Goal: Task Accomplishment & Management: Use online tool/utility

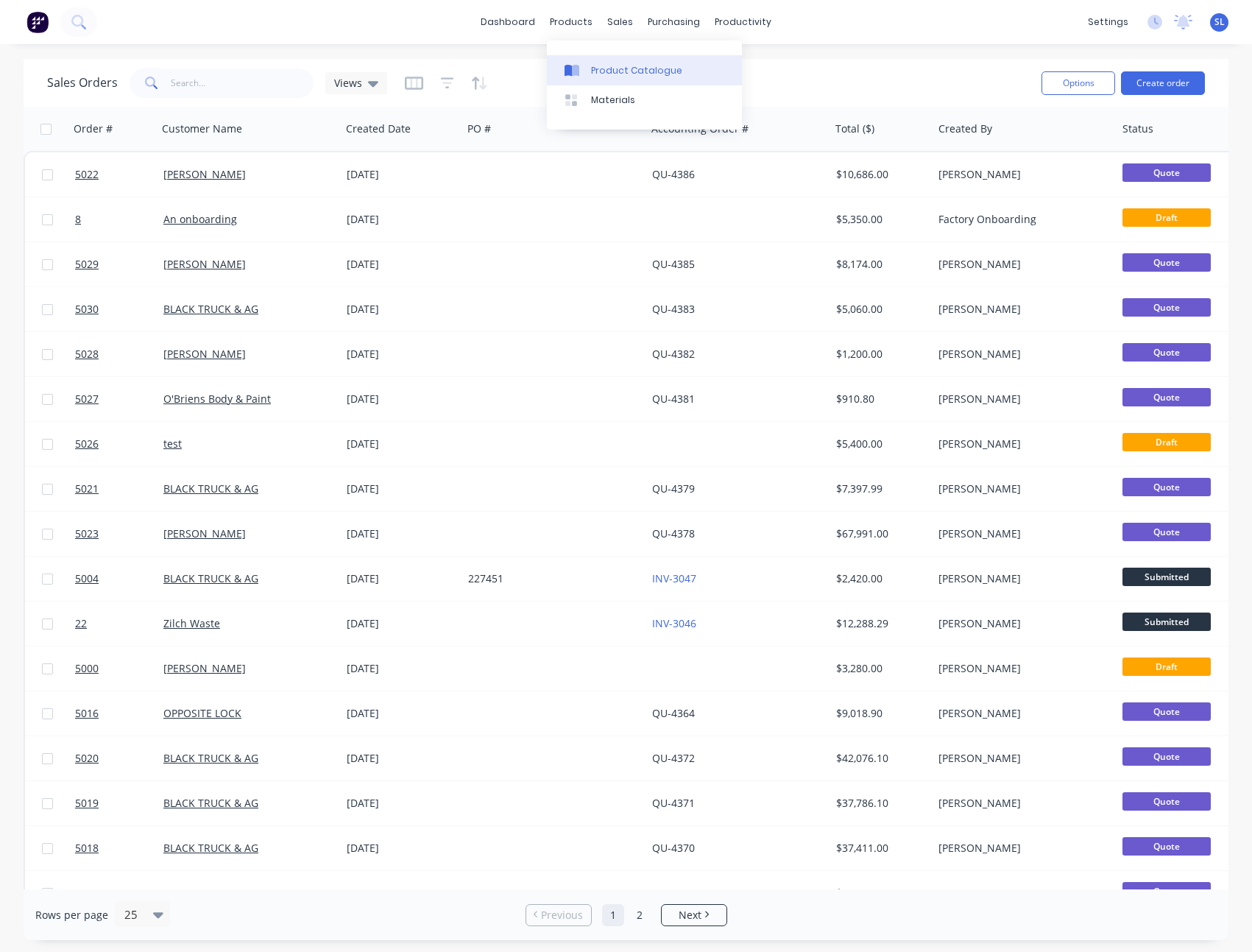
click at [580, 60] on link "Product Catalogue" at bounding box center [644, 70] width 195 height 30
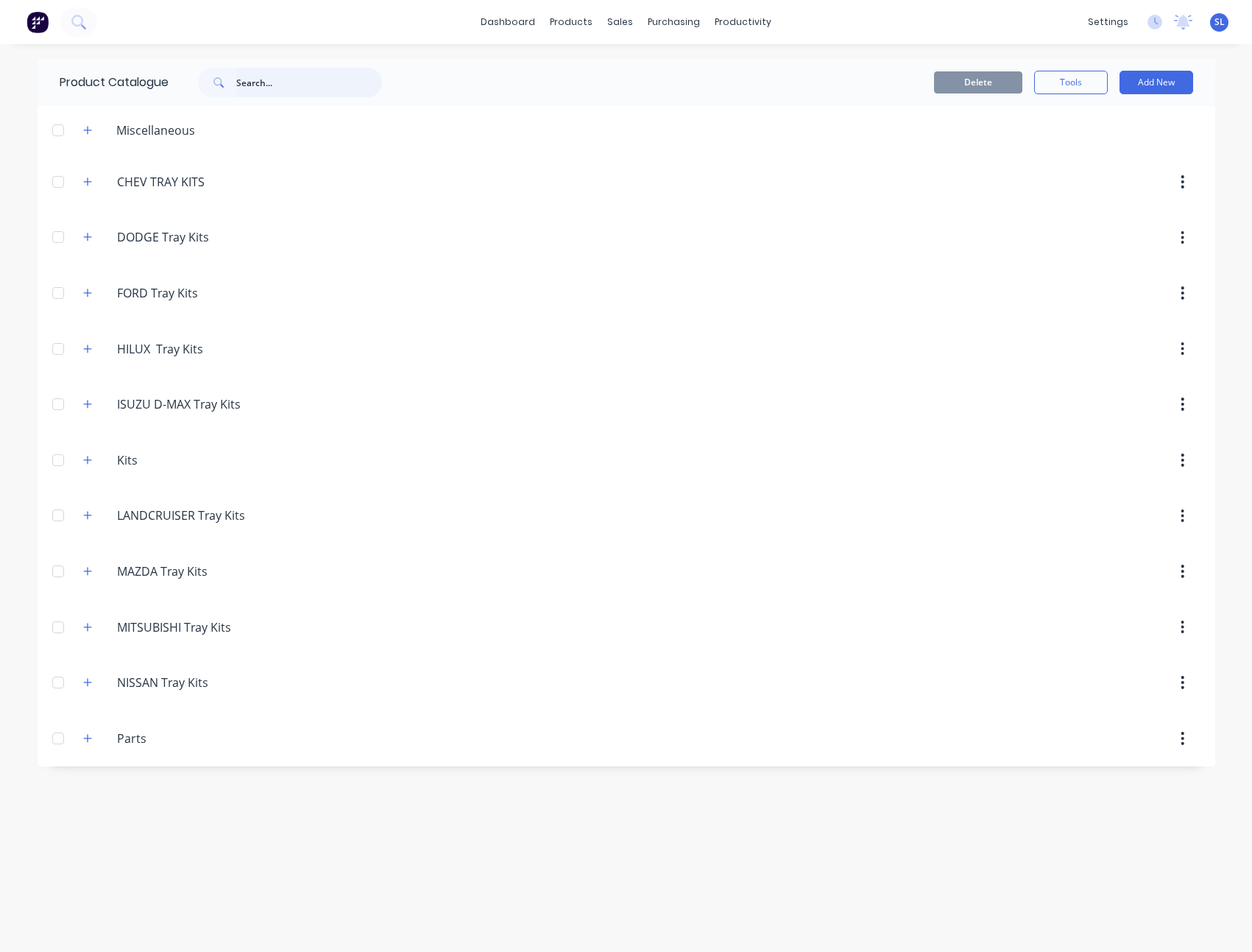
click at [334, 80] on input "text" at bounding box center [309, 82] width 146 height 30
paste input "TOYOTA LANDCRUISER 79 SERIES, DUAL CAB, CAB CHASSIS, GXL, STD STANDARD STEEL TR…"
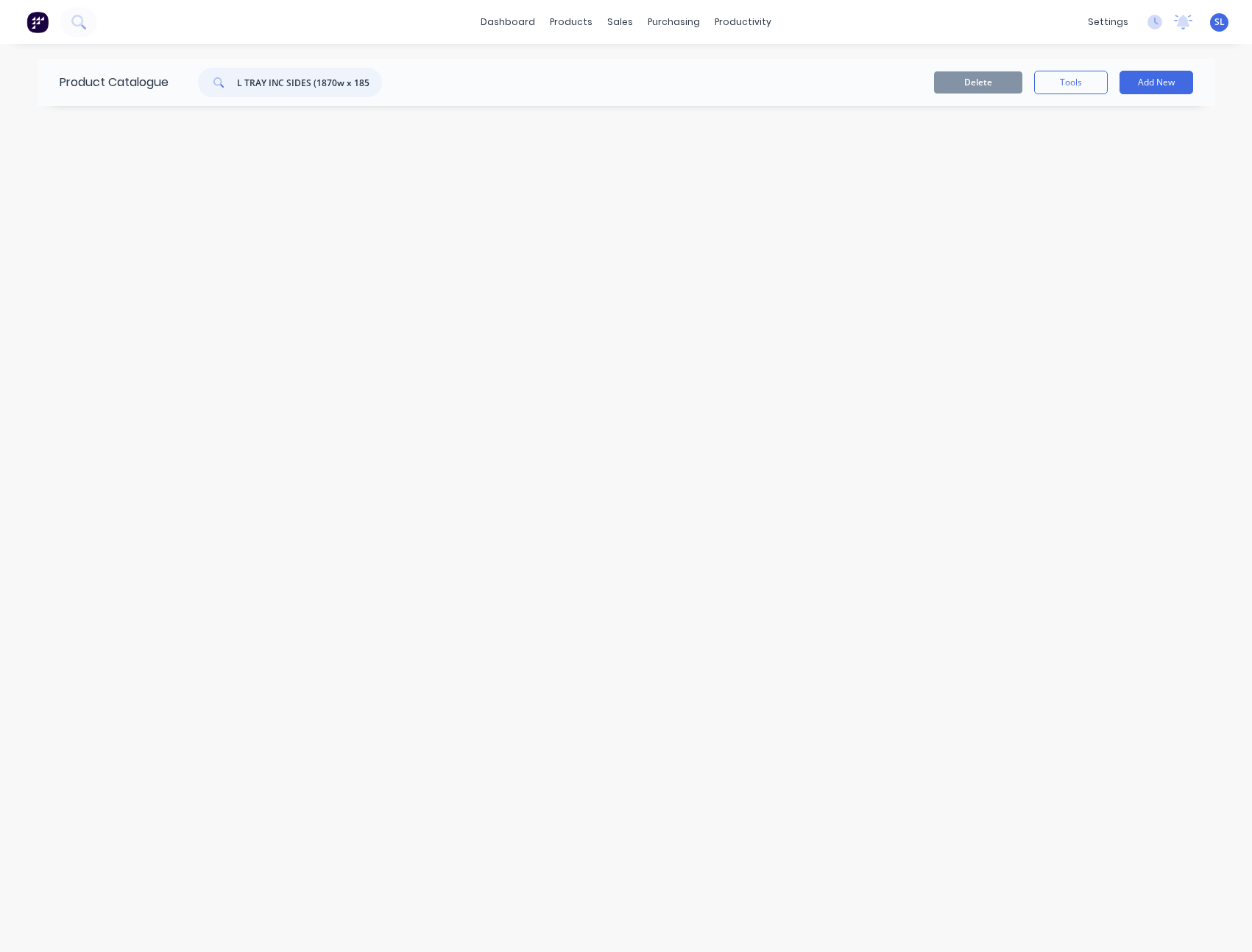
click at [323, 84] on input "TOYOTA LANDCRUISER 79 SERIES, DUAL CAB, CAB CHASSIS, GXL, STD STANDARD STEEL TR…" at bounding box center [309, 82] width 146 height 30
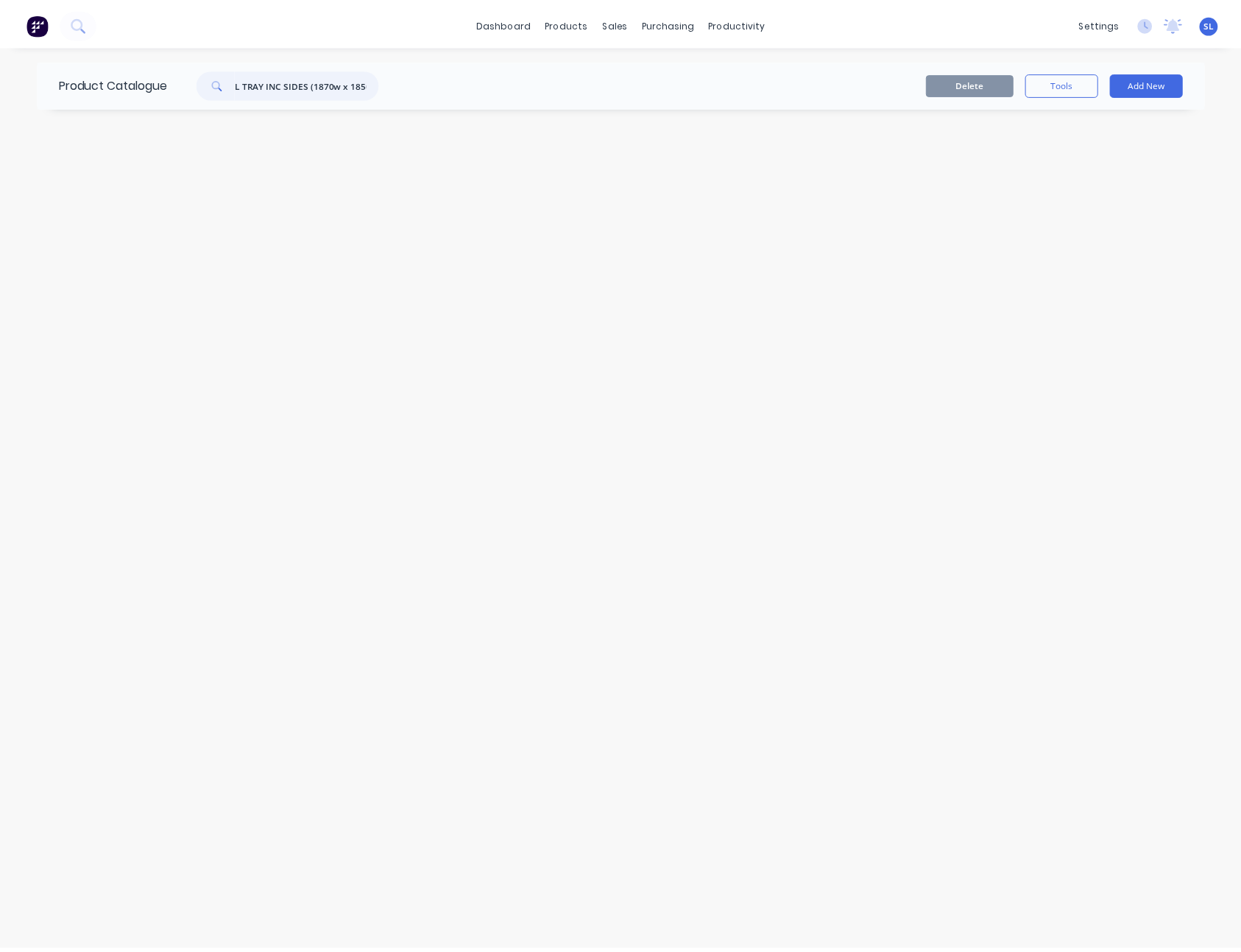
scroll to position [0, 0]
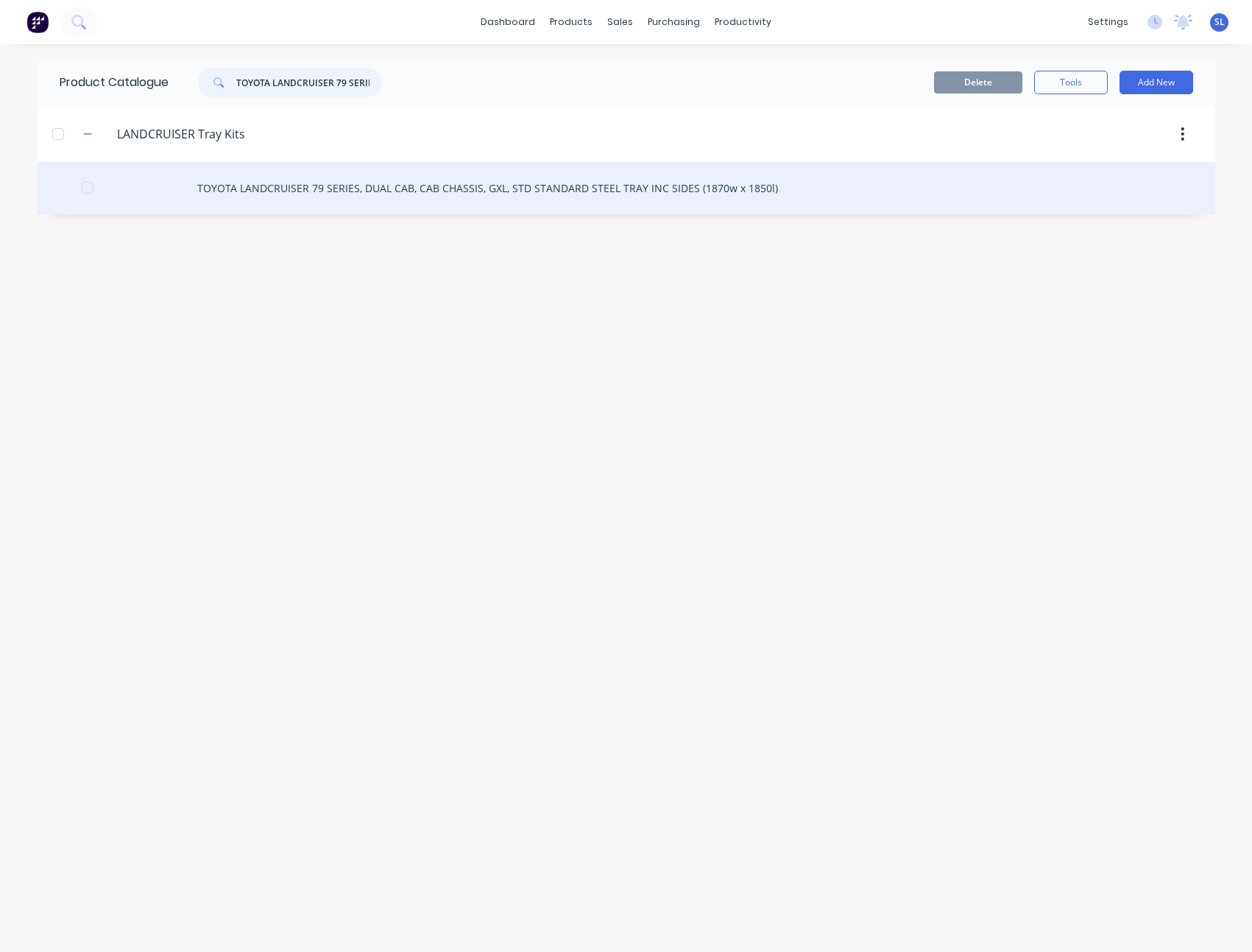
type input "TOYOTA LANDCRUISER 79 SERIES, DUAL CAB, CAB CHASSIS, GXL, STD STANDARD STEEL TR…"
click at [361, 195] on div "TOYOTA LANDCRUISER 79 SERIES, DUAL CAB, CAB CHASSIS, GXL, STD STANDARD STEEL TR…" at bounding box center [626, 188] width 1178 height 52
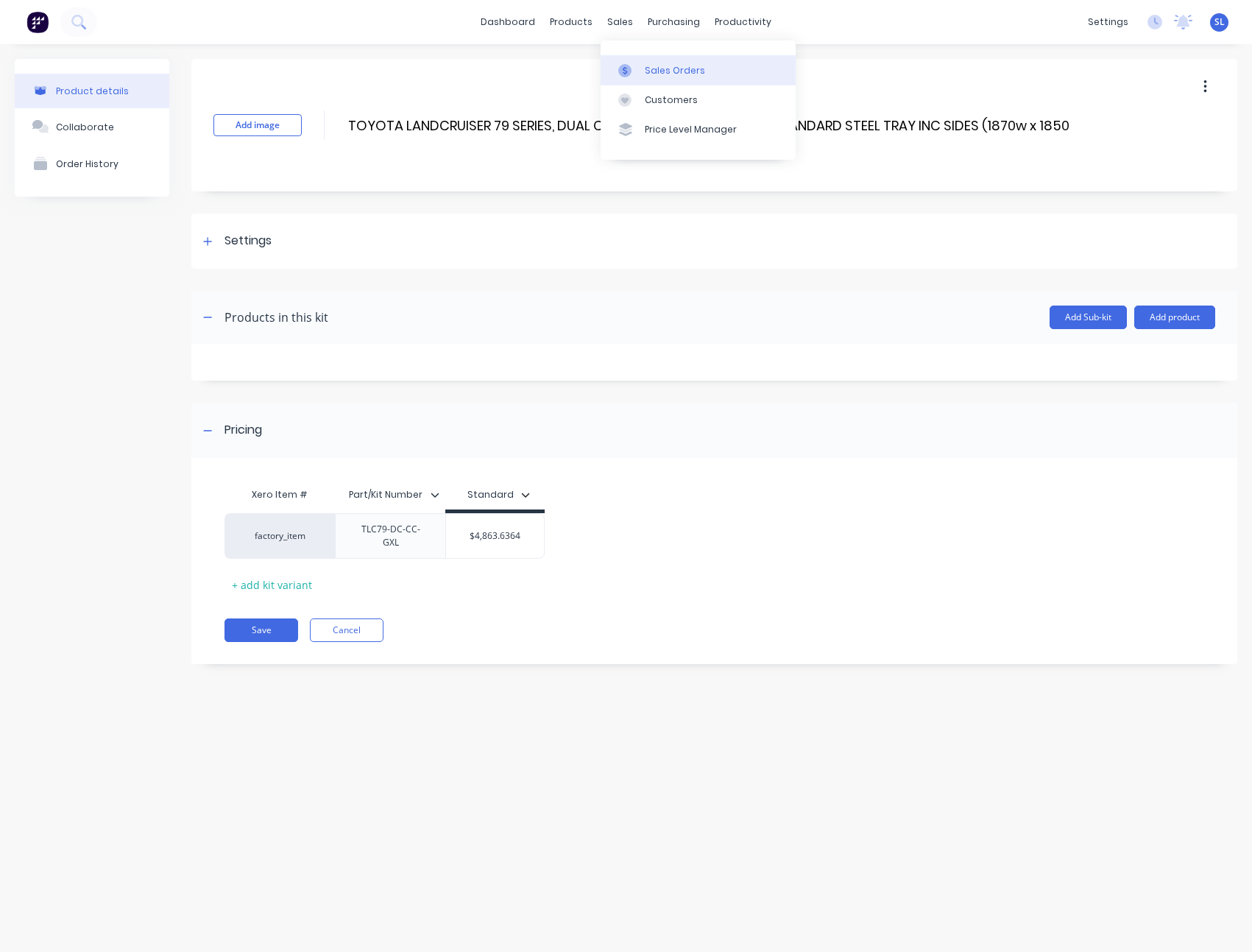
click at [630, 67] on icon at bounding box center [625, 71] width 14 height 14
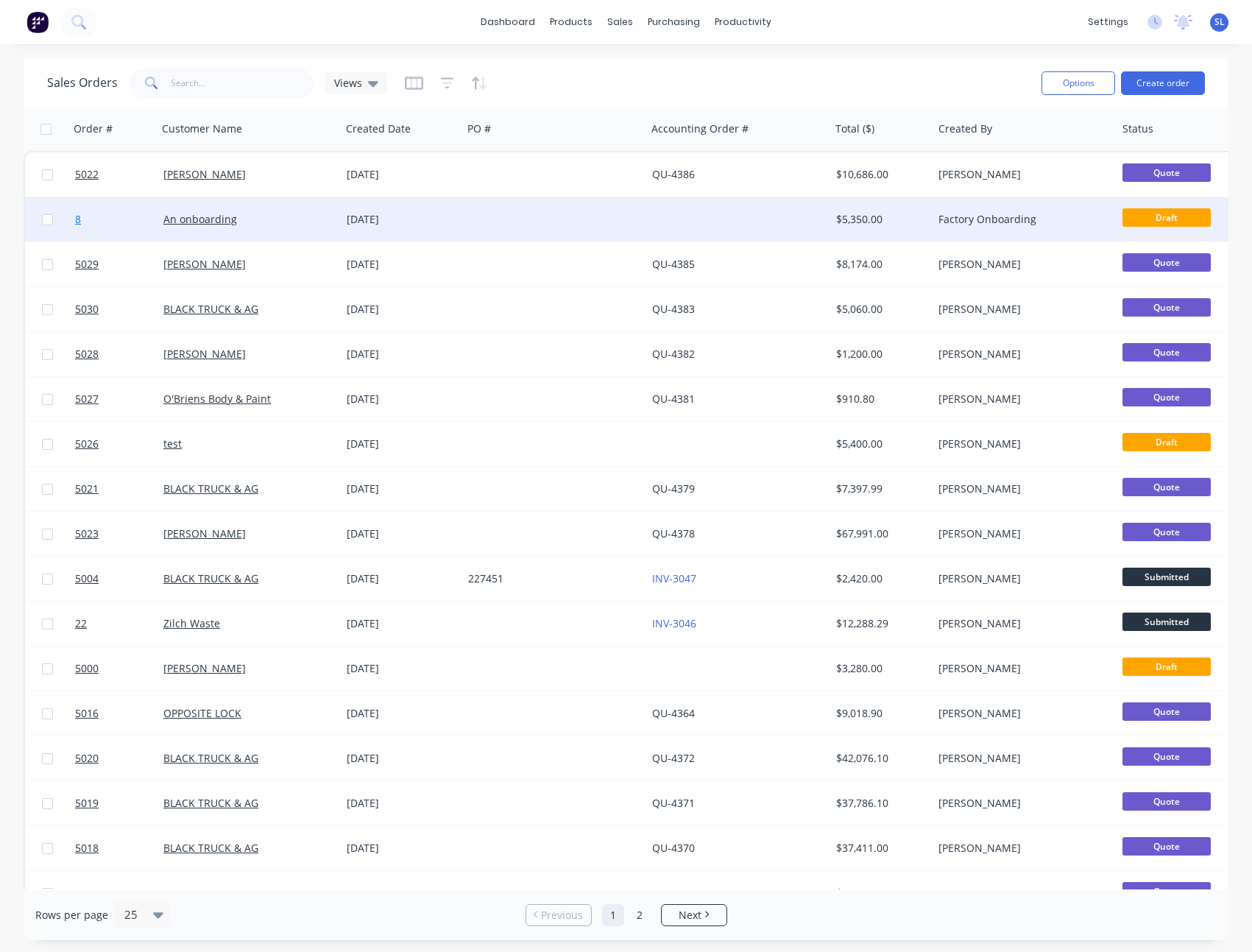
click at [100, 218] on link "8" at bounding box center [119, 219] width 89 height 44
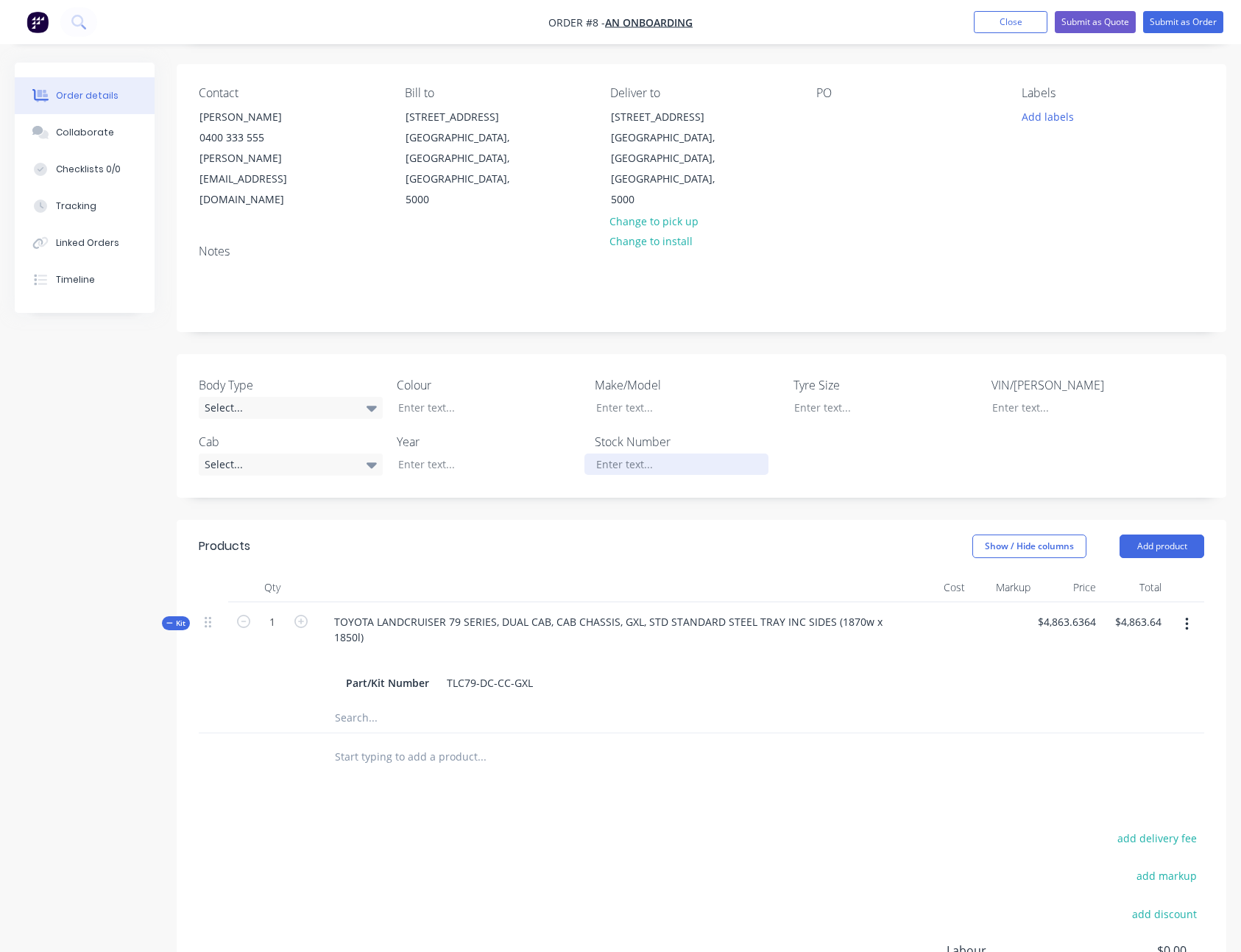
scroll to position [263, 0]
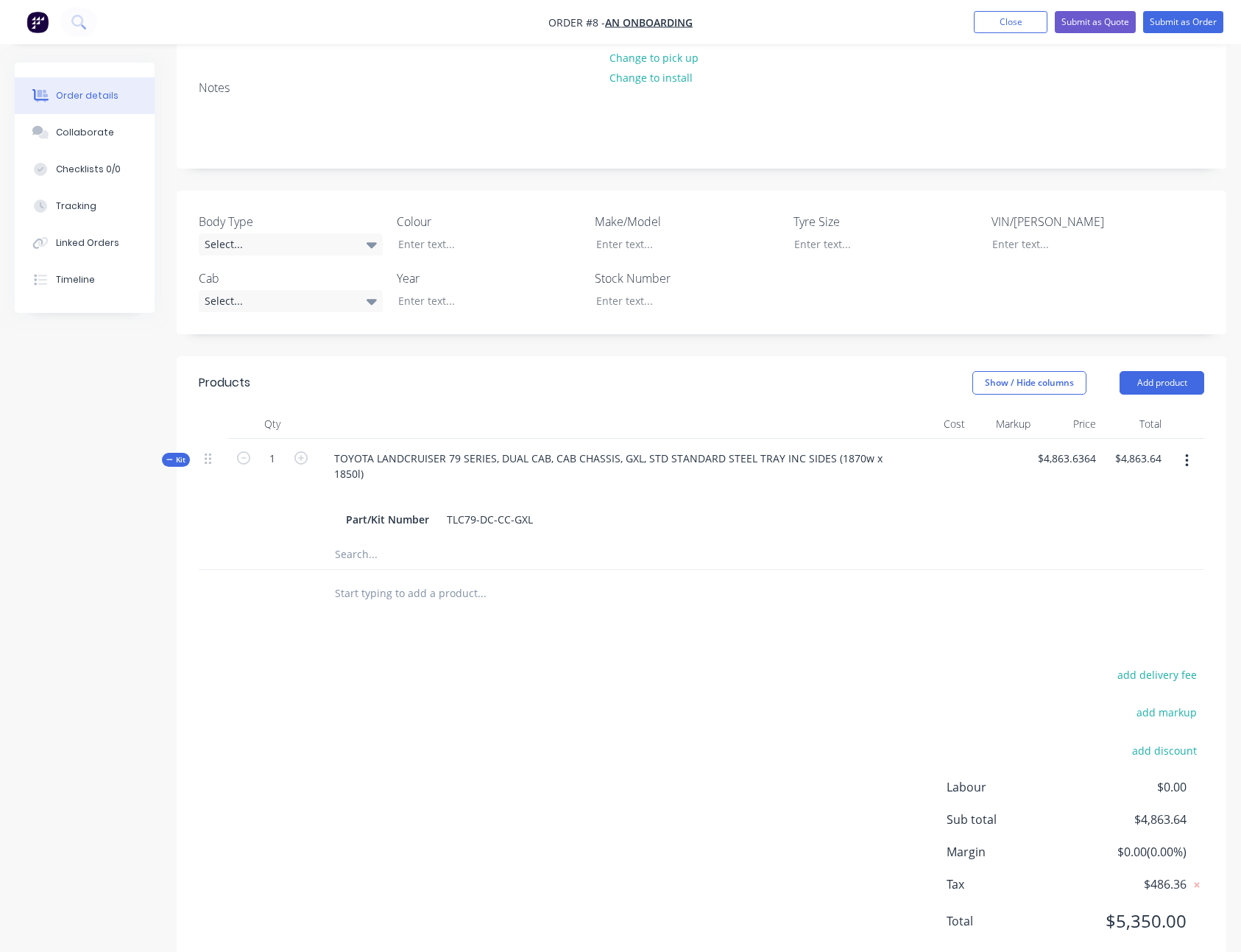
click at [420, 579] on input "text" at bounding box center [481, 593] width 294 height 30
paste input "TOYOTA LANDCRUISER 79 SERIES, DUAL CAB, CAB CHASSIS, GXL, STD STANDARD STEEL TR…"
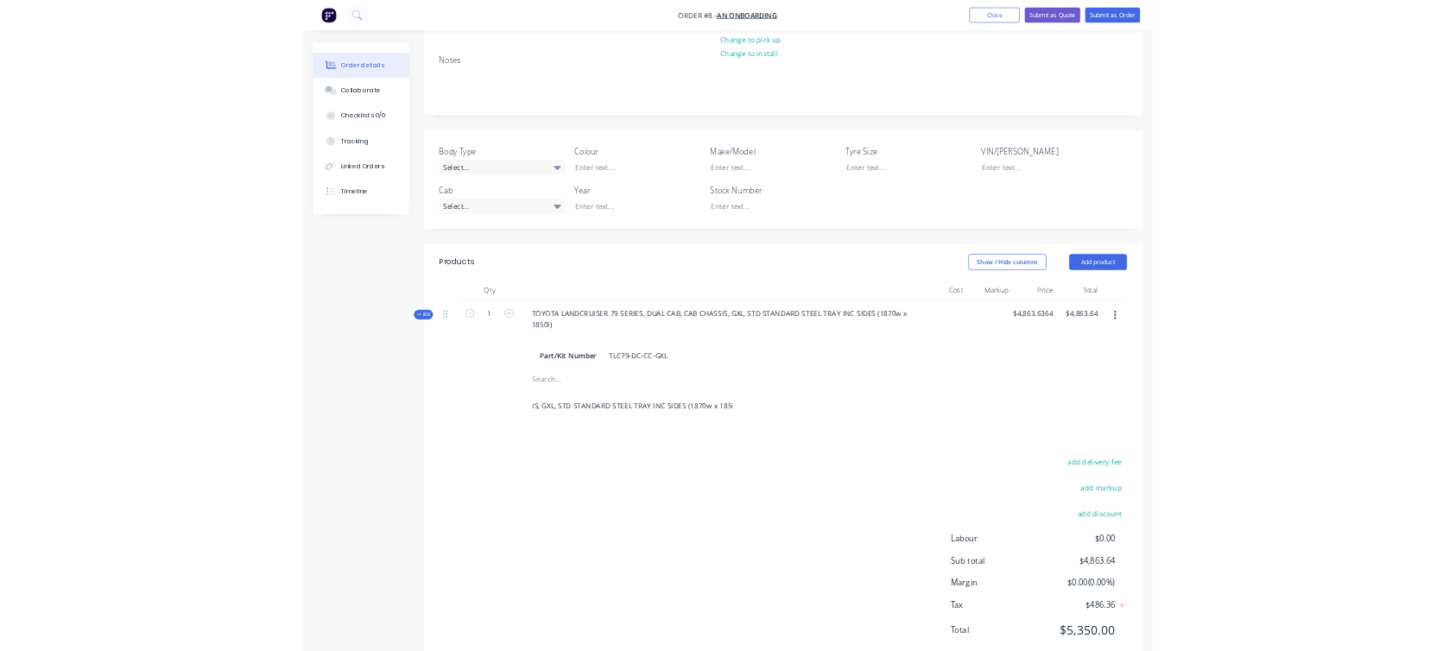
scroll to position [0, 0]
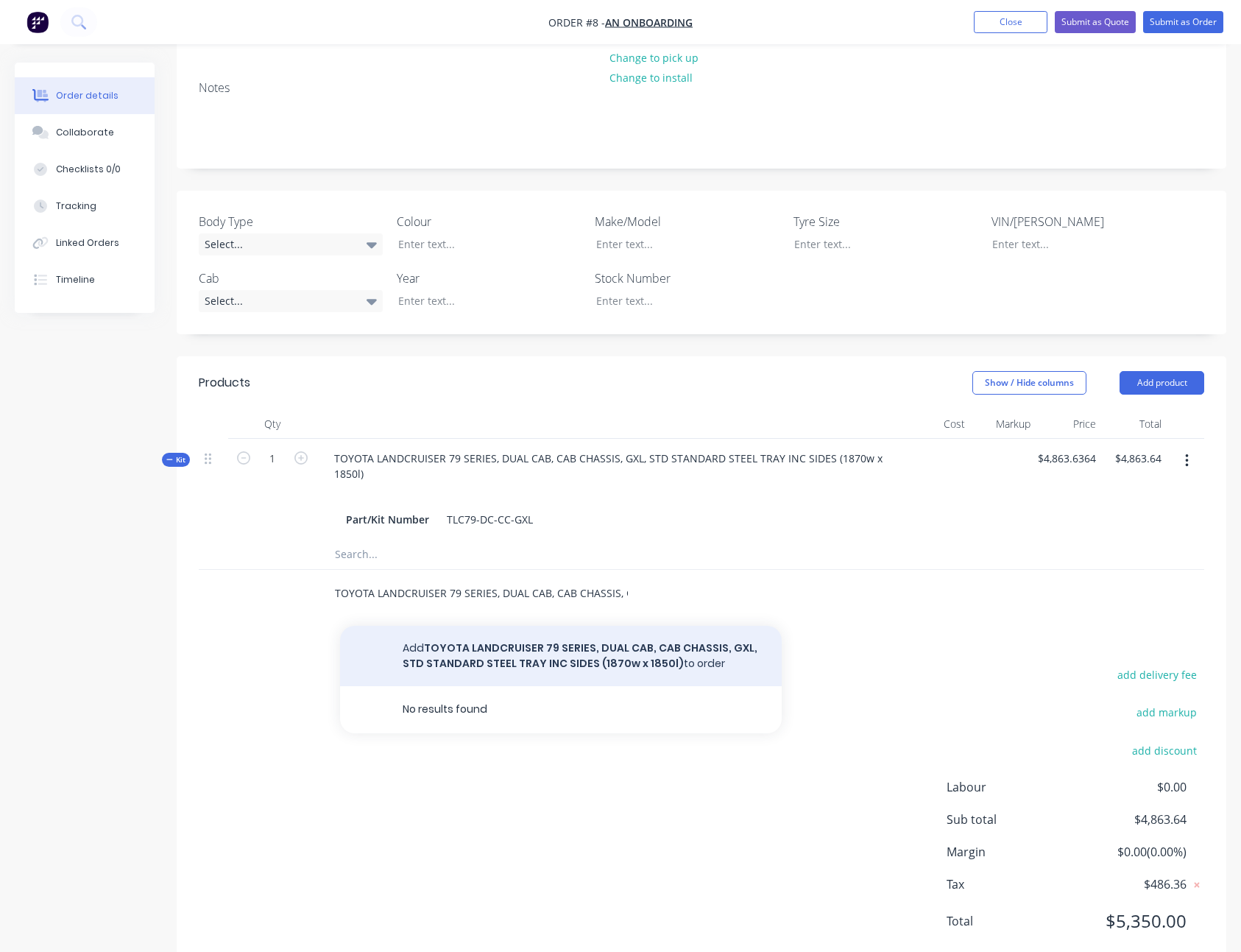
type input "TOYOTA LANDCRUISER 79 SERIES, DUAL CAB, CAB CHASSIS, GXL, STD STANDARD STEEL TR…"
click at [609, 626] on button "Add TOYOTA LANDCRUISER 79 SERIES, DUAL CAB, CAB CHASSIS, GXL, STD STANDARD STEE…" at bounding box center [561, 655] width 442 height 61
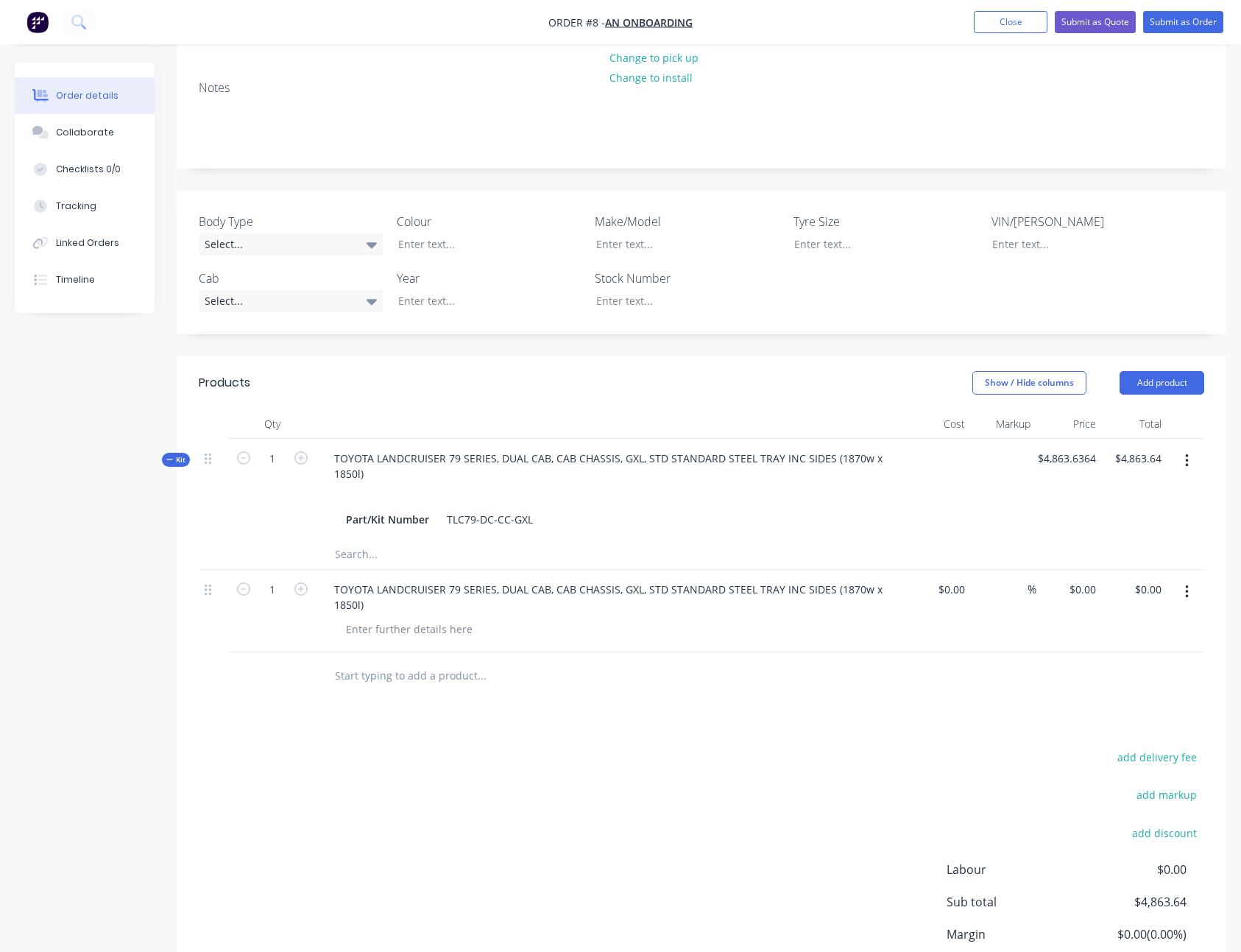
click at [1186, 586] on icon "button" at bounding box center [1186, 592] width 3 height 14
click at [1134, 708] on div "Delete" at bounding box center [1134, 718] width 113 height 21
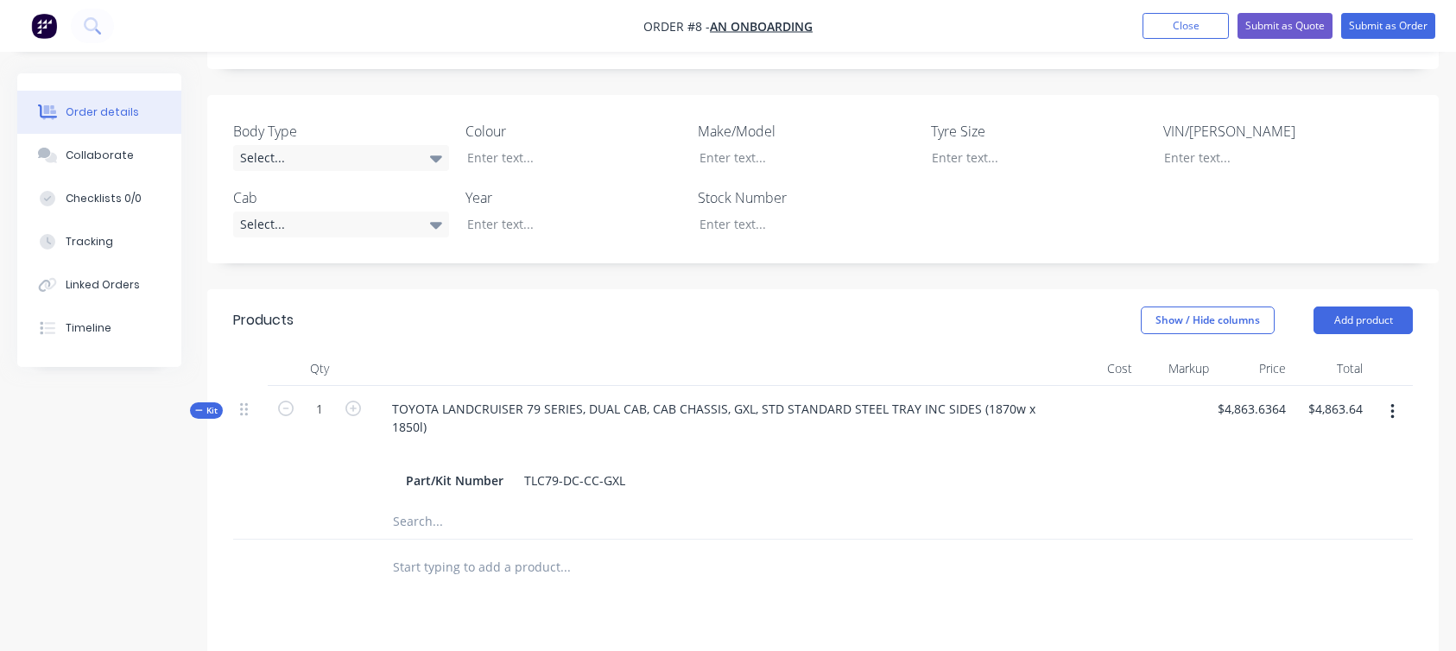
scroll to position [464, 0]
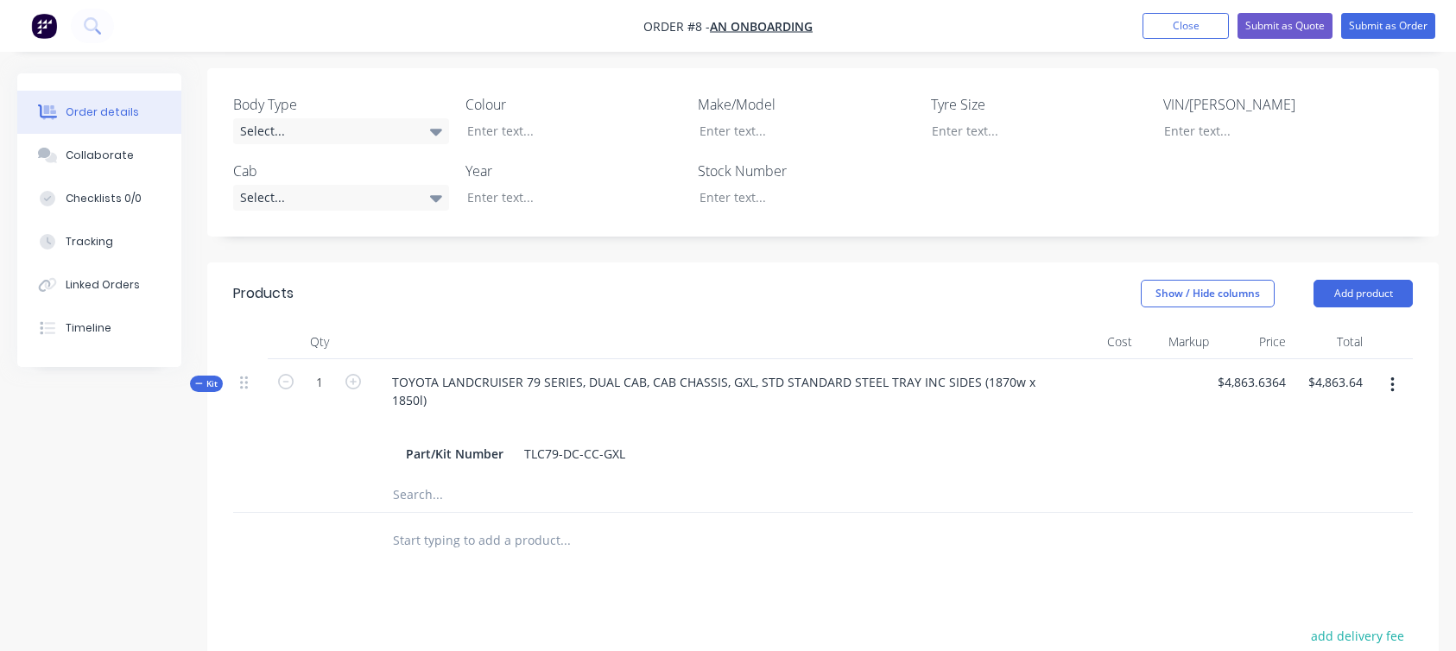
click at [452, 523] on input "text" at bounding box center [564, 540] width 345 height 35
paste input "TOYOTA LANDCRUISER 79 SERIES, DUAL CAB, CAB CHASSIS, GXL, STD STANDARD STEEL TR…"
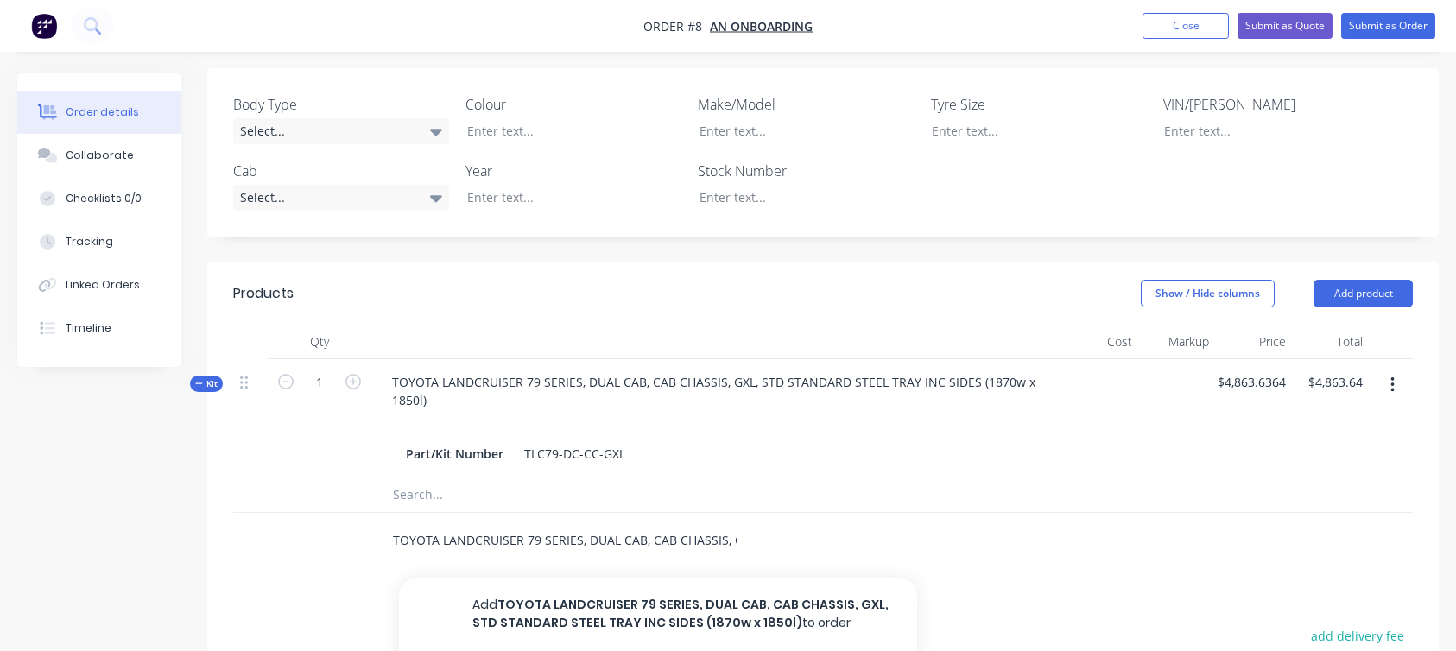
scroll to position [0, 326]
type input "TOYOTA LANDCRUISER 79 SERIES, DUAL CAB, CAB CHASSIS, GXL, STD STANDARD STEEL TR…"
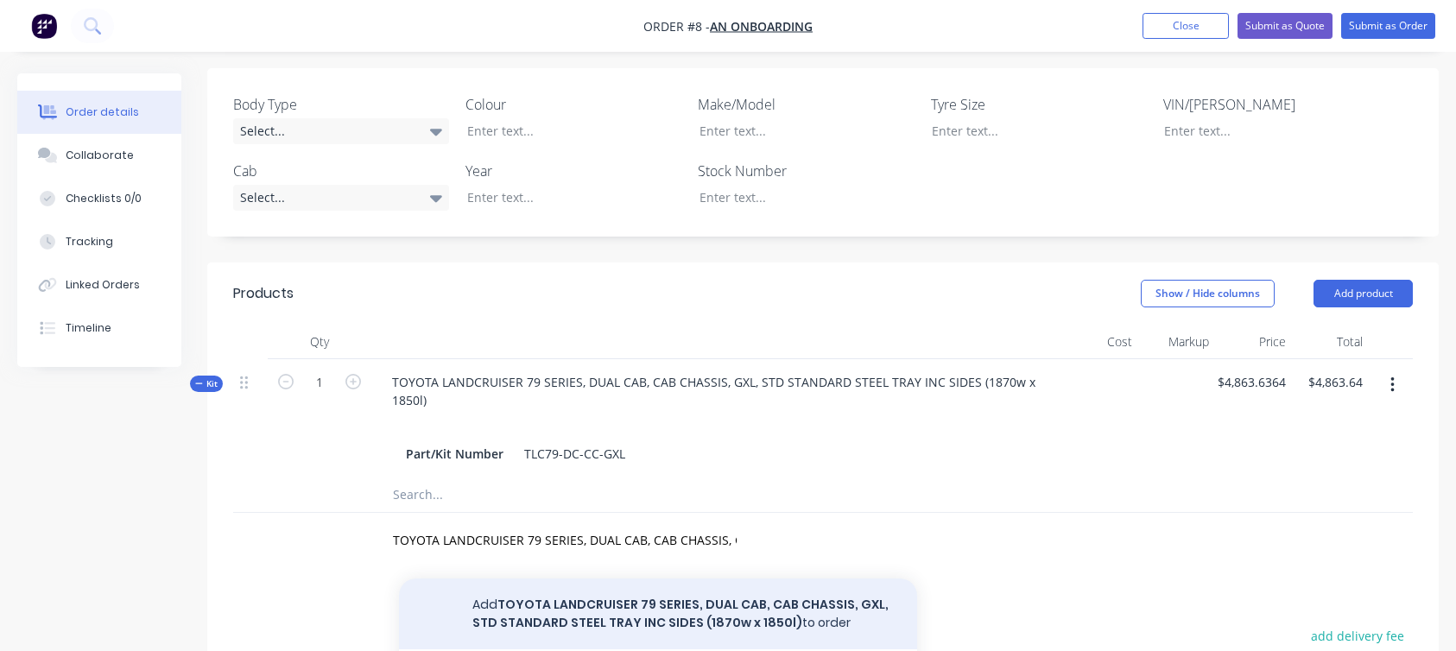
click at [491, 579] on button "Add TOYOTA LANDCRUISER 79 SERIES, DUAL CAB, CAB CHASSIS, GXL, STD STANDARD STEE…" at bounding box center [658, 614] width 518 height 71
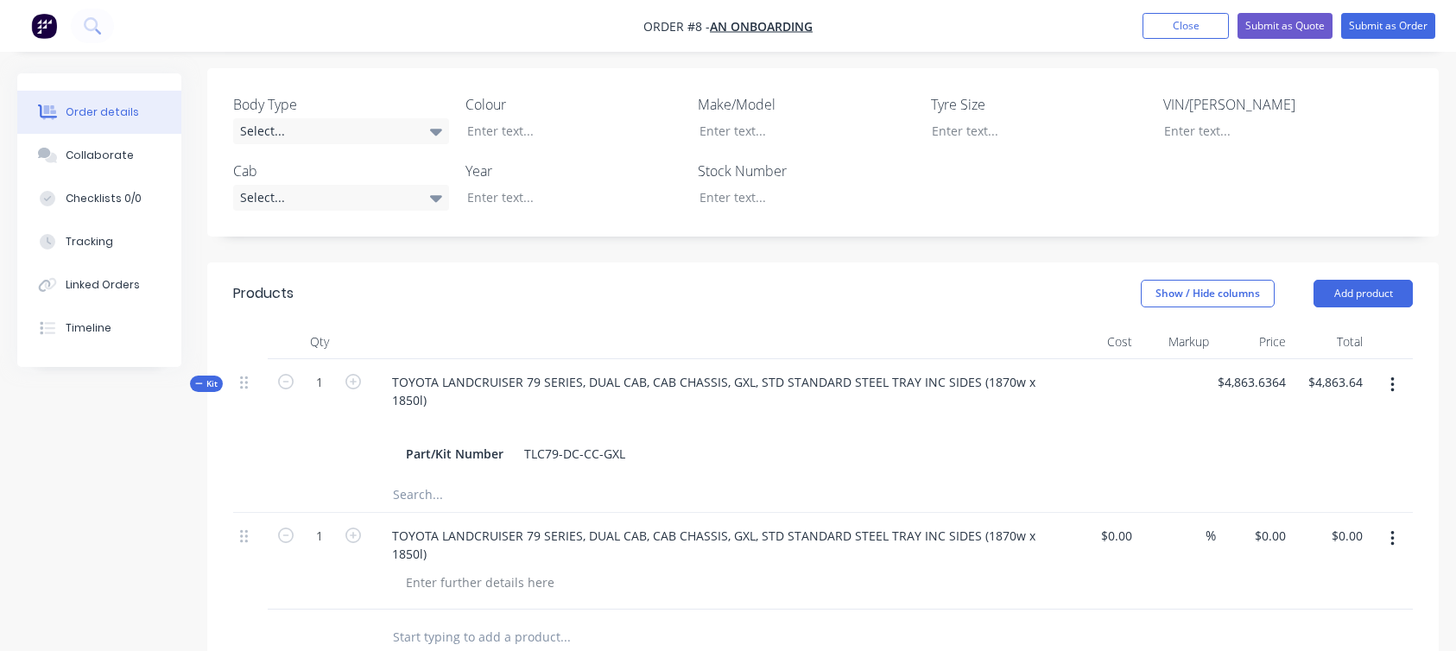
click at [1406, 523] on button "button" at bounding box center [1392, 538] width 41 height 31
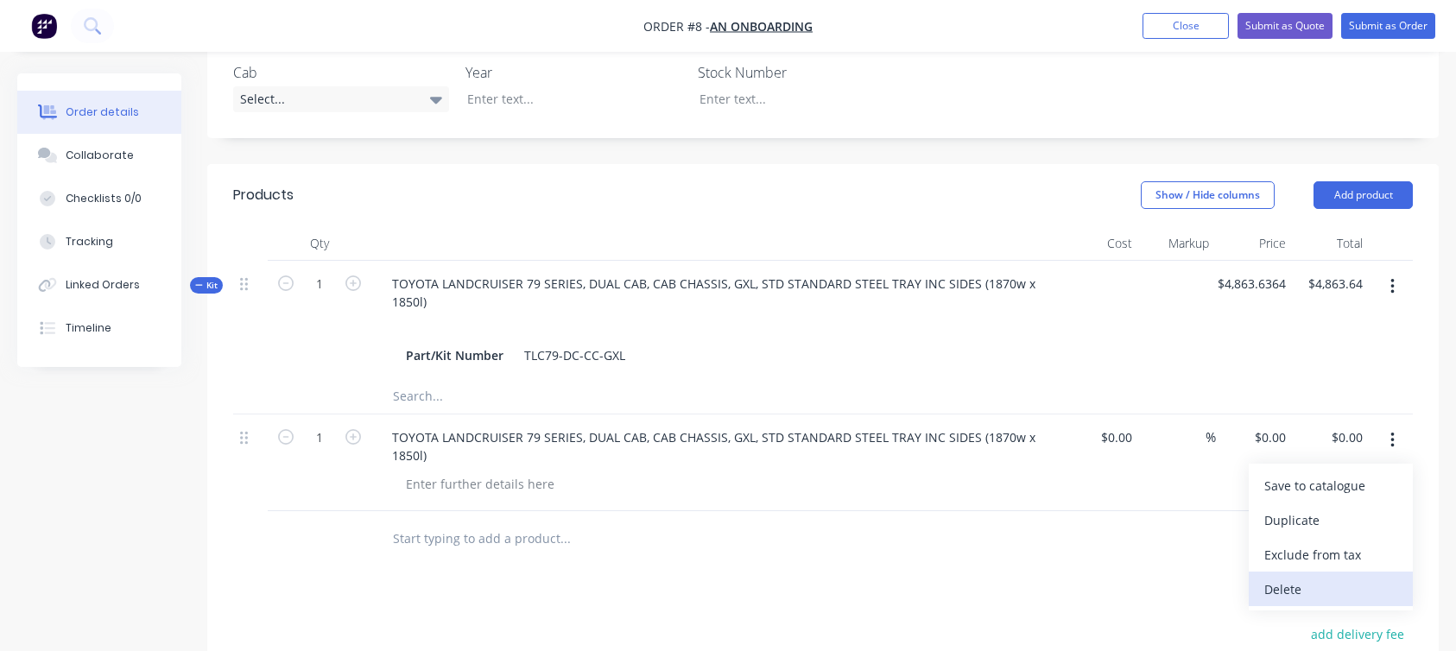
scroll to position [598, 0]
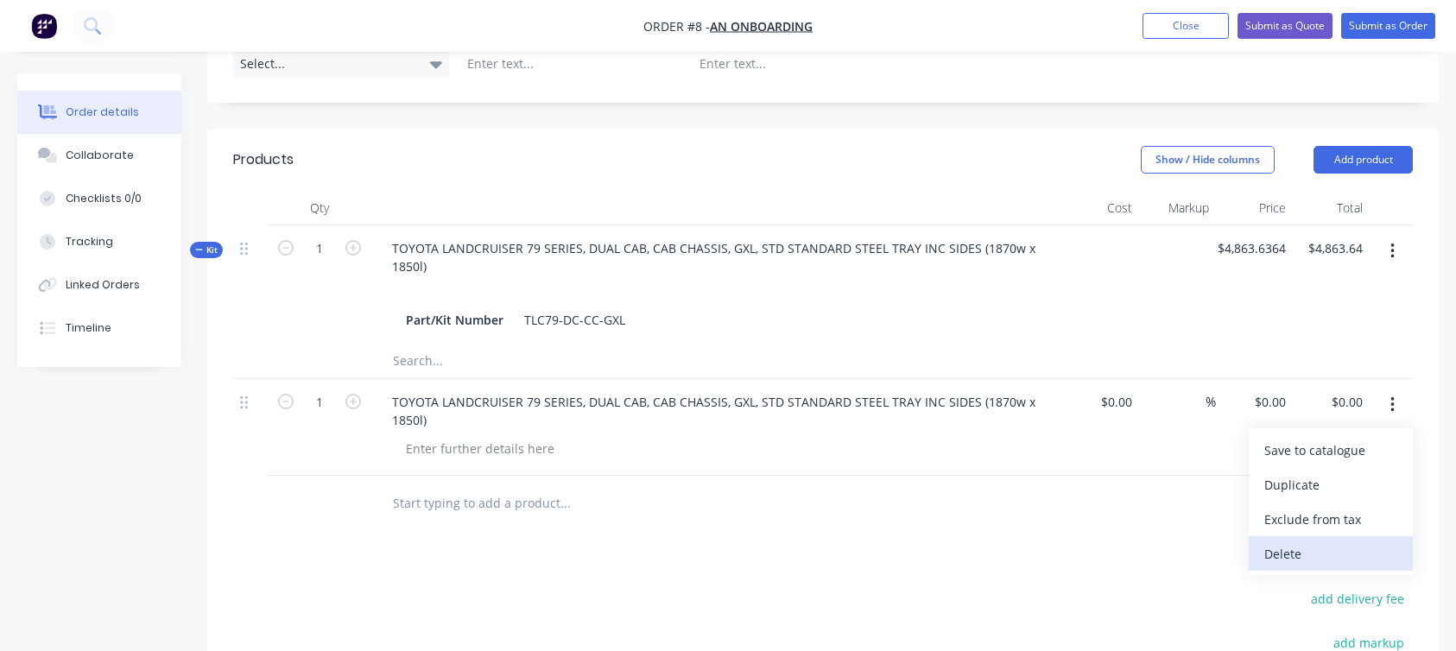
click at [1338, 542] on div "Delete" at bounding box center [1330, 554] width 133 height 25
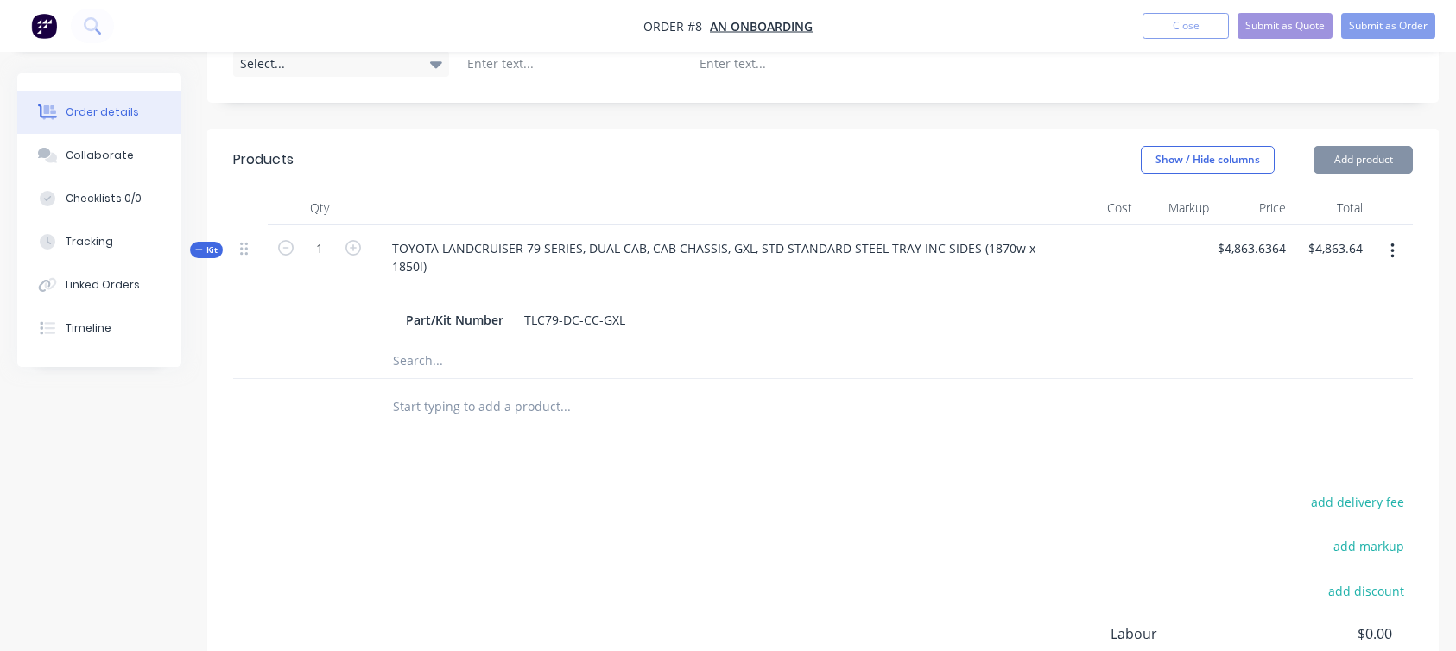
click at [657, 390] on input "text" at bounding box center [564, 407] width 345 height 35
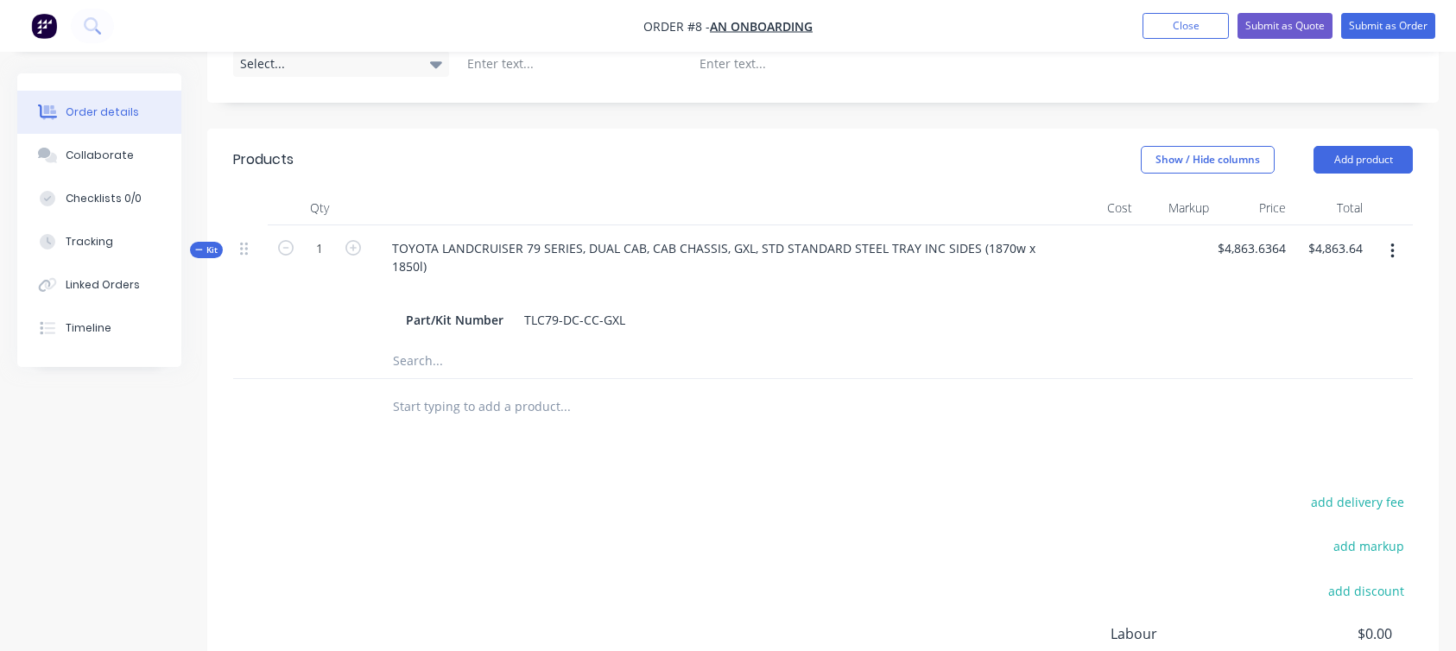
paste input "TOYOTA LANDCRUISER 79 SERIES, DUAL CAB, CAB CHASSIS, GXL, STD STANDARD STEEL TR…"
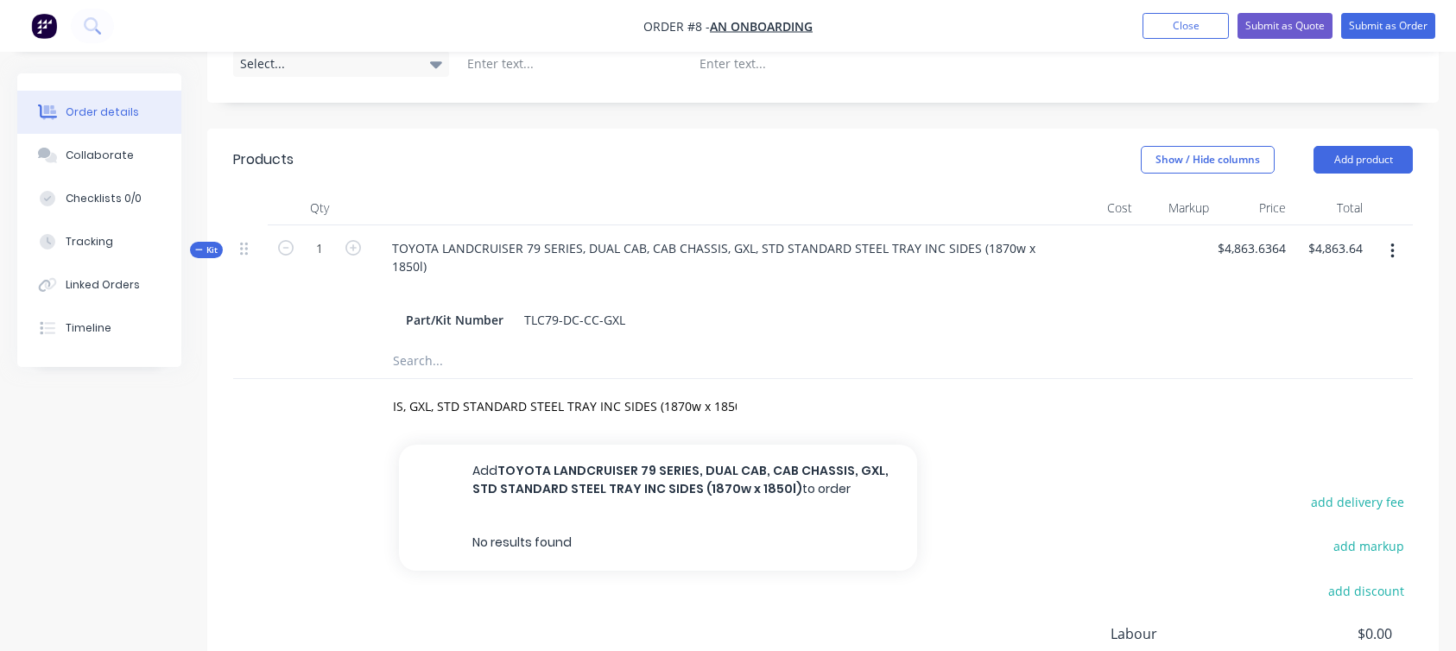
scroll to position [0, 0]
click at [634, 390] on input "TOYOTA LANDCRUISER 79 SERIES, DUAL CAB, CAB CHASSIS, GXL, STD STANDARD STEEL TR…" at bounding box center [564, 407] width 345 height 35
click at [542, 390] on input "TOYOTA LANDCRUISER 79 SERIES, DUAL CAB, CAB CHASSIS, GXL, STD STANDARD STEEL TR…" at bounding box center [564, 407] width 345 height 35
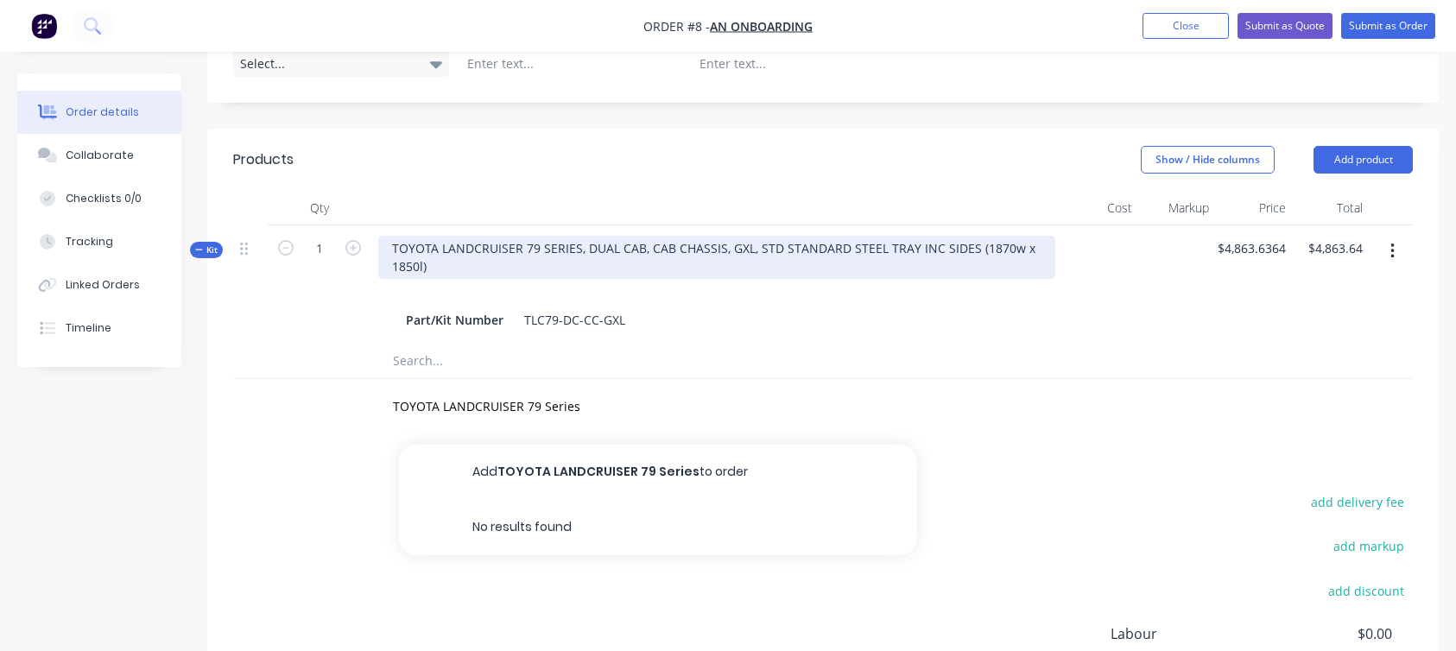
click at [554, 236] on div "TOYOTA LANDCRUISER 79 SERIES, DUAL CAB, CAB CHASSIS, GXL, STD STANDARD STEEL TR…" at bounding box center [716, 257] width 677 height 43
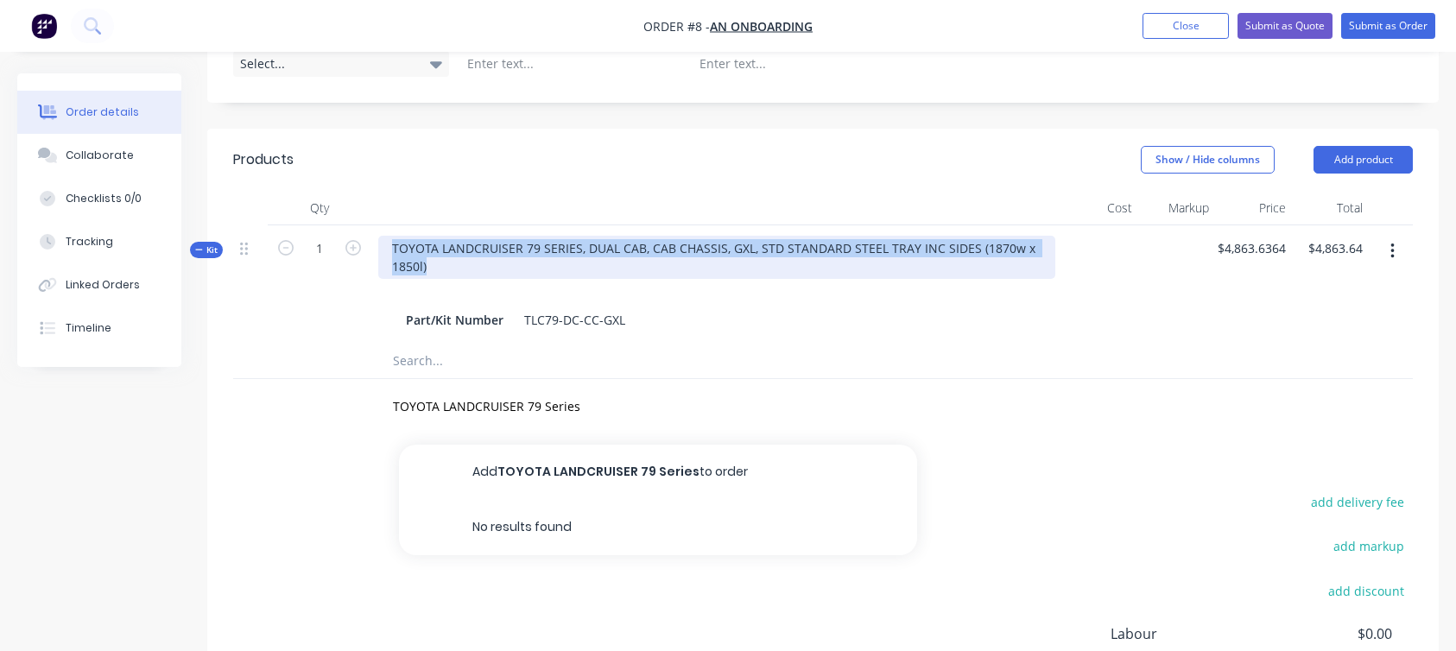
copy div "TOYOTA LANDCRUISER 79 SERIES, DUAL CAB, CAB CHASSIS, GXL, STD STANDARD STEEL TR…"
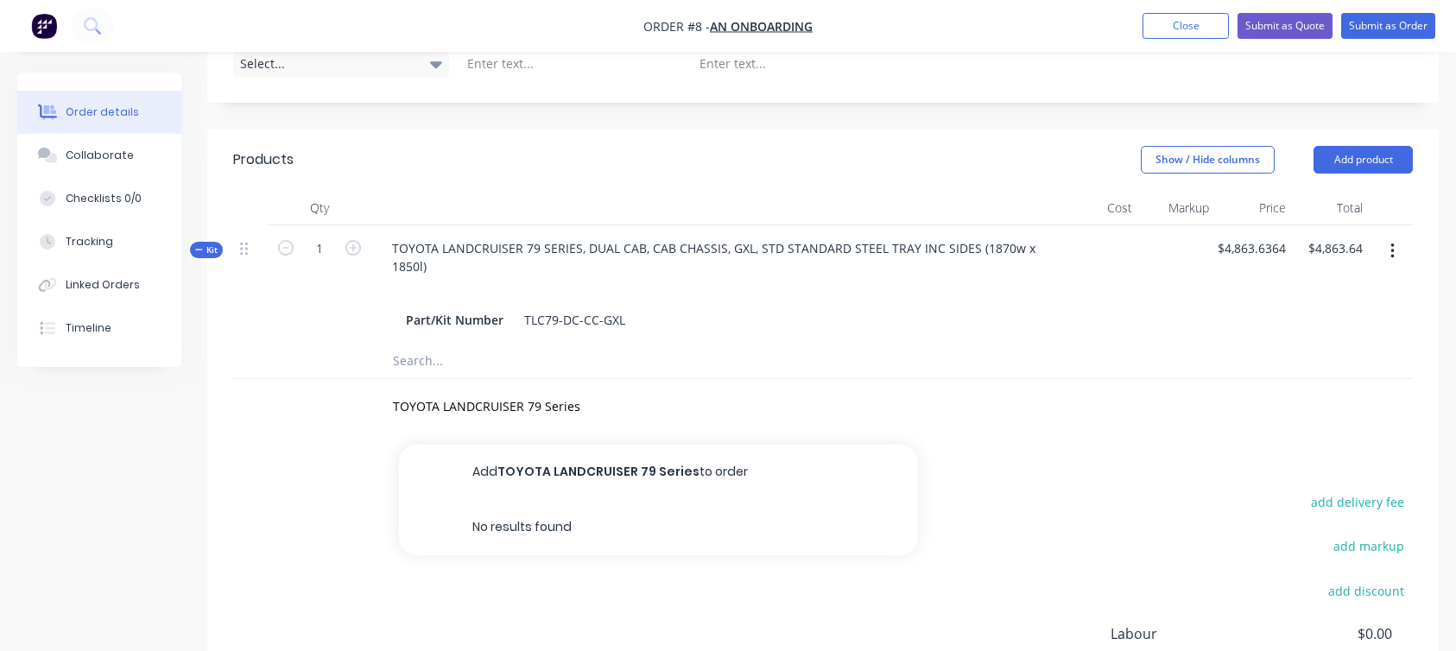
click at [237, 491] on div "add delivery fee add markup add discount Labour $0.00 Sub total $4,863.64 Margi…" at bounding box center [823, 657] width 1180 height 333
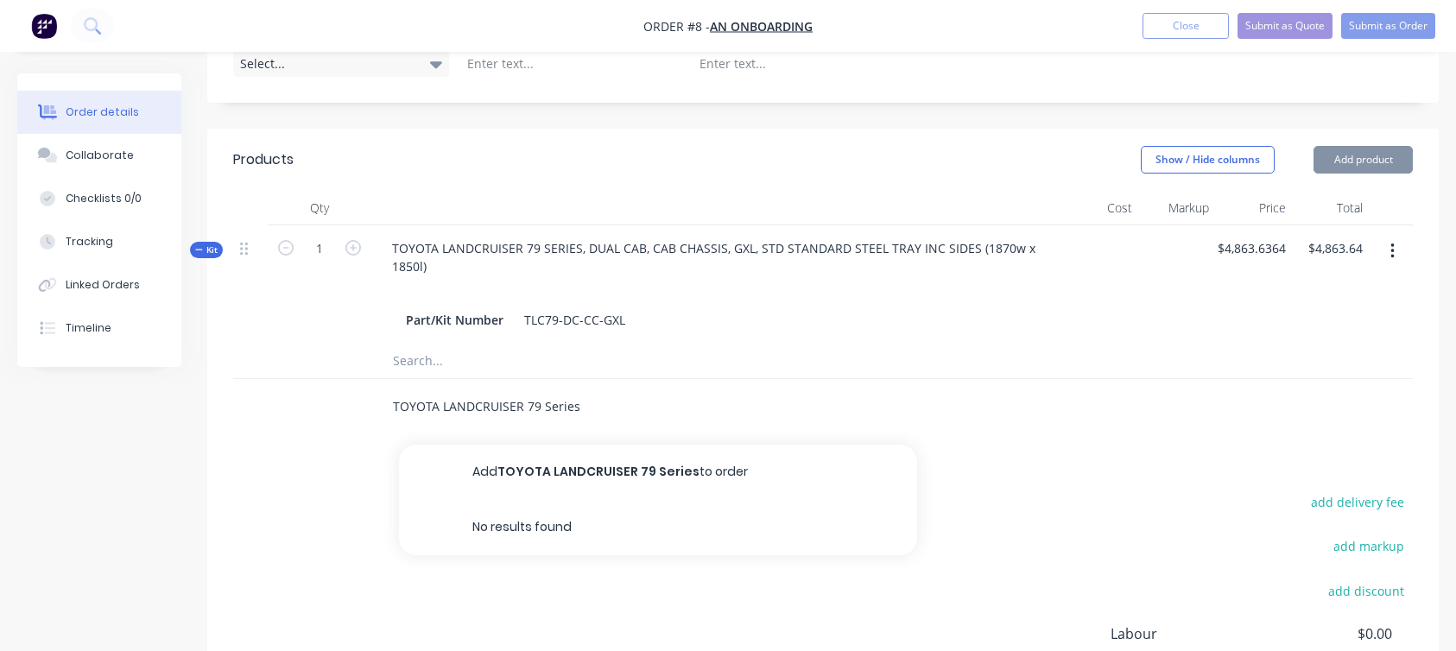
click at [480, 390] on input "TOYOTA LANDCRUISER 79 Series" at bounding box center [564, 407] width 345 height 35
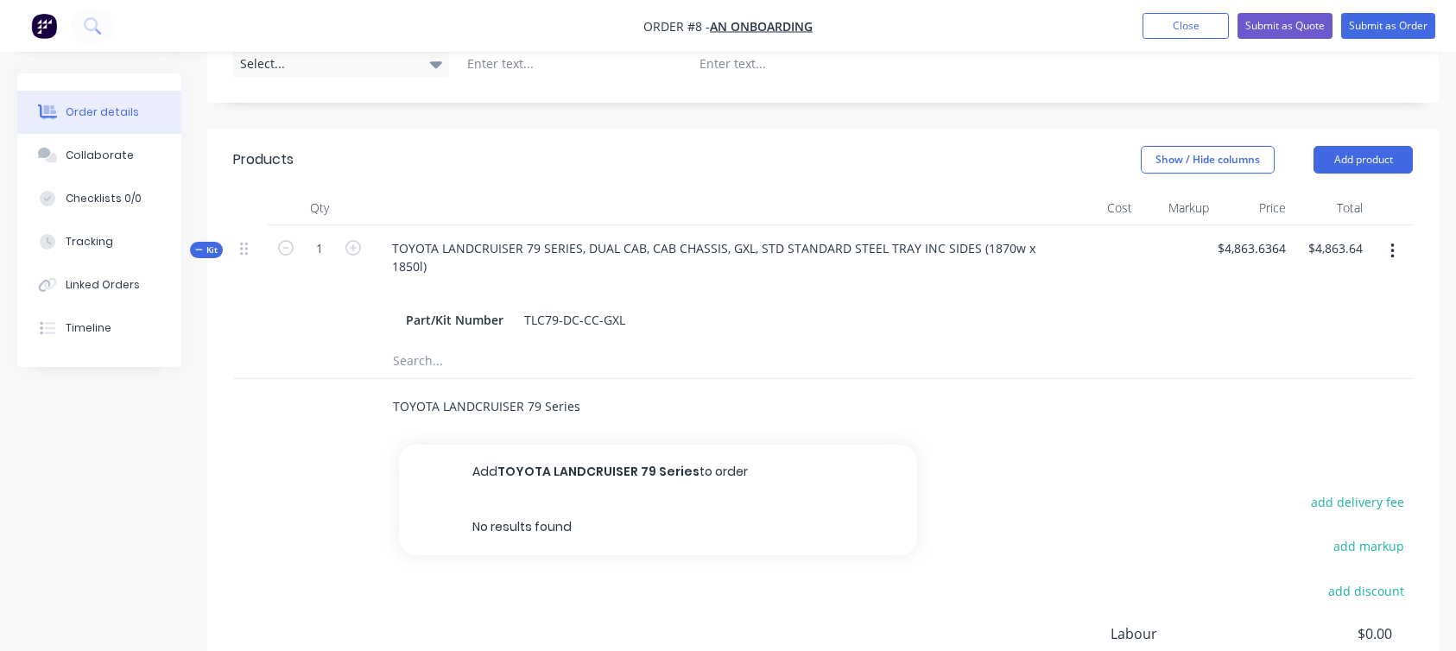
paste input "ERIES, DUAL CAB, CAB CHASSIS, GXL, STD STANDARD STEEL TRAY INC SIDES (1870w x 1…"
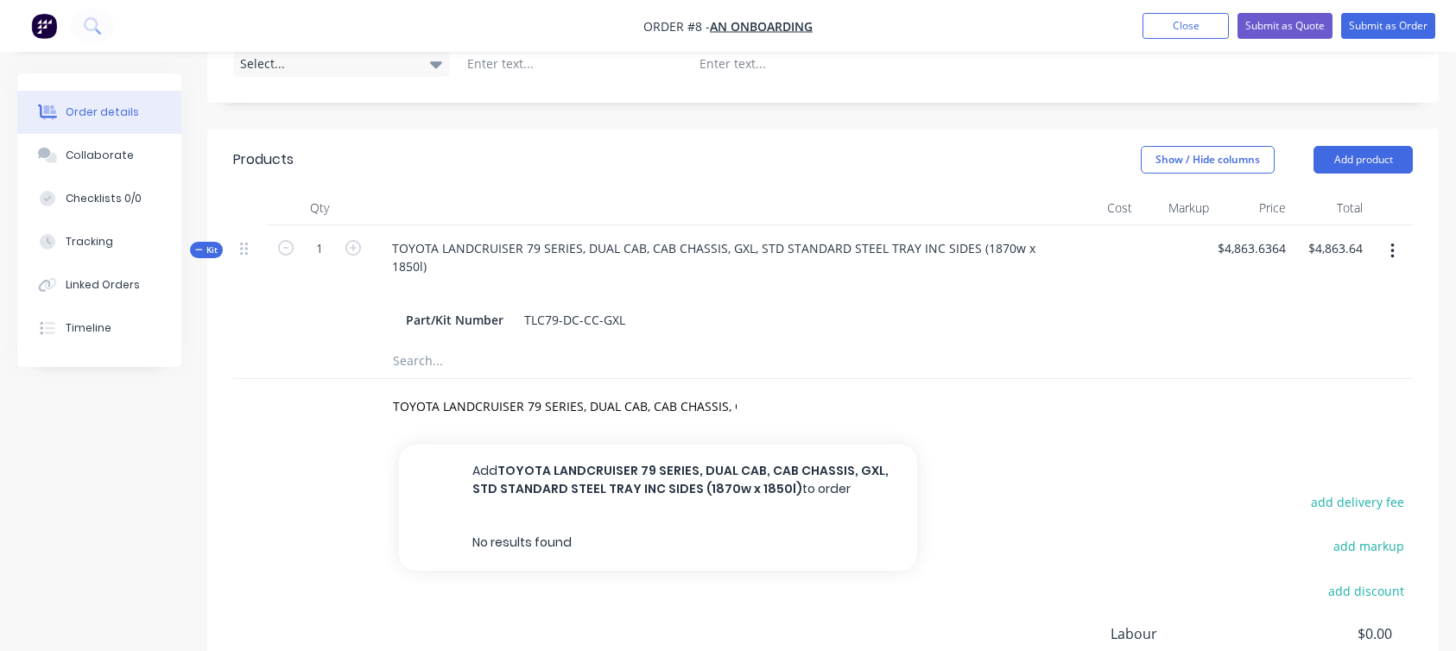
click at [1185, 491] on div "add delivery fee add markup add discount Labour $0.00 Sub total $4,863.64 Margi…" at bounding box center [823, 657] width 1180 height 333
click at [1386, 146] on button "Add product" at bounding box center [1363, 160] width 99 height 28
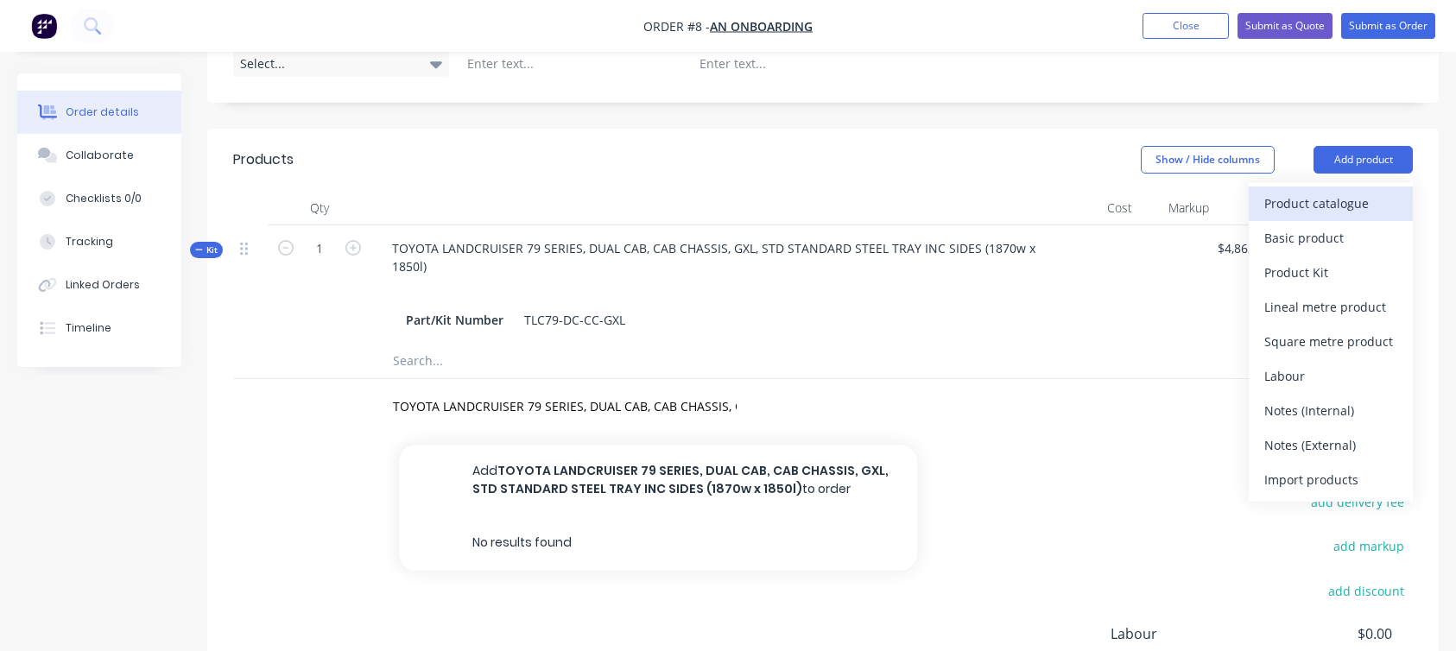
click at [1338, 191] on div "Product catalogue" at bounding box center [1330, 203] width 133 height 25
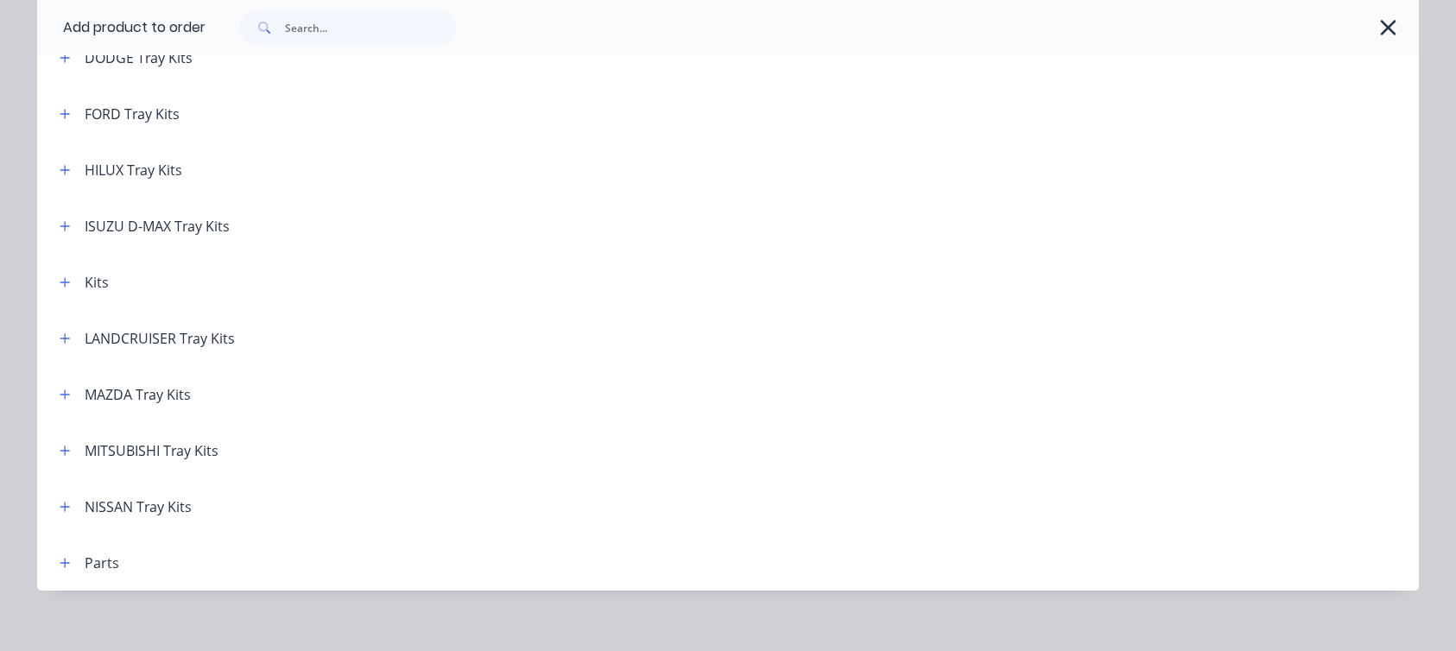
scroll to position [231, 0]
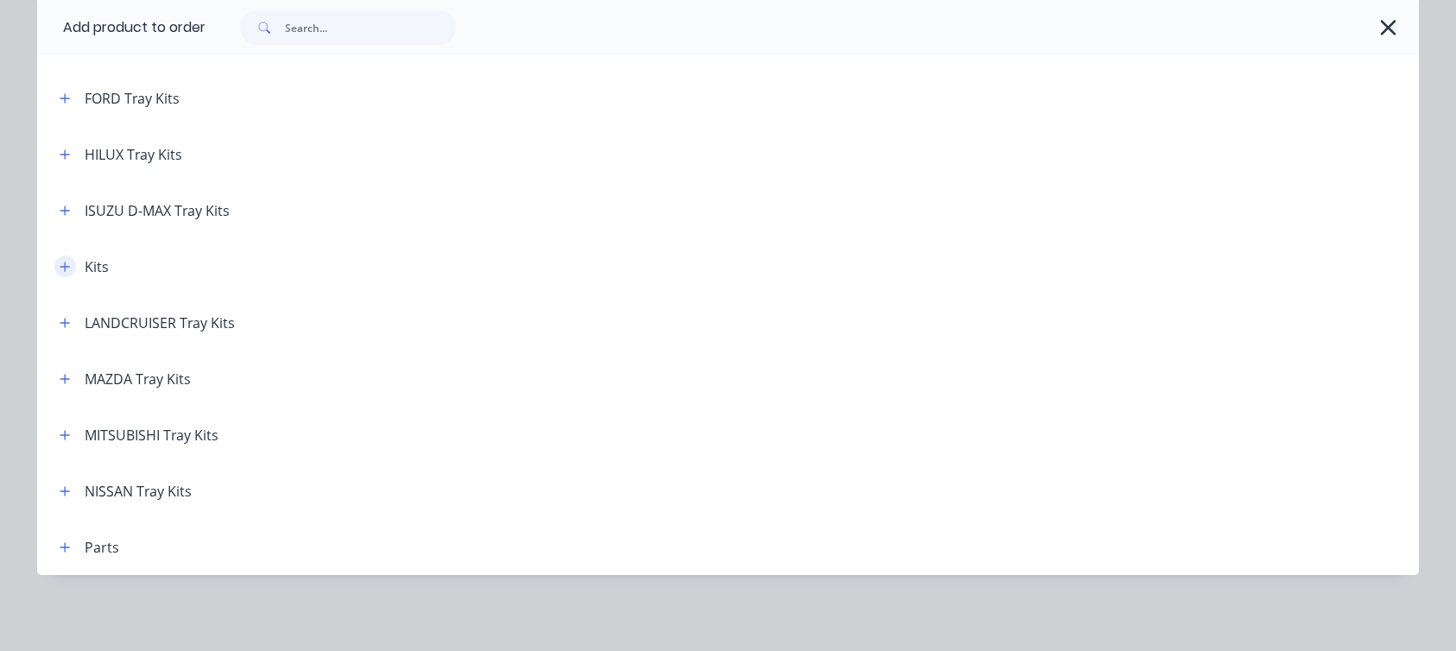
click at [61, 256] on button "button" at bounding box center [65, 267] width 22 height 22
click at [60, 326] on icon "button" at bounding box center [65, 323] width 10 height 12
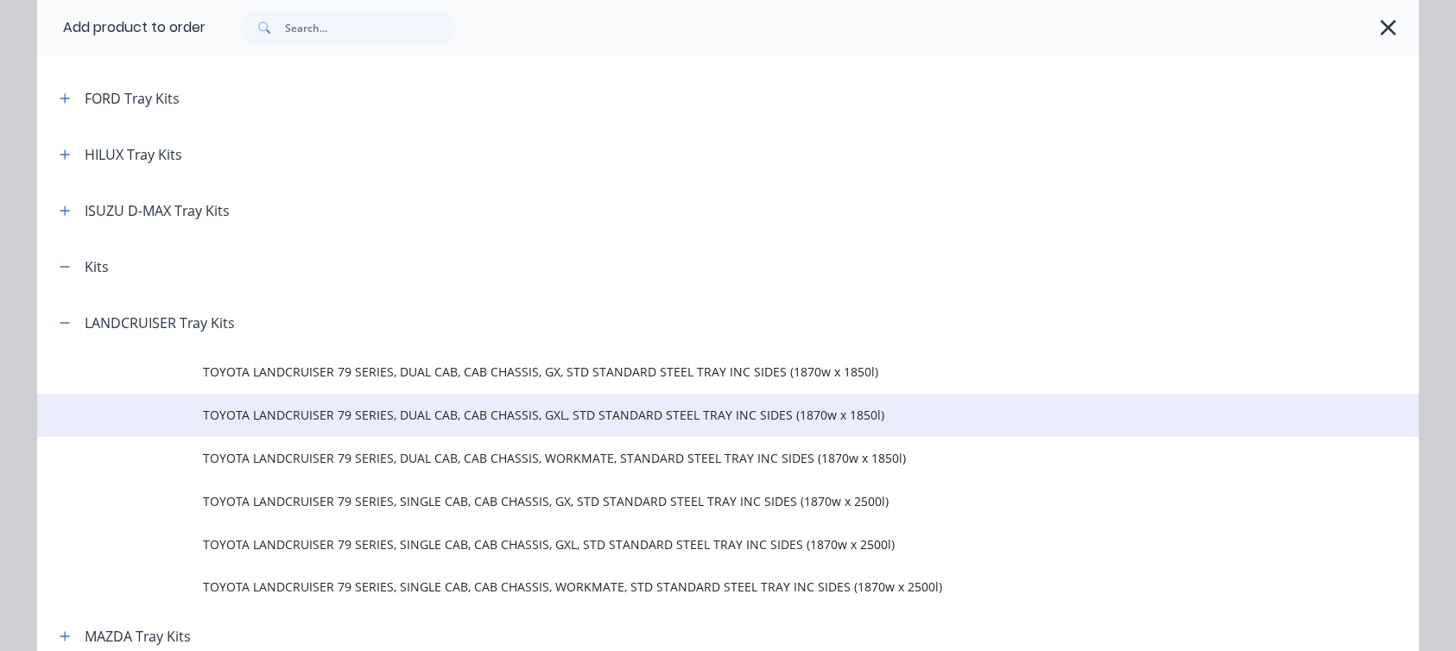
click at [552, 419] on span "TOYOTA LANDCRUISER 79 SERIES, DUAL CAB, CAB CHASSIS, GXL, STD STANDARD STEEL TR…" at bounding box center [689, 415] width 973 height 18
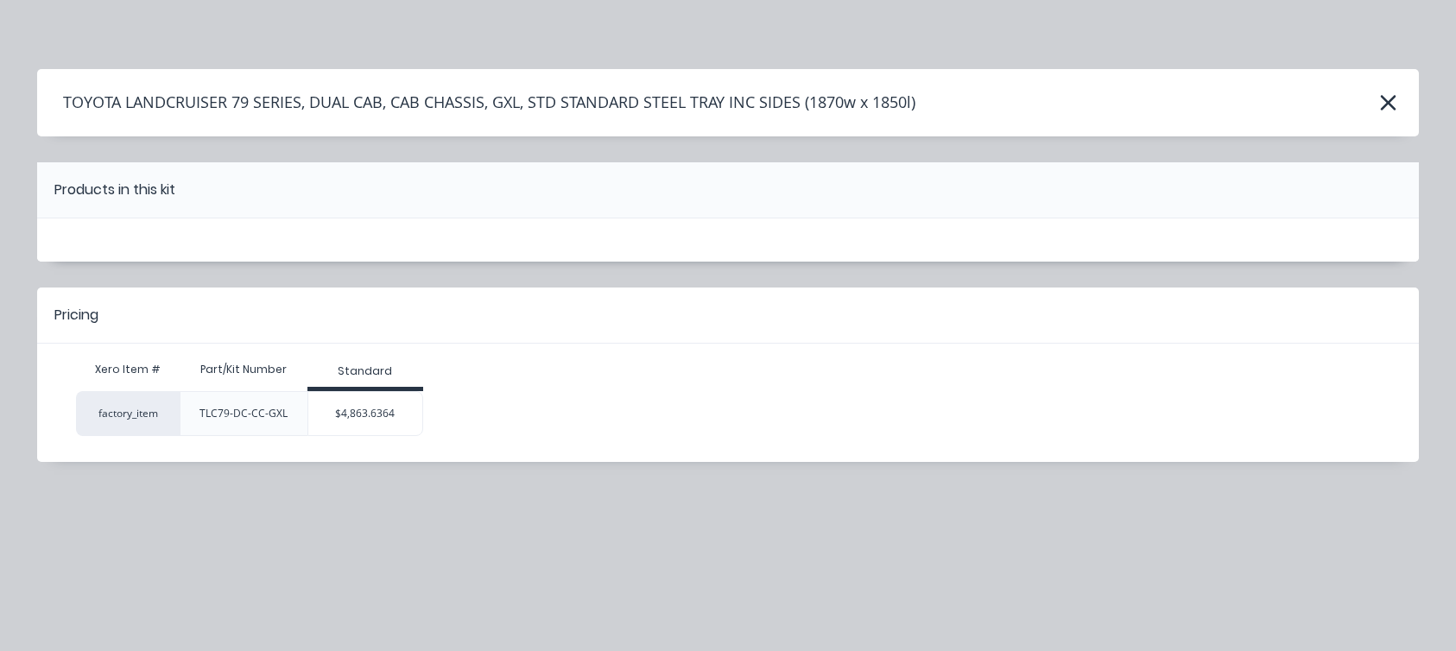
click at [587, 100] on h4 "TOYOTA LANDCRUISER 79 SERIES, DUAL CAB, CAB CHASSIS, GXL, STD STANDARD STEEL TR…" at bounding box center [476, 102] width 878 height 33
click at [586, 100] on h4 "TOYOTA LANDCRUISER 79 SERIES, DUAL CAB, CAB CHASSIS, GXL, STD STANDARD STEEL TR…" at bounding box center [476, 102] width 878 height 33
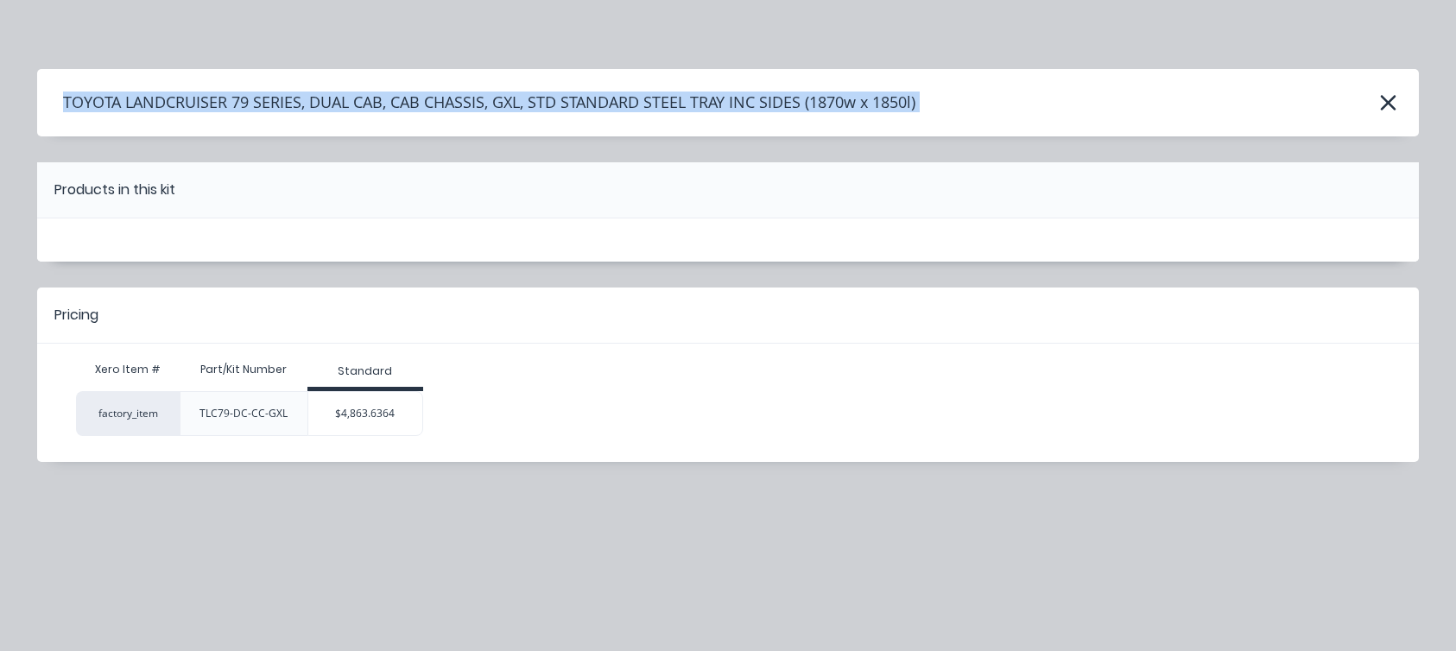
click at [586, 100] on h4 "TOYOTA LANDCRUISER 79 SERIES, DUAL CAB, CAB CHASSIS, GXL, STD STANDARD STEEL TR…" at bounding box center [476, 102] width 878 height 33
copy div "TOYOTA LANDCRUISER 79 SERIES, DUAL CAB, CAB CHASSIS, GXL, STD STANDARD STEEL TR…"
click at [1380, 106] on icon "button" at bounding box center [1388, 103] width 18 height 24
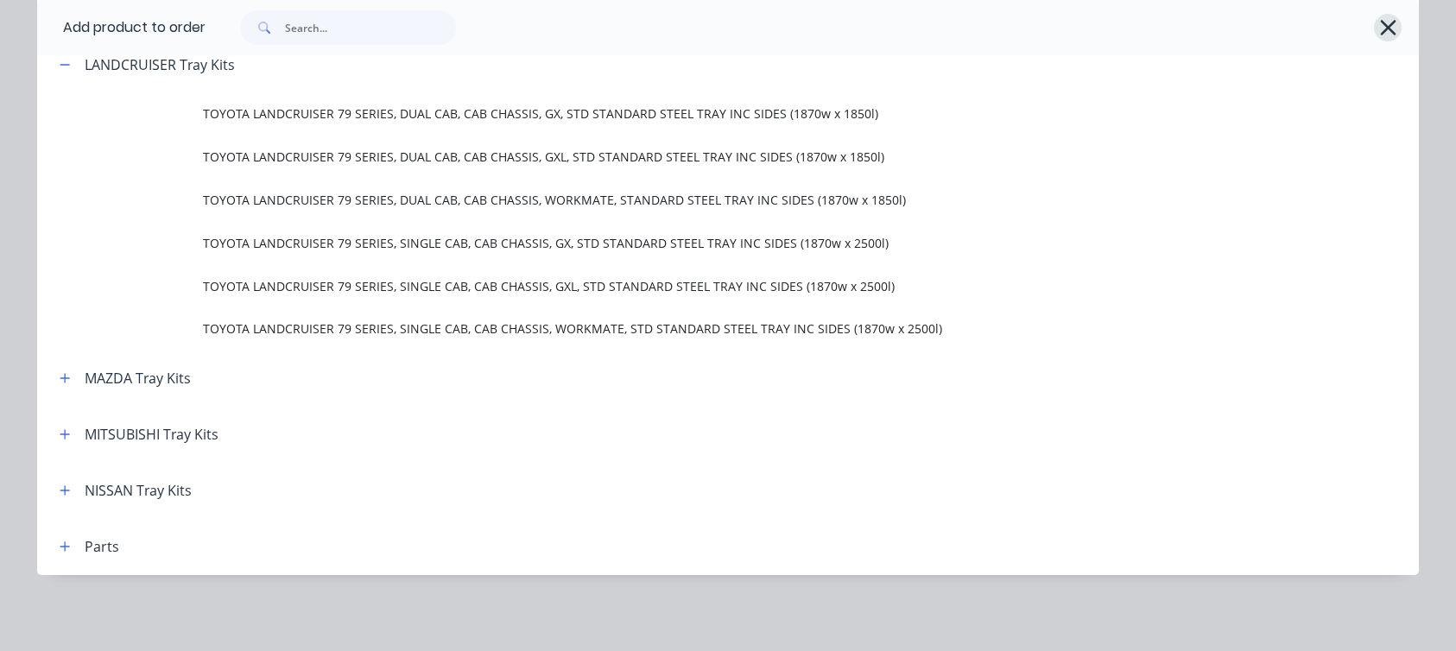
click at [1385, 31] on icon "button" at bounding box center [1388, 28] width 16 height 16
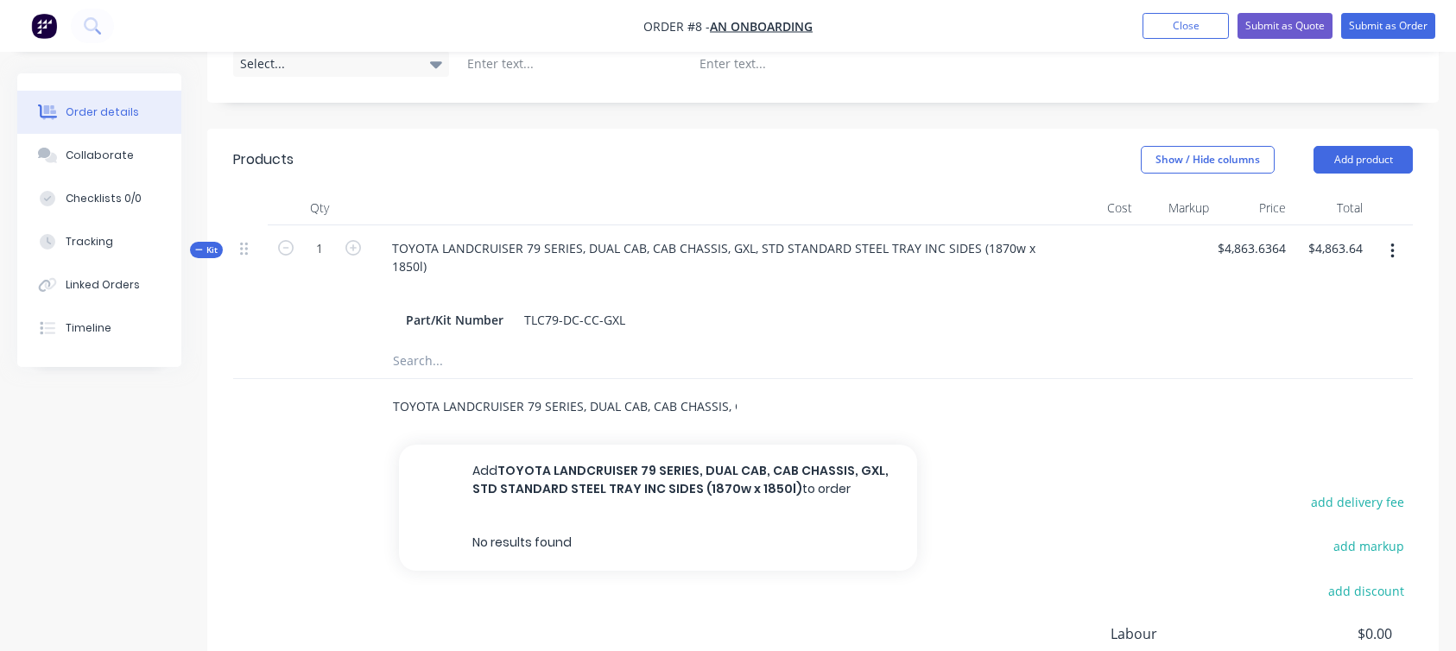
click at [631, 390] on input "TOYOTA LANDCRUISER 79 SERIES, DUAL CAB, CAB CHASSIS, GXL, STD STANDARD STEEL TR…" at bounding box center [564, 407] width 345 height 35
paste input "text"
type input "TOYOTA LANDCRUISER 79 SERIES, DUAL CAB, CAB CHASSIS, GXL, STD STANDARD STEEL TR…"
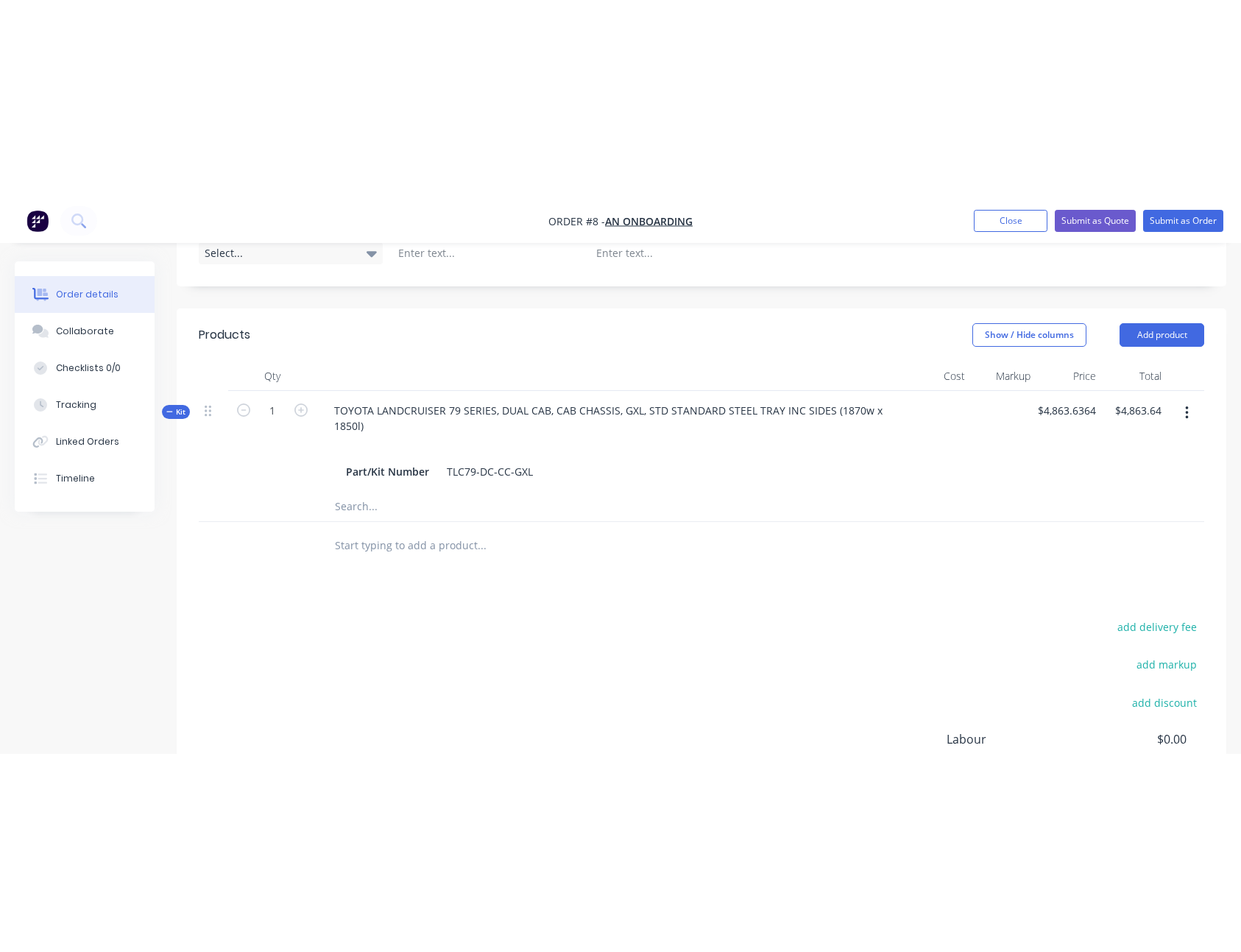
scroll to position [263, 0]
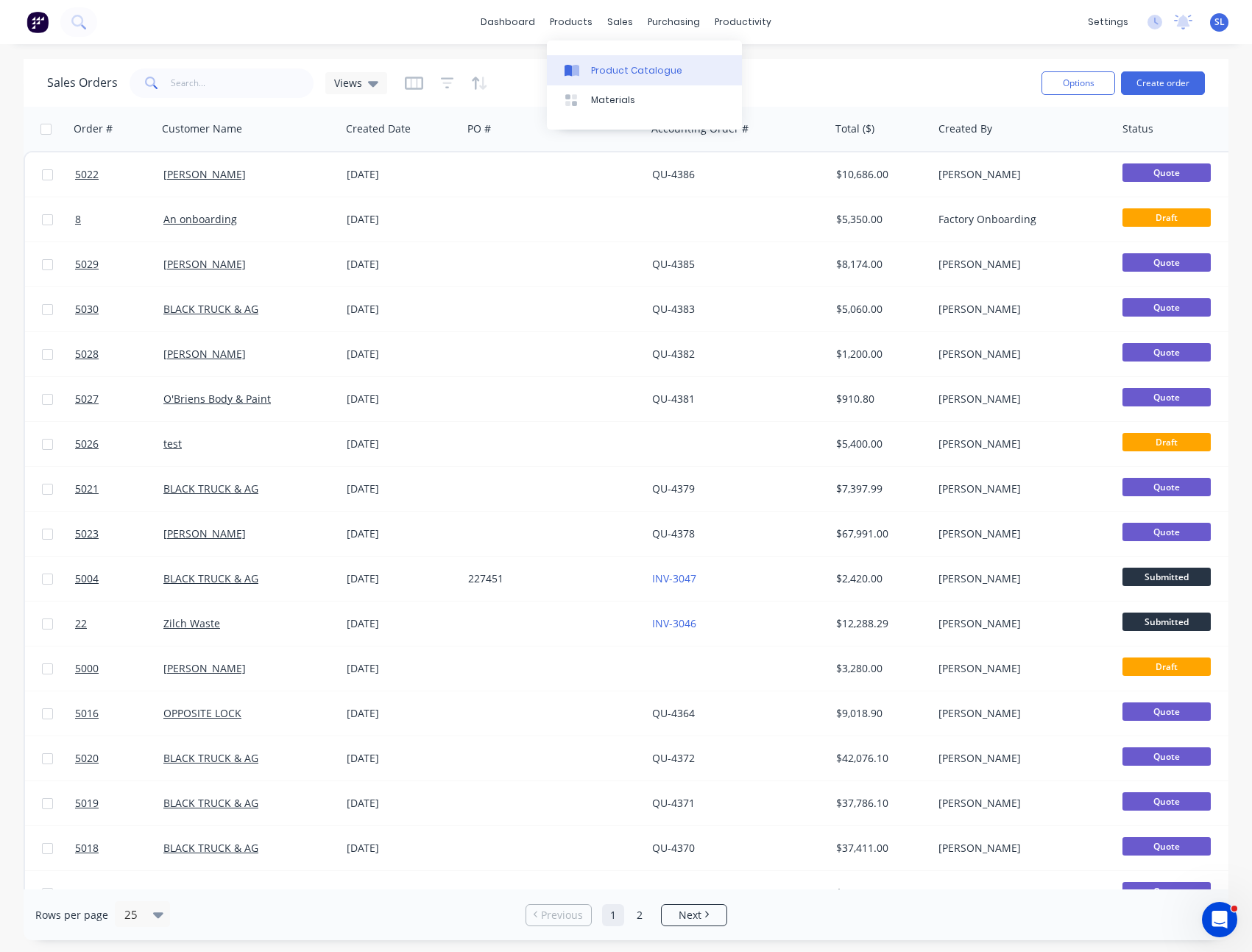
click at [584, 76] on div at bounding box center [575, 71] width 22 height 14
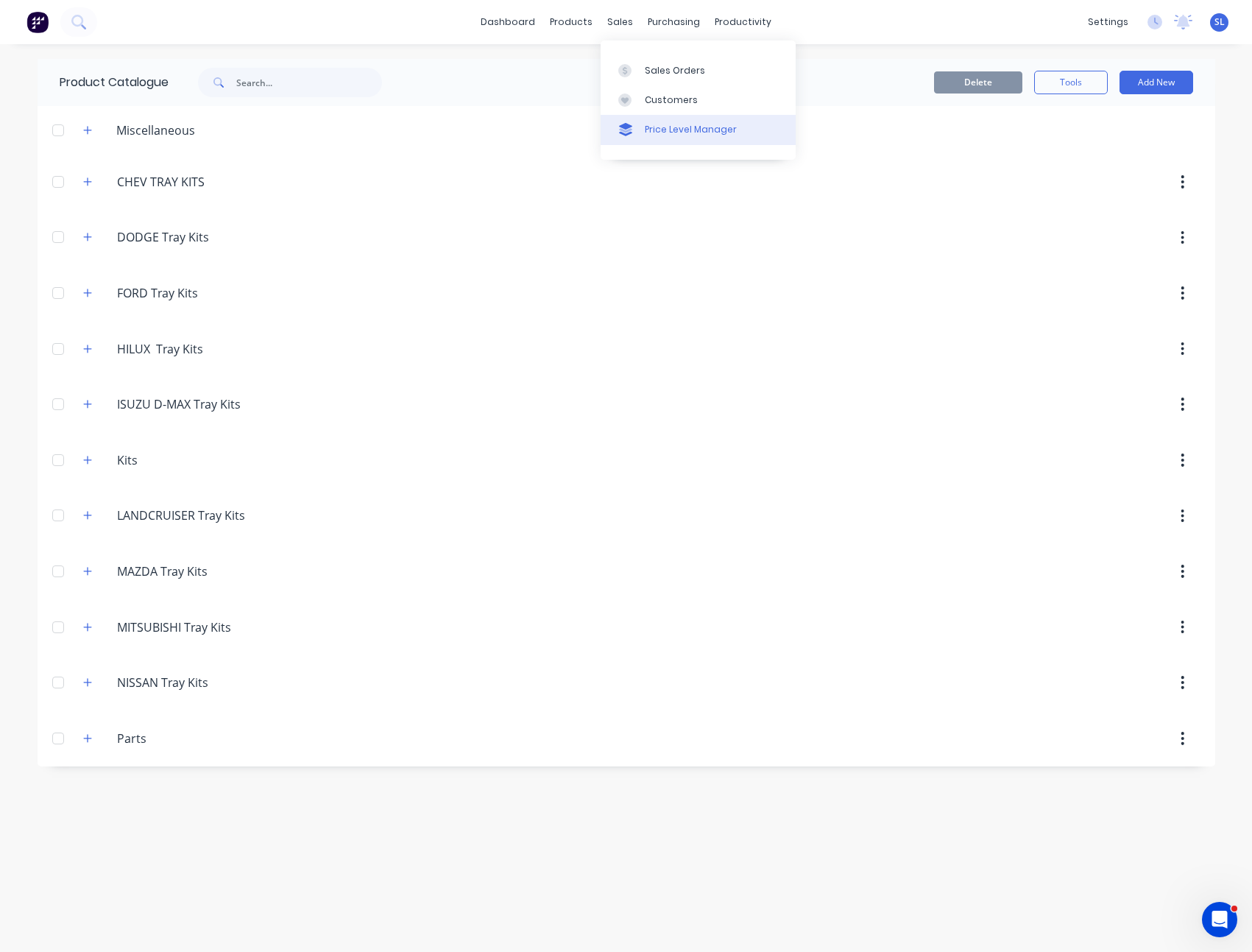
click at [643, 122] on link "Price Level Manager" at bounding box center [698, 130] width 195 height 30
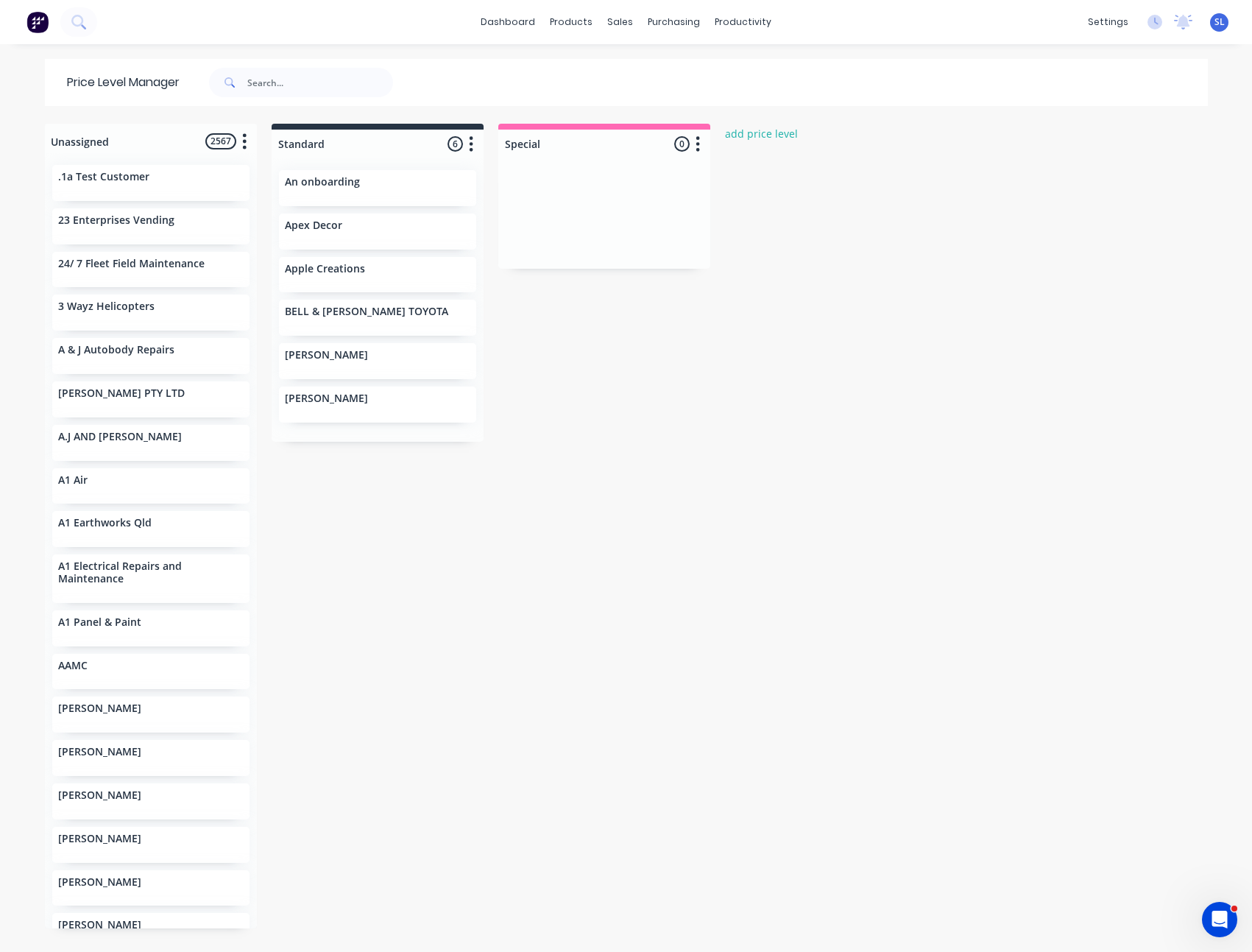
click at [326, 190] on div "An onboarding" at bounding box center [378, 183] width 186 height 15
click at [553, 58] on link "Product Catalogue" at bounding box center [638, 70] width 195 height 30
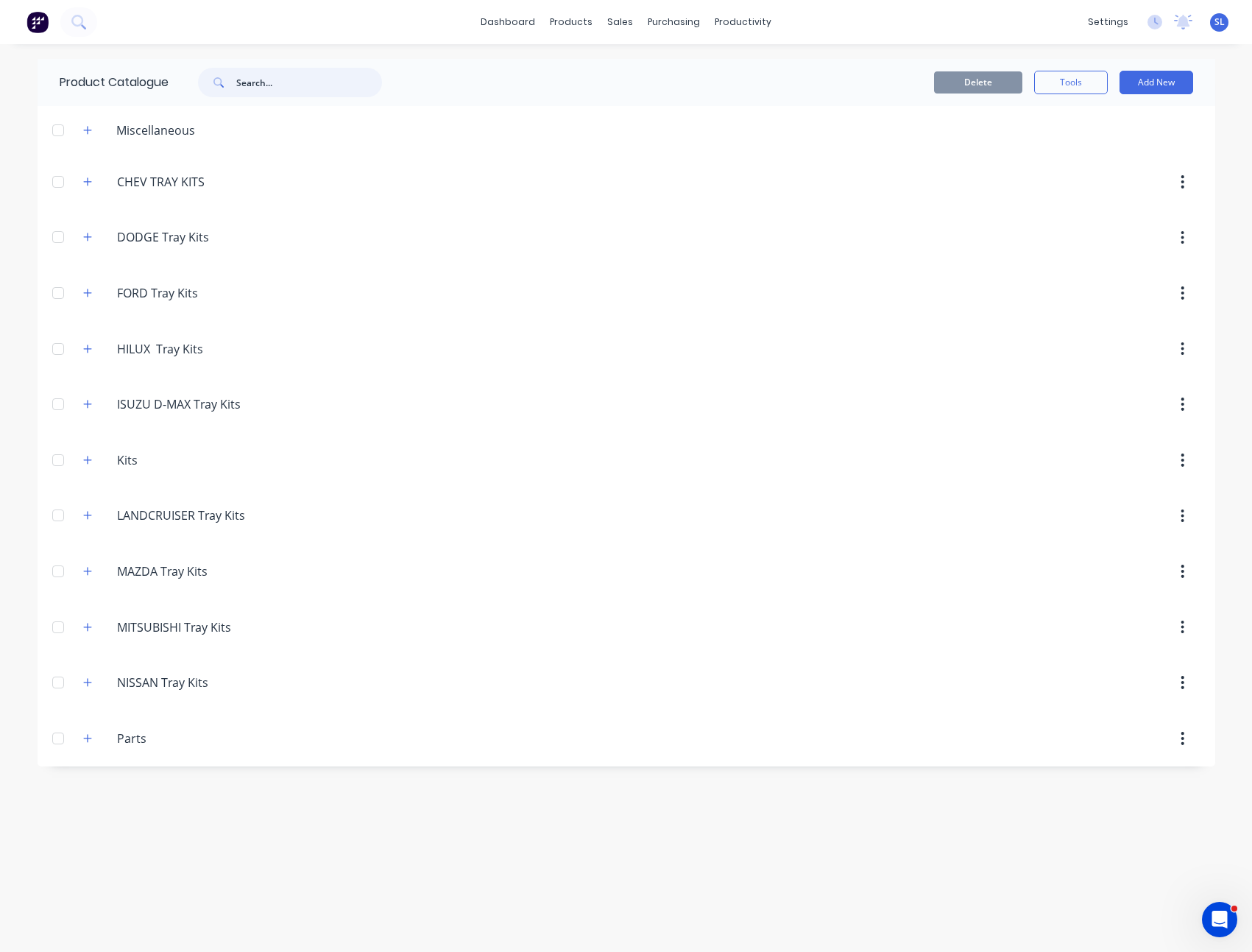
click at [264, 89] on input "text" at bounding box center [309, 82] width 146 height 30
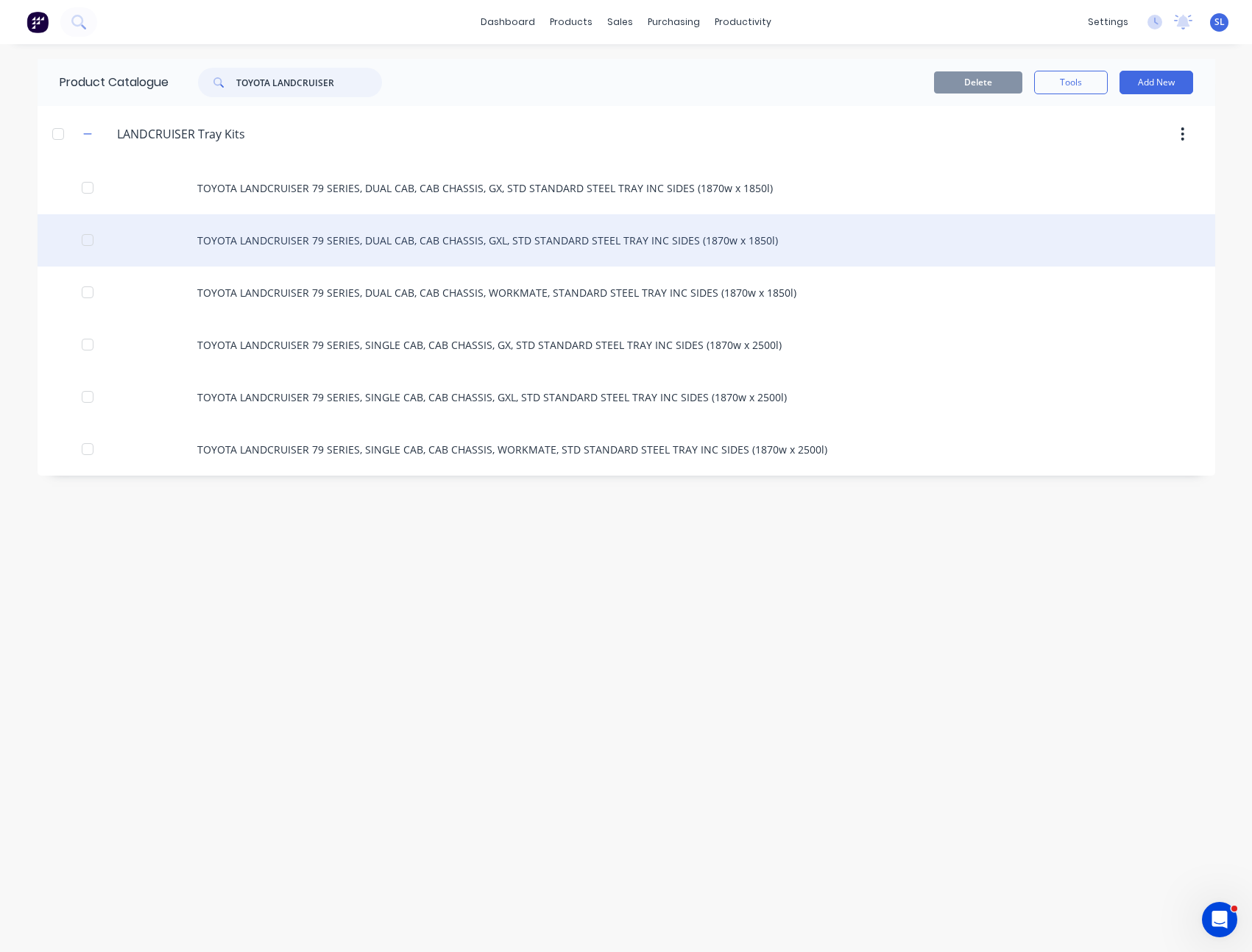
type input "TOYOTA LANDCRUISER"
click at [429, 230] on div "TOYOTA LANDCRUISER 79 SERIES, DUAL CAB, CAB CHASSIS, GXL, STD STANDARD STEEL TR…" at bounding box center [626, 239] width 1178 height 52
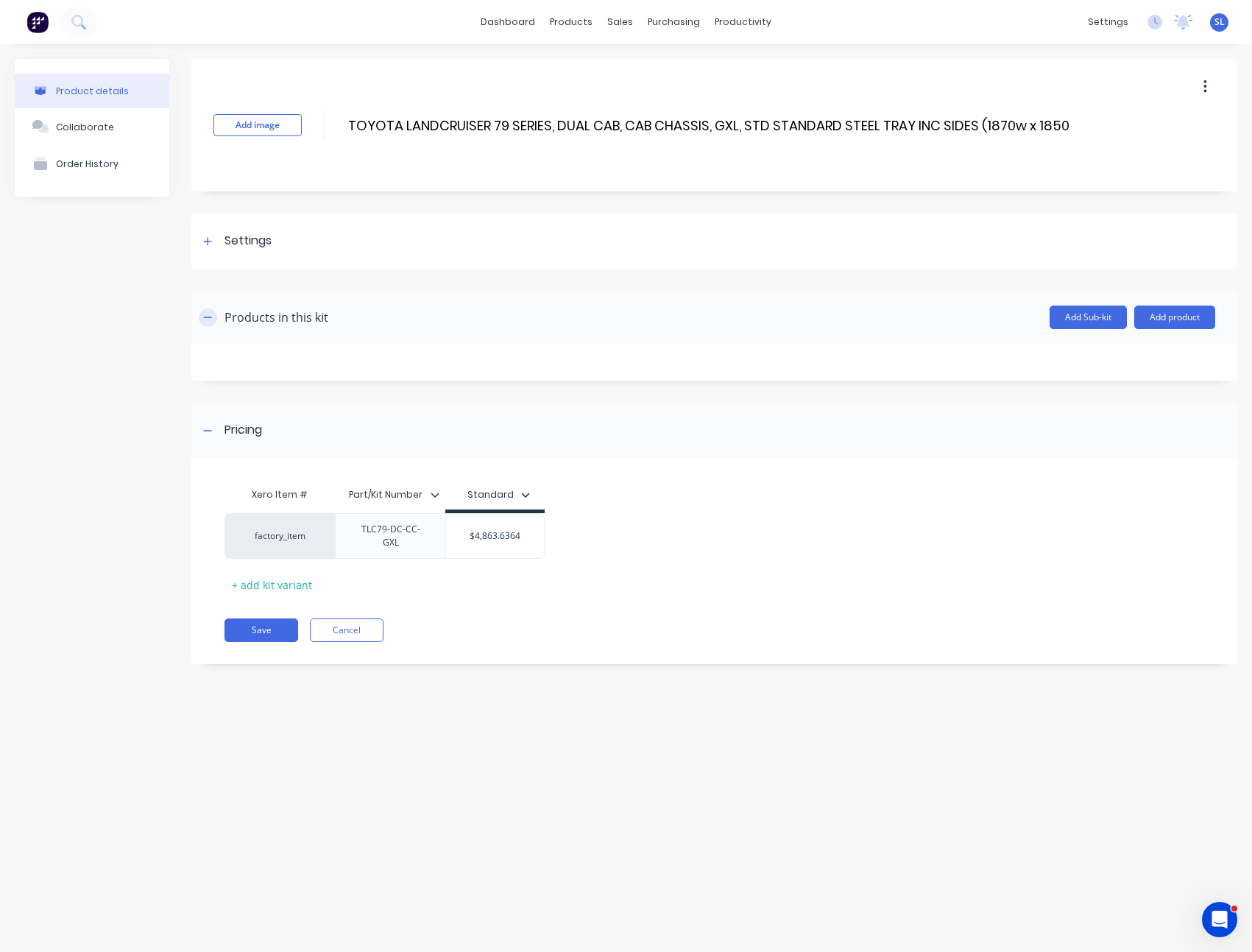
click at [205, 323] on button "button" at bounding box center [208, 318] width 19 height 19
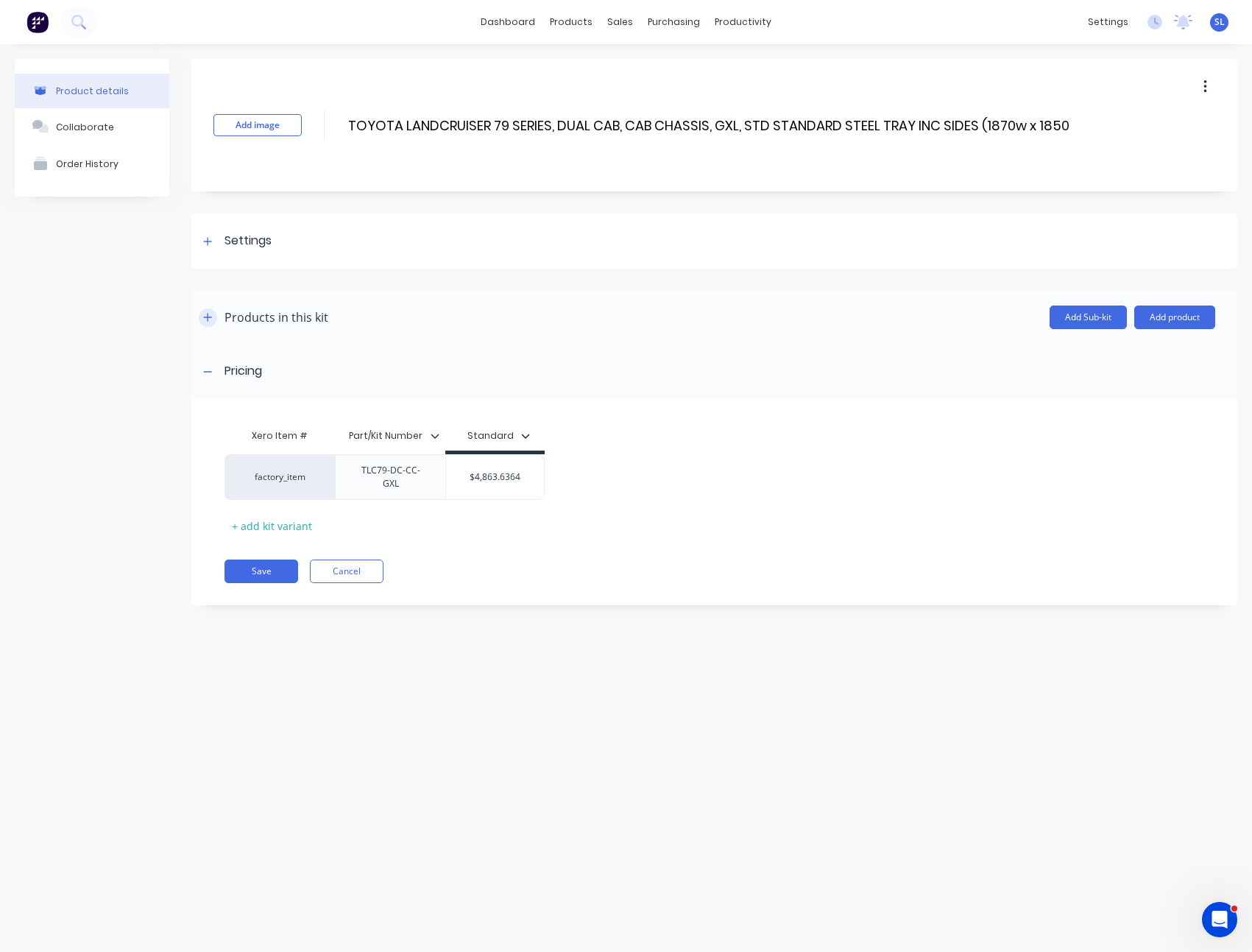
click at [205, 323] on button "button" at bounding box center [208, 318] width 19 height 19
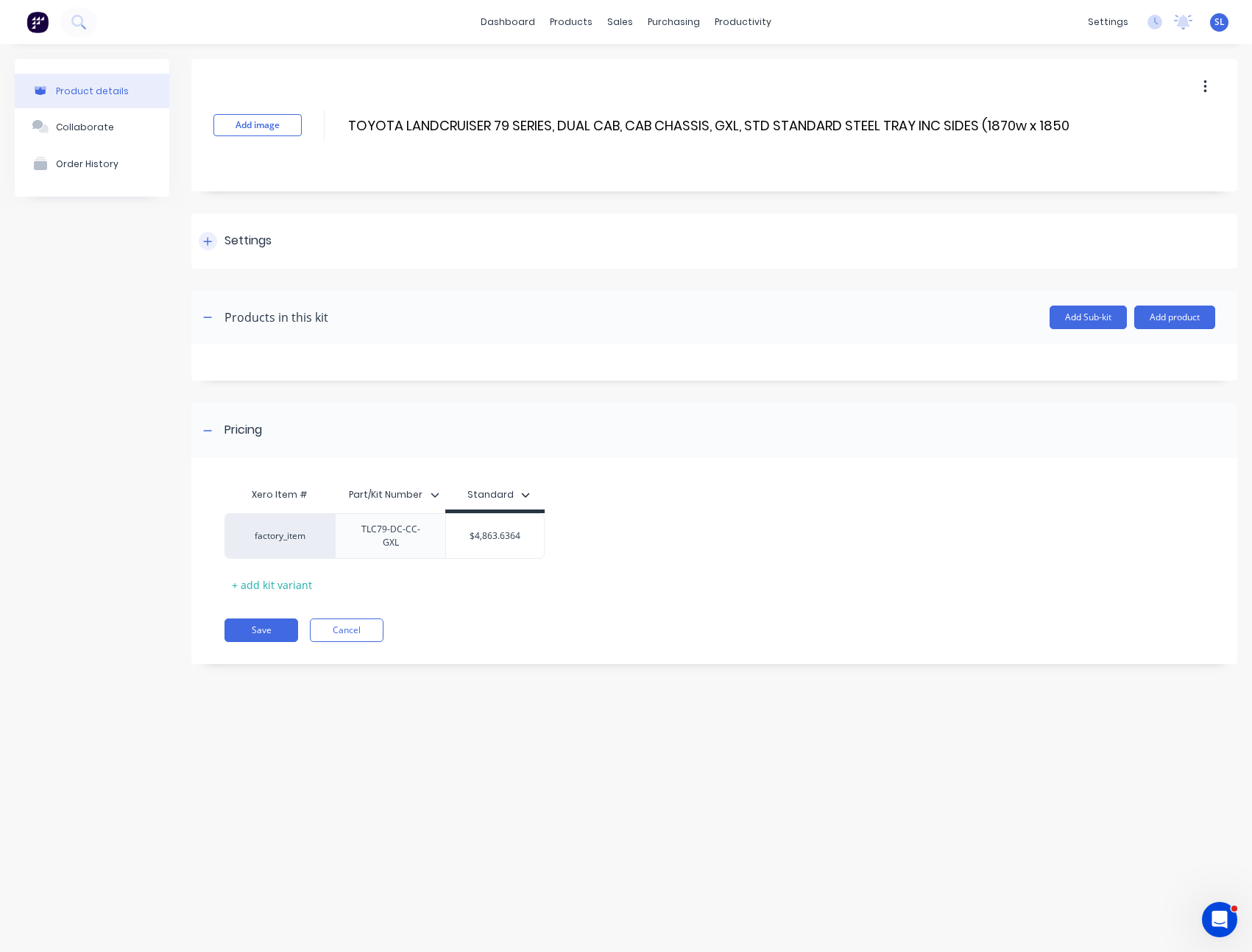
click at [280, 237] on div "Settings" at bounding box center [714, 240] width 1046 height 55
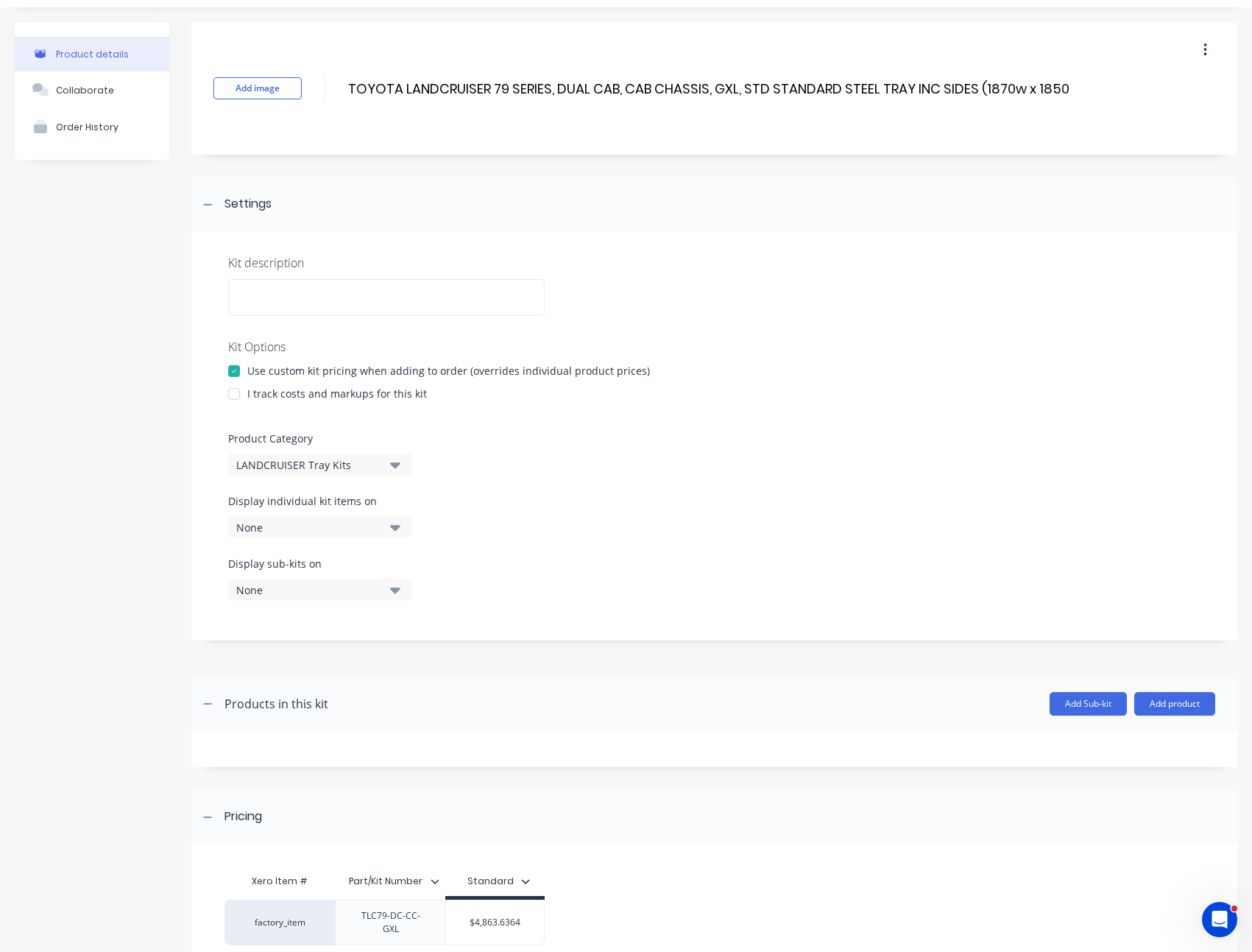
scroll to position [164, 0]
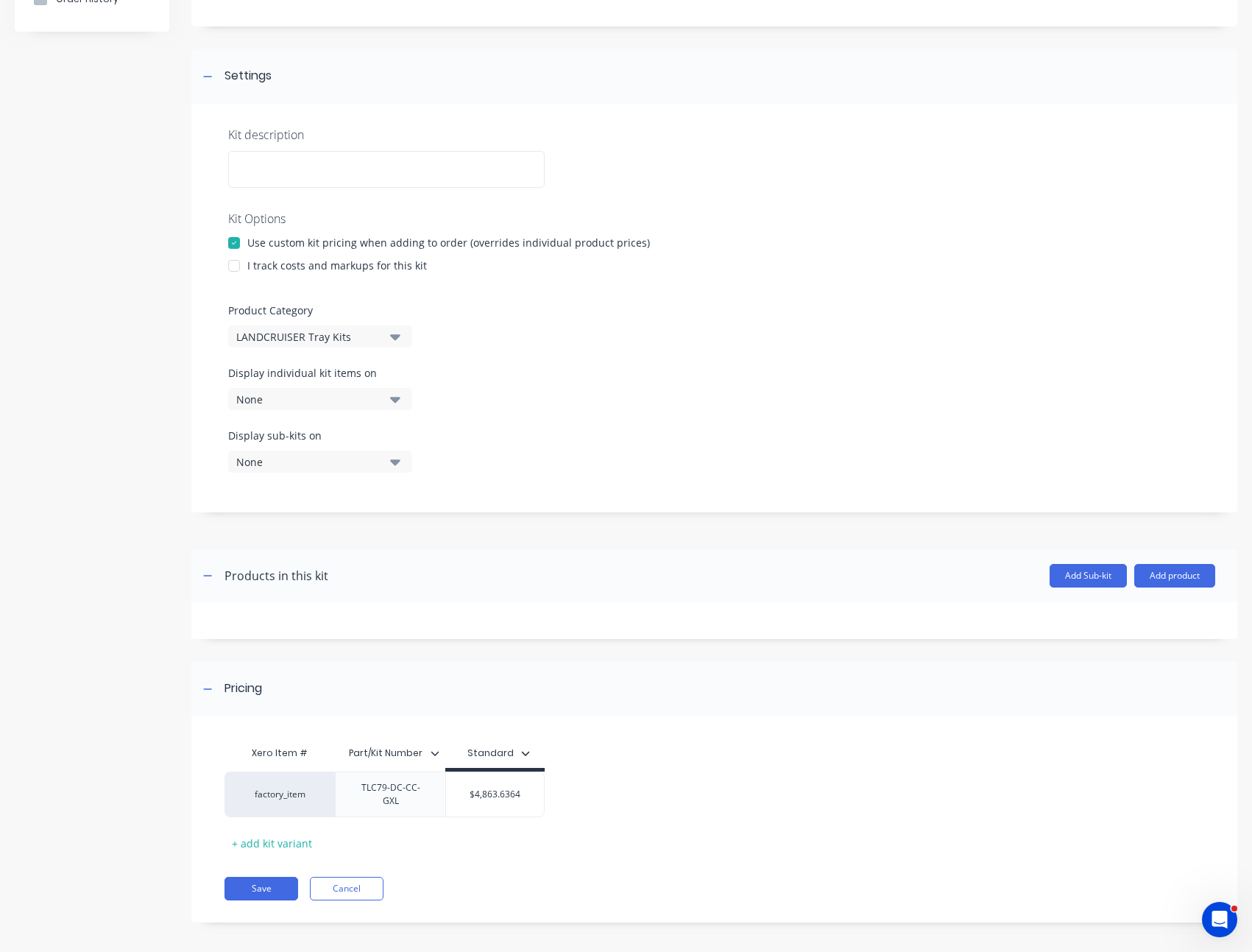
click at [526, 754] on icon "button" at bounding box center [525, 753] width 9 height 9
click at [765, 757] on div "Xero Item # Part/Kit Number Standard Standard All Special factory_item TLC79-DC…" at bounding box center [708, 796] width 969 height 116
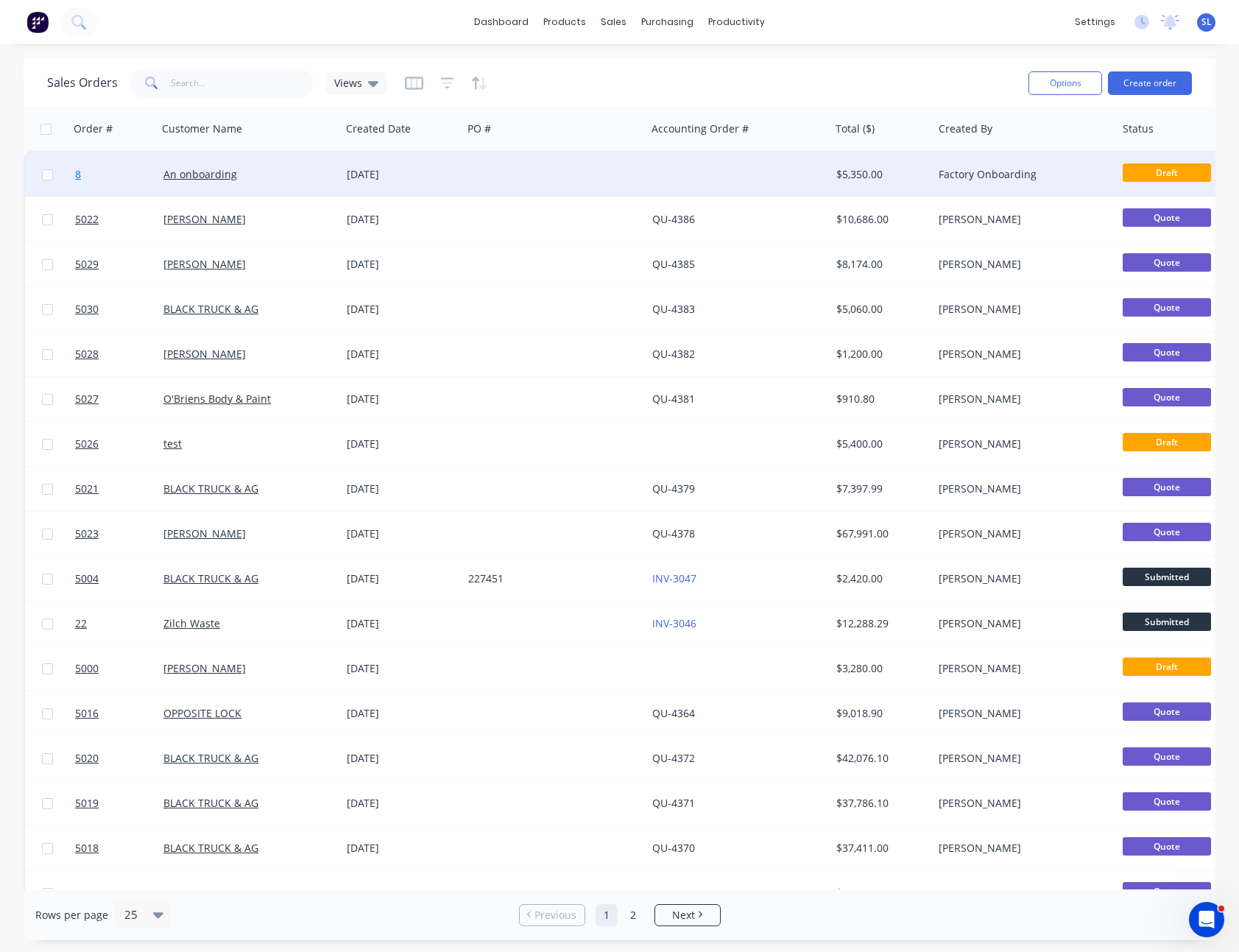
click at [78, 174] on span "8" at bounding box center [78, 174] width 6 height 14
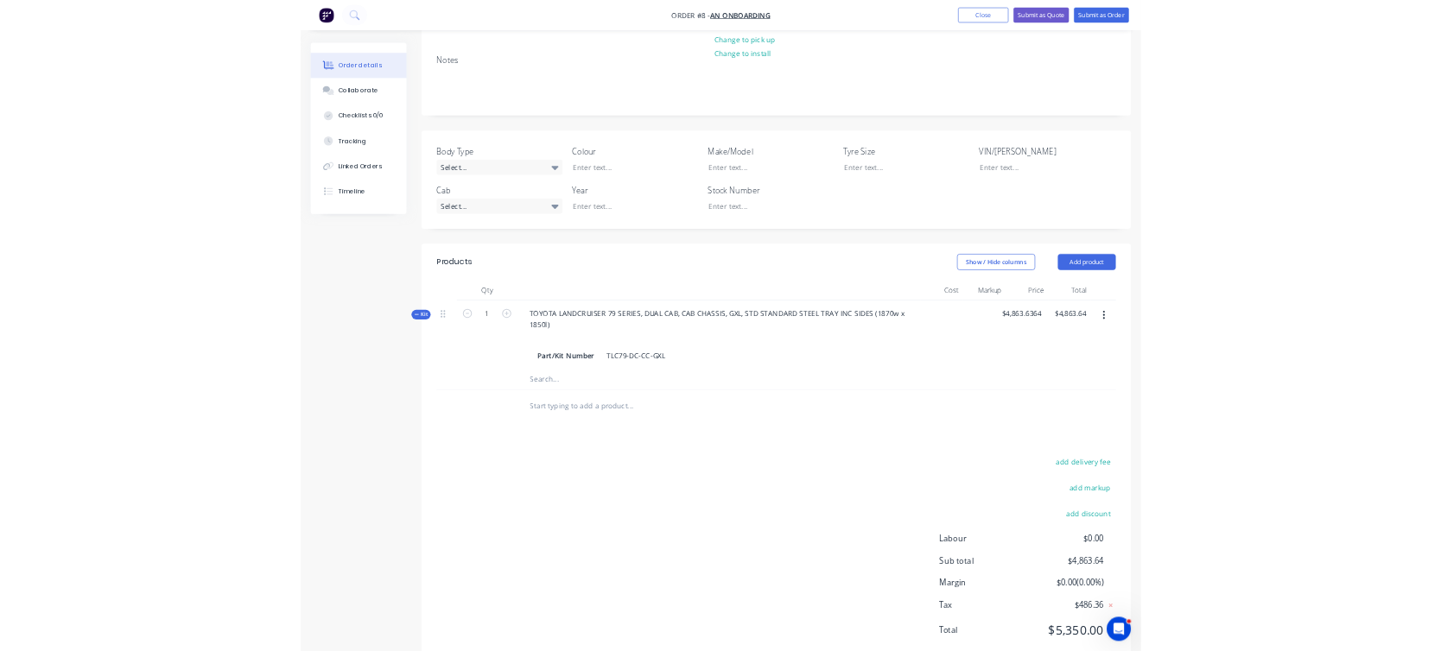
scroll to position [655, 0]
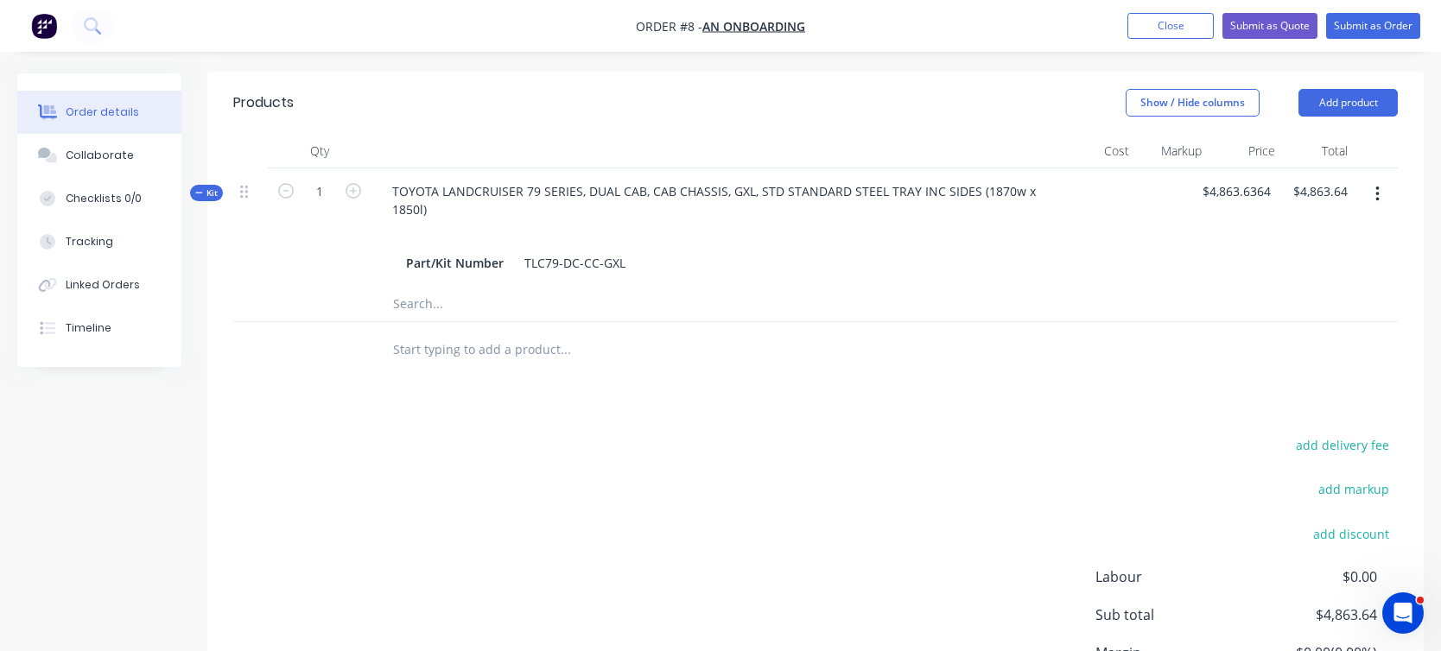
click at [418, 504] on div "add delivery fee add markup add discount Labour $0.00 Sub total $4,863.64 Margi…" at bounding box center [815, 600] width 1164 height 333
click at [478, 333] on input "text" at bounding box center [564, 350] width 345 height 35
paste input "TOYOTA LANDCRUISER 79 SERIES, DUAL CAB, CAB CHASSIS, GXL, STD STANDARD STEEL TR…"
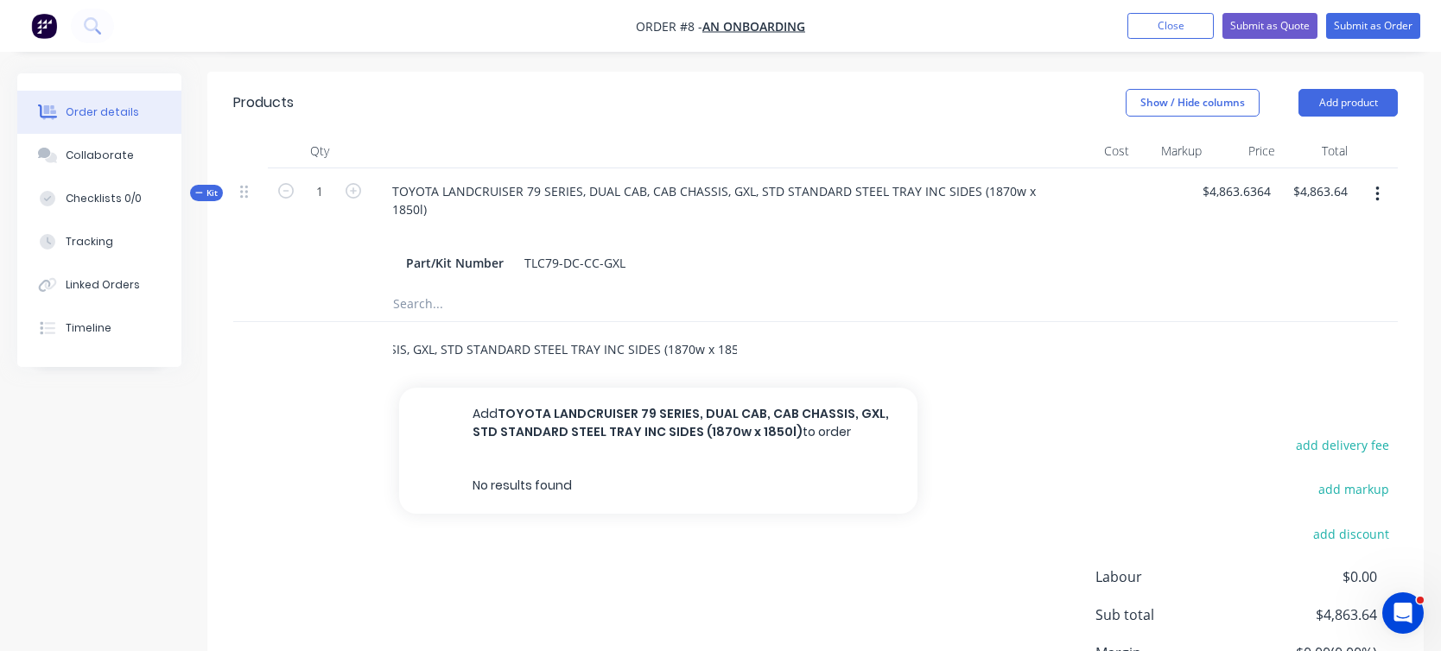
click at [478, 333] on input "TOYOTA LANDCRUISER 79 SERIES, DUAL CAB, CAB CHASSIS, GXL, STD STANDARD STEEL TR…" at bounding box center [564, 350] width 345 height 35
click at [579, 333] on input "TOYOTA LANDCRUISER 79 SERIES, DUAL CAB, CAB CHASSIS, GXL, STD STANDARD STEEL TR…" at bounding box center [564, 350] width 345 height 35
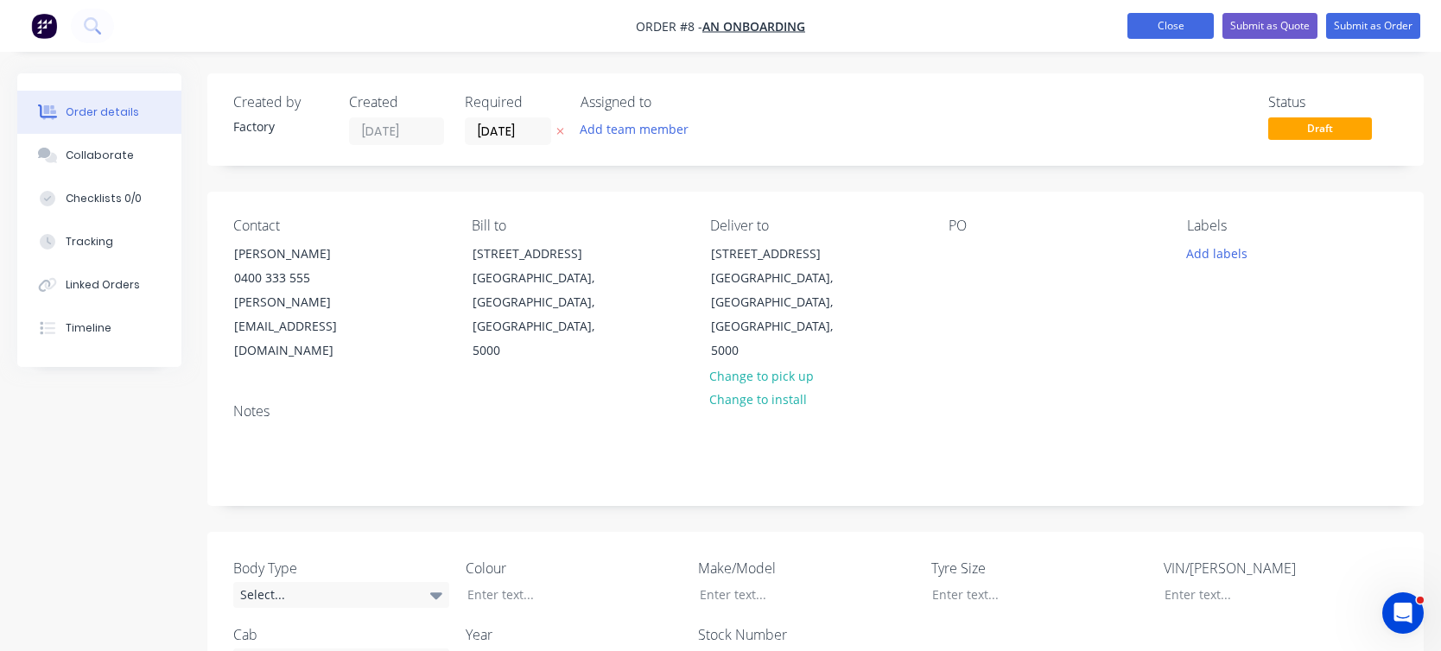
type input "TOYOTA LANDCRUISER 79 SERIES"
click at [1162, 21] on button "Close" at bounding box center [1170, 26] width 86 height 26
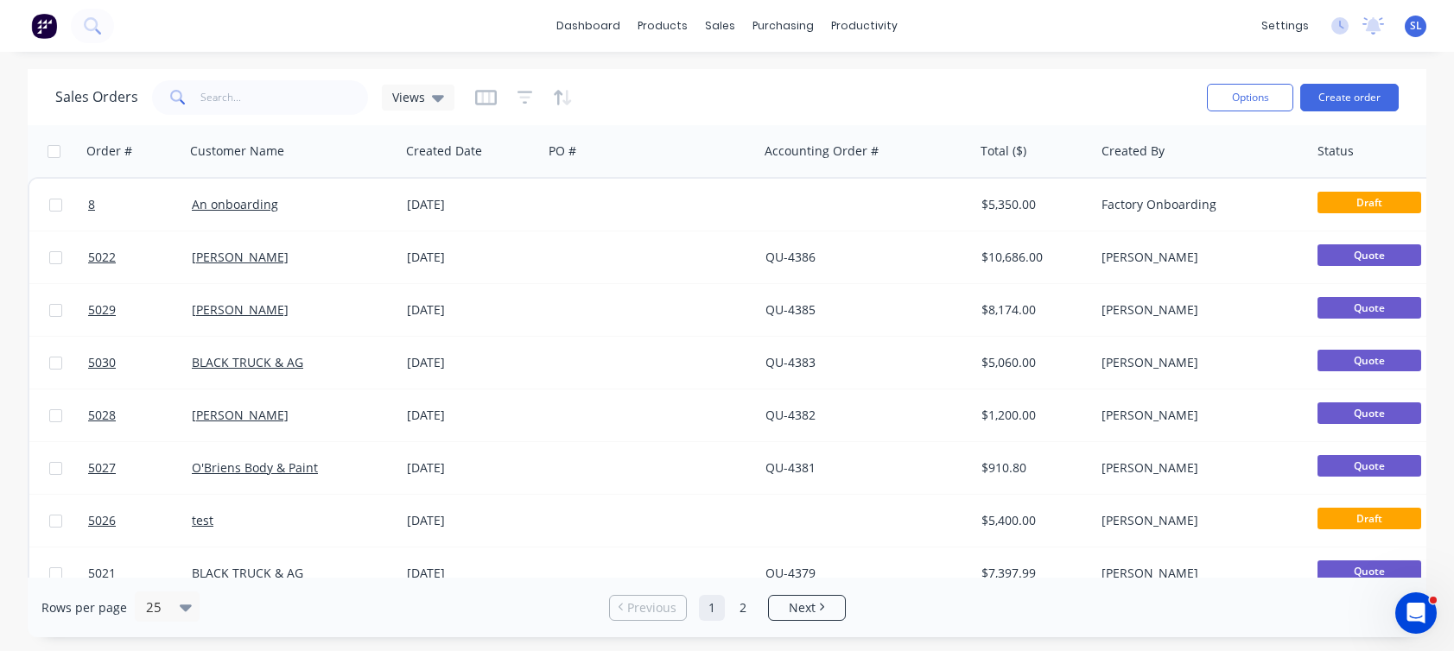
click at [1414, 23] on span "SL" at bounding box center [1416, 26] width 12 height 16
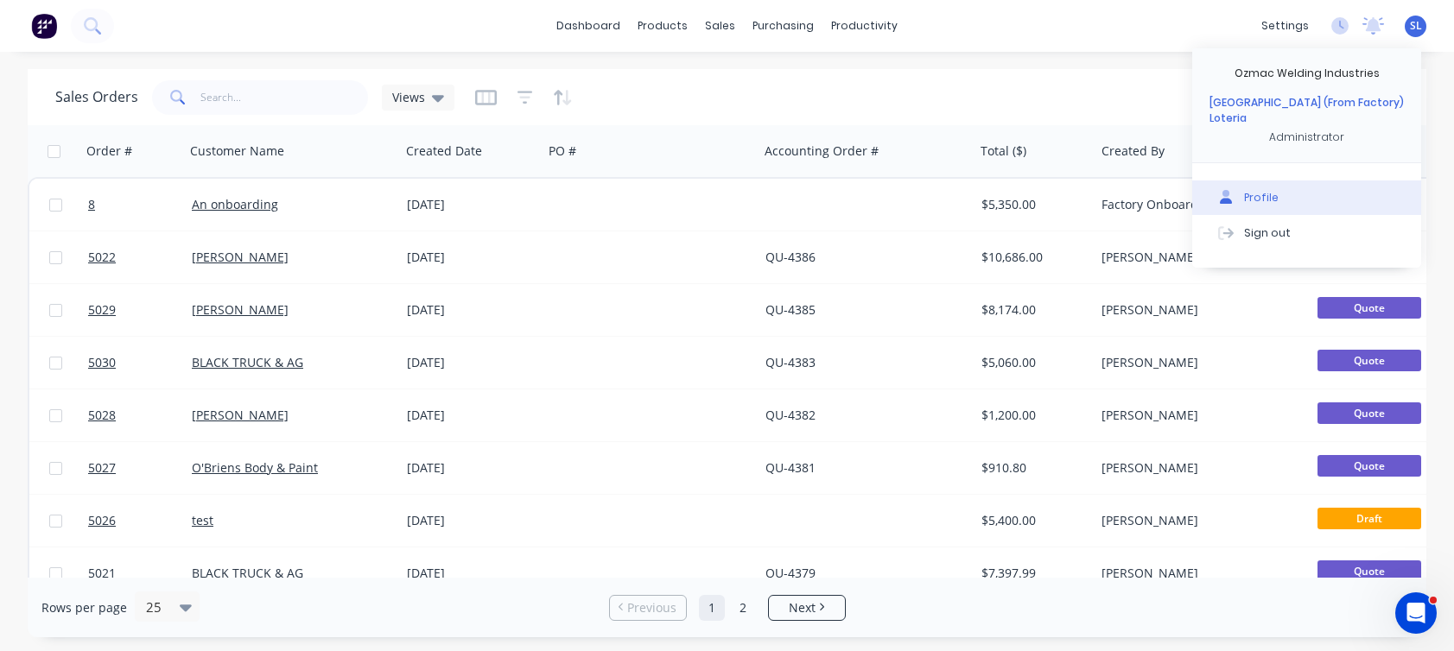
click at [1263, 190] on div "Profile" at bounding box center [1261, 198] width 35 height 16
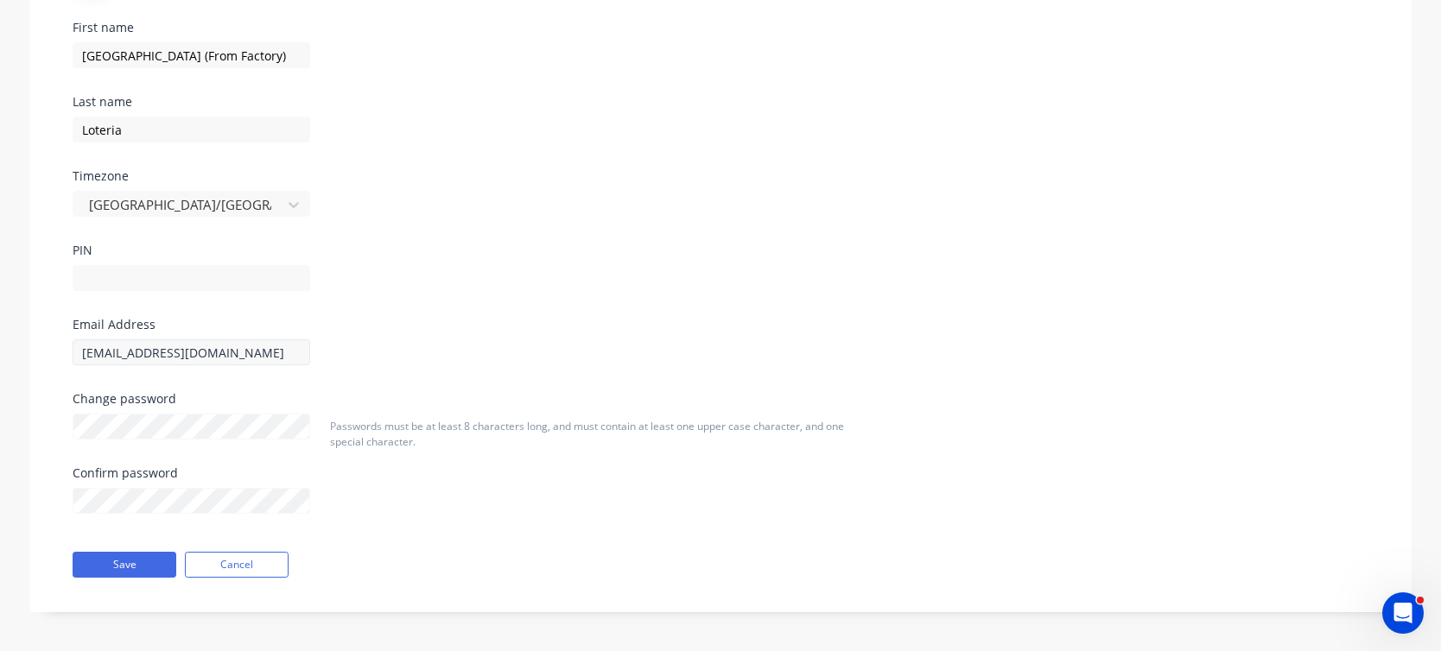
scroll to position [226, 0]
click at [234, 345] on input "sydney@factory.app" at bounding box center [192, 355] width 238 height 26
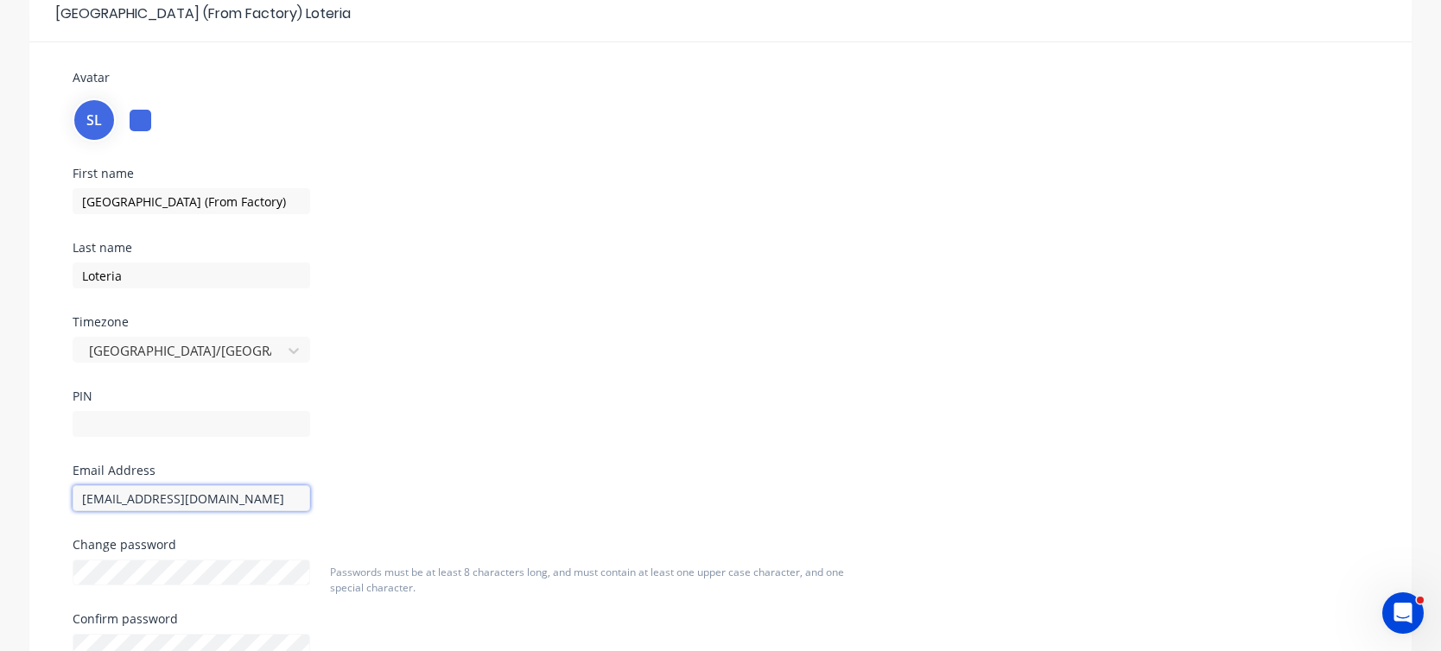
scroll to position [0, 0]
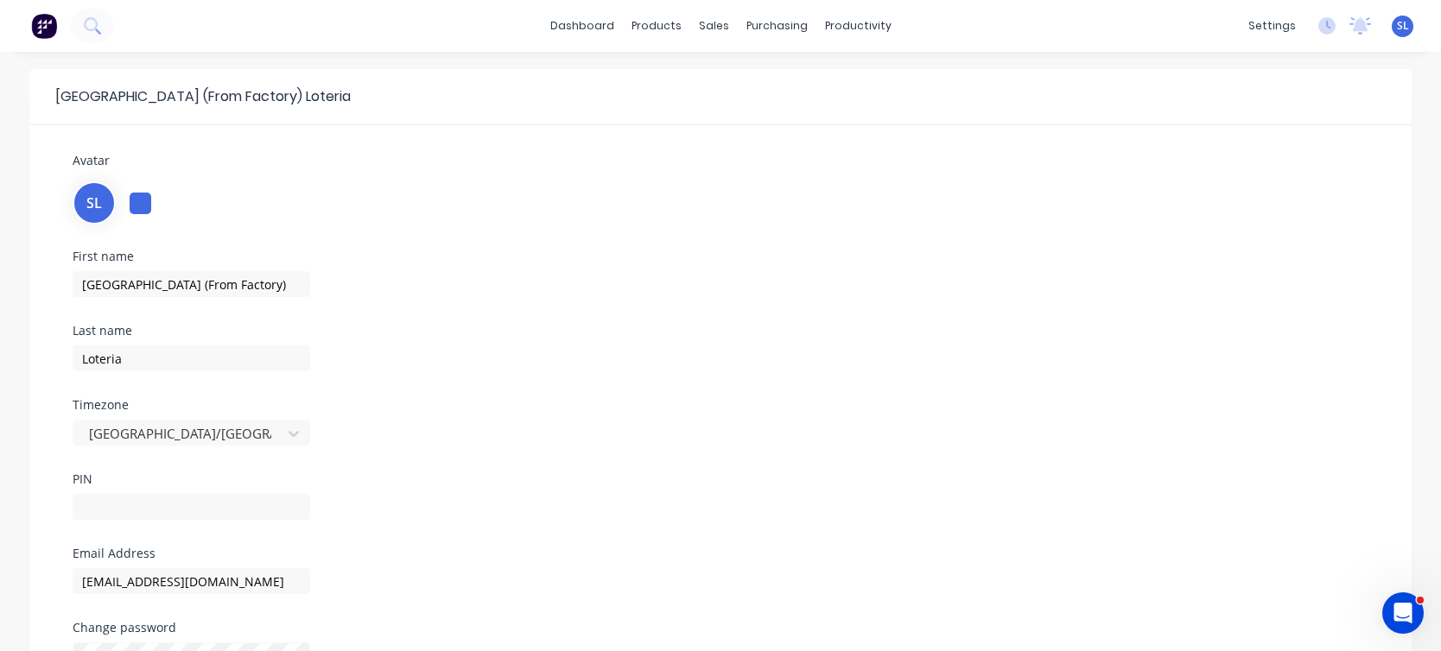
click at [1401, 24] on span "SL" at bounding box center [1403, 26] width 12 height 16
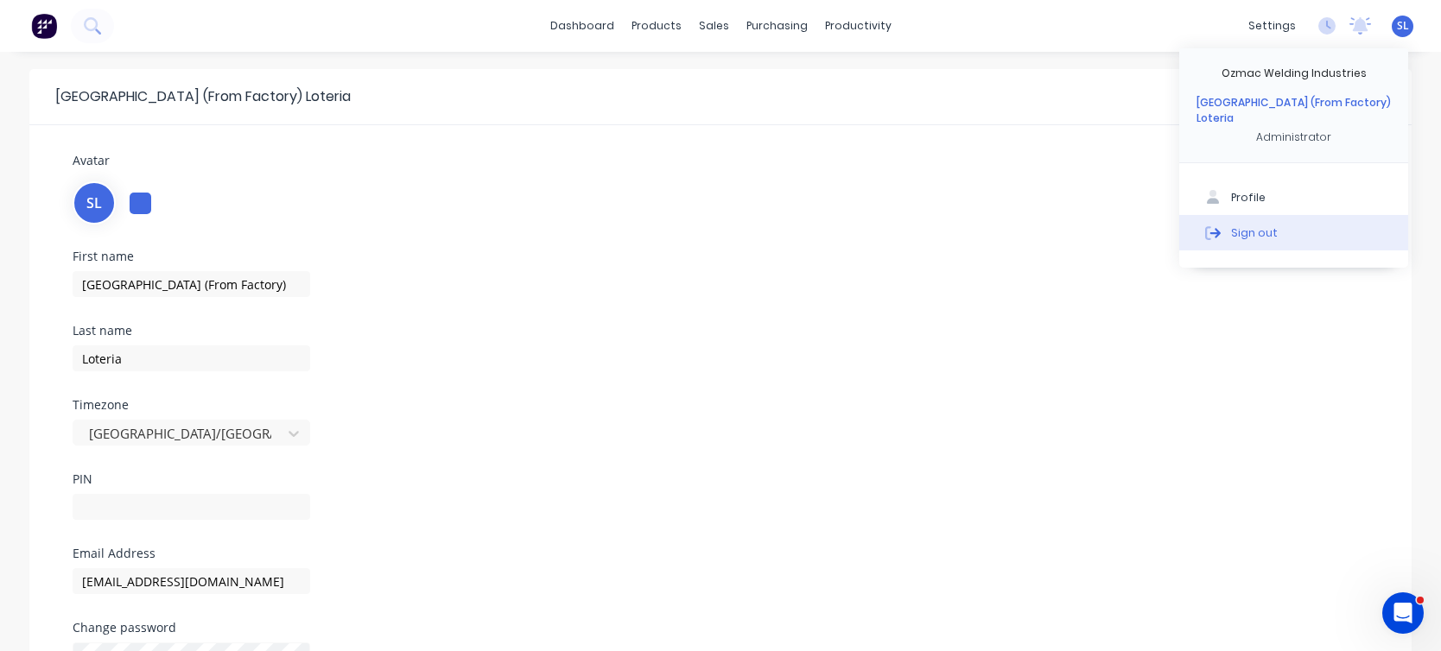
click at [1237, 225] on div "Sign out" at bounding box center [1254, 233] width 47 height 16
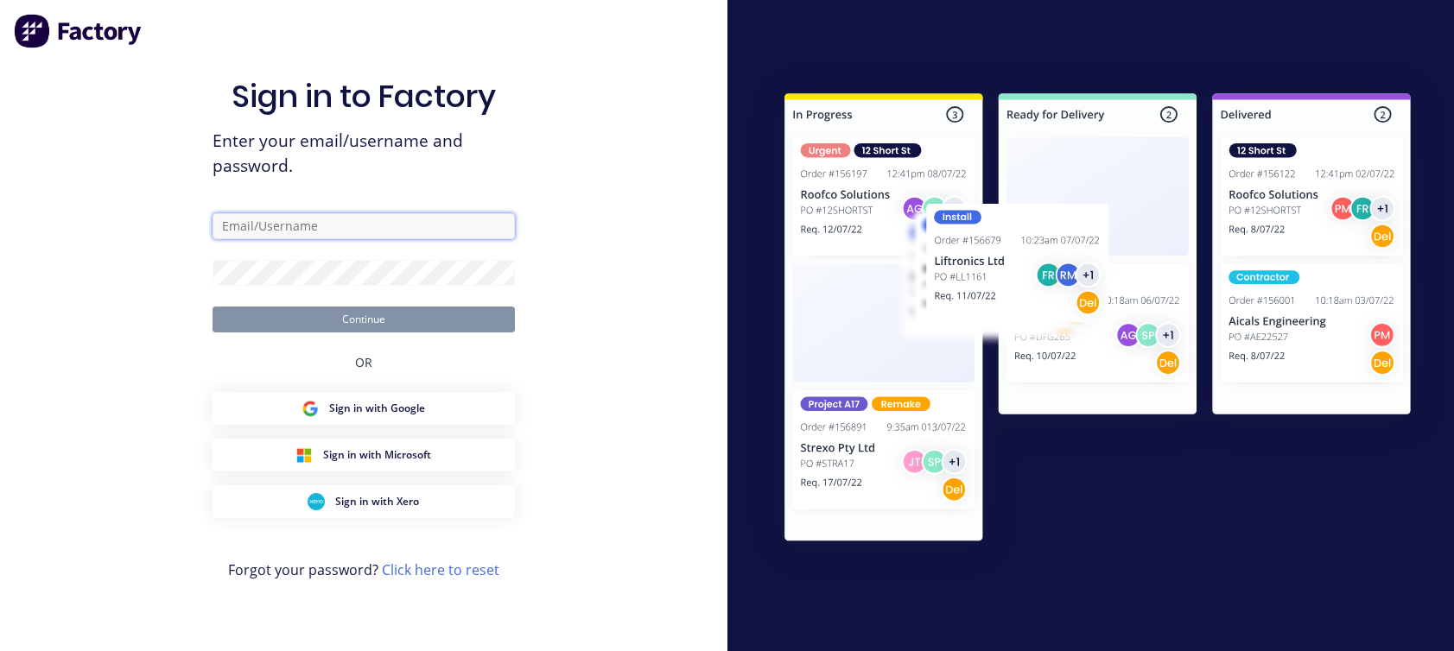
click at [426, 229] on input "text" at bounding box center [363, 226] width 302 height 26
paste input "sydney@factory.app"
type input "sydney@factory.app"
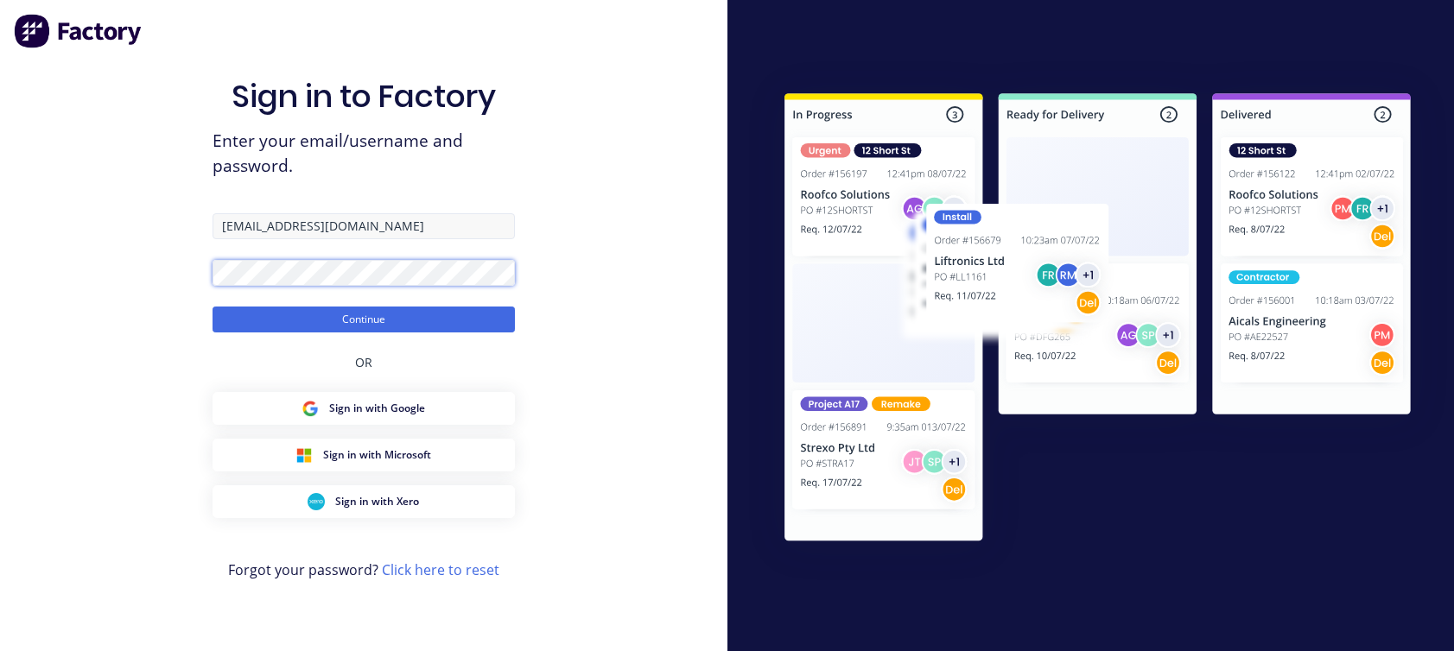
click at [212, 307] on button "Continue" at bounding box center [363, 320] width 302 height 26
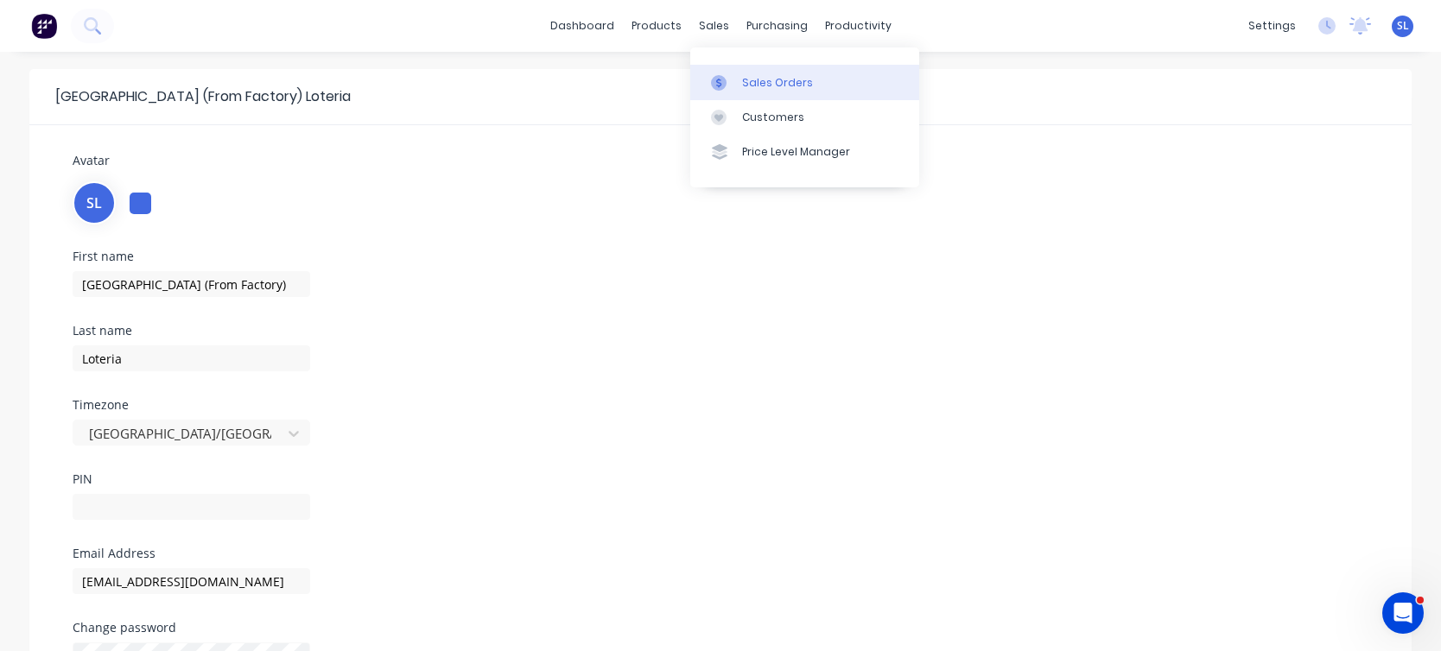
click at [711, 75] on icon at bounding box center [719, 83] width 16 height 16
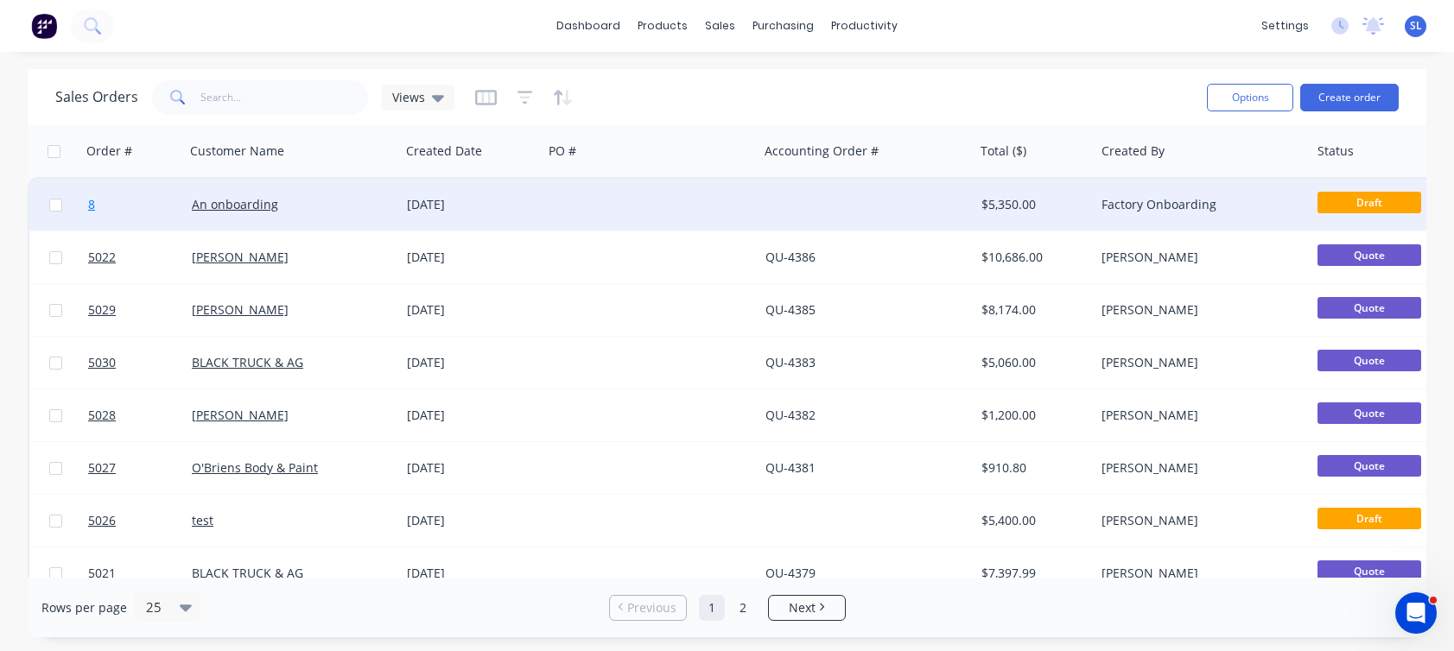
click at [114, 207] on link "8" at bounding box center [140, 205] width 104 height 52
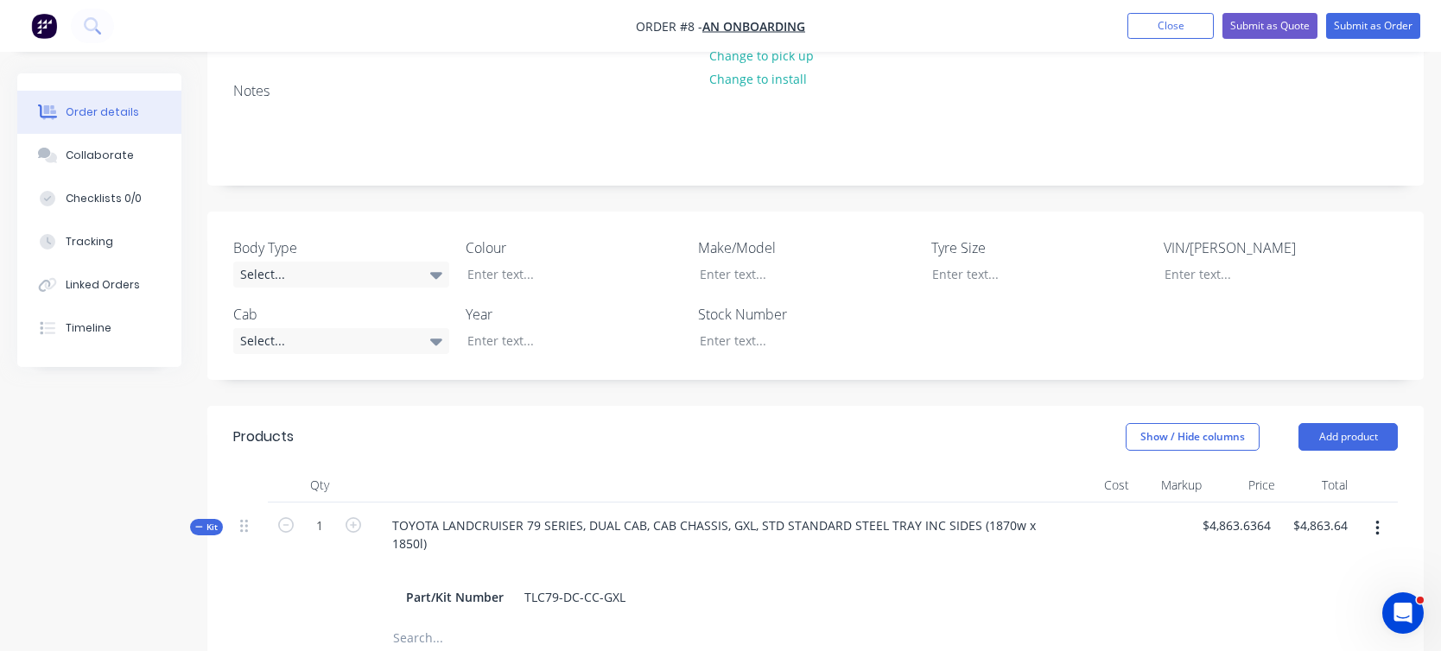
scroll to position [608, 0]
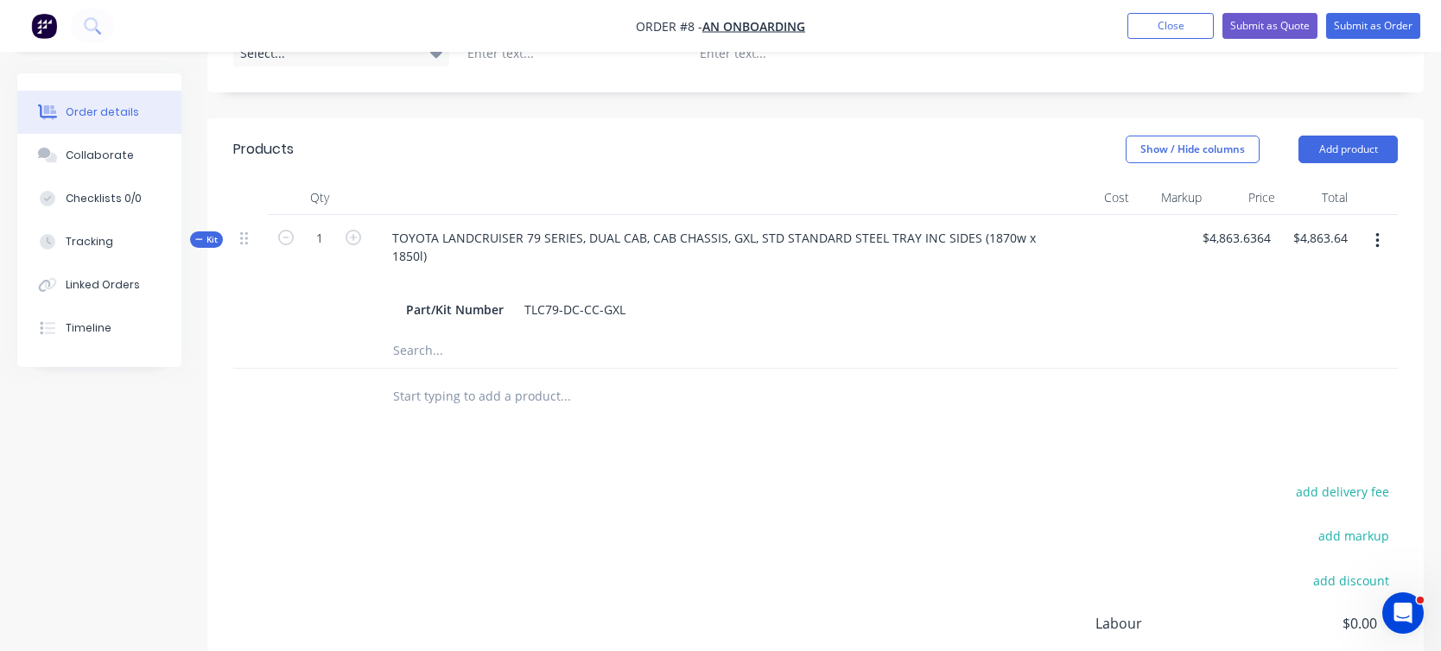
click at [477, 379] on input "text" at bounding box center [564, 396] width 345 height 35
paste input "sydney@factory.app"
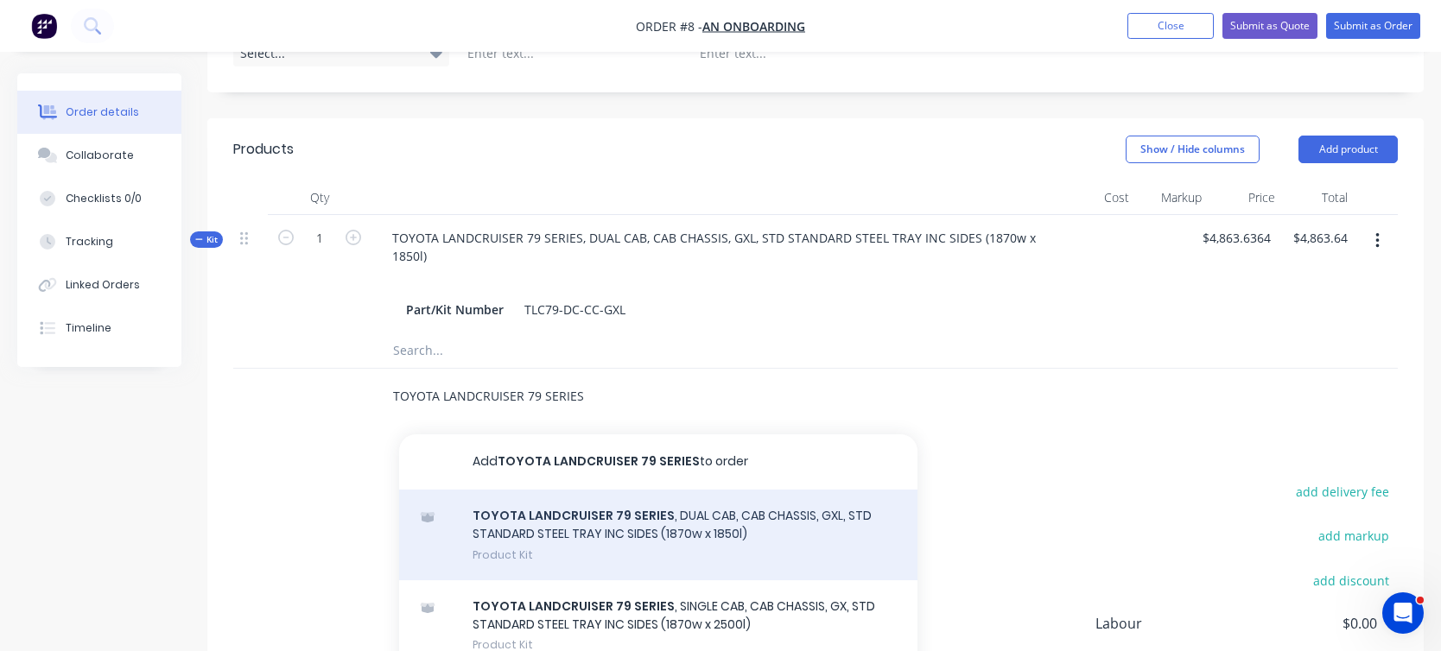
type input "TOYOTA LANDCRUISER 79 SERIES"
click at [552, 490] on div "TOYOTA LANDCRUISER 79 SERIES , DUAL CAB, CAB CHASSIS, GXL, STD STANDARD STEEL T…" at bounding box center [658, 535] width 518 height 91
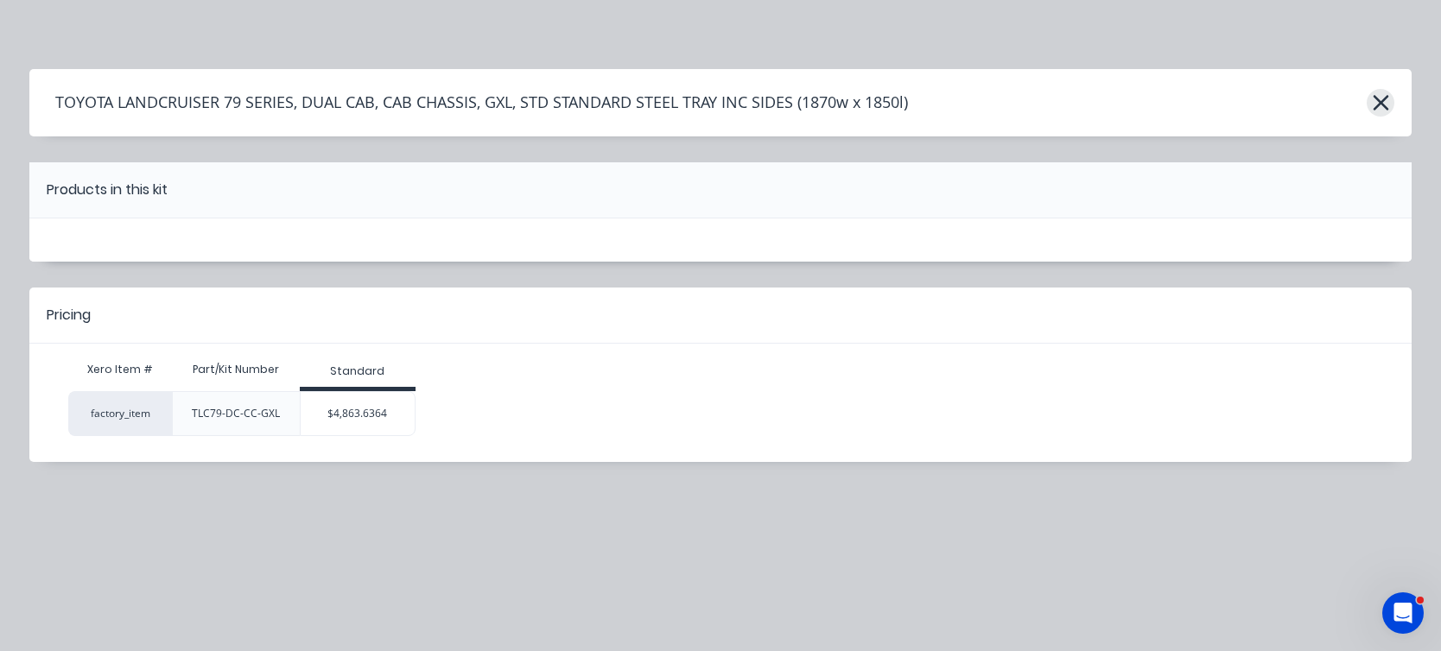
click at [1390, 102] on button "button" at bounding box center [1380, 103] width 28 height 28
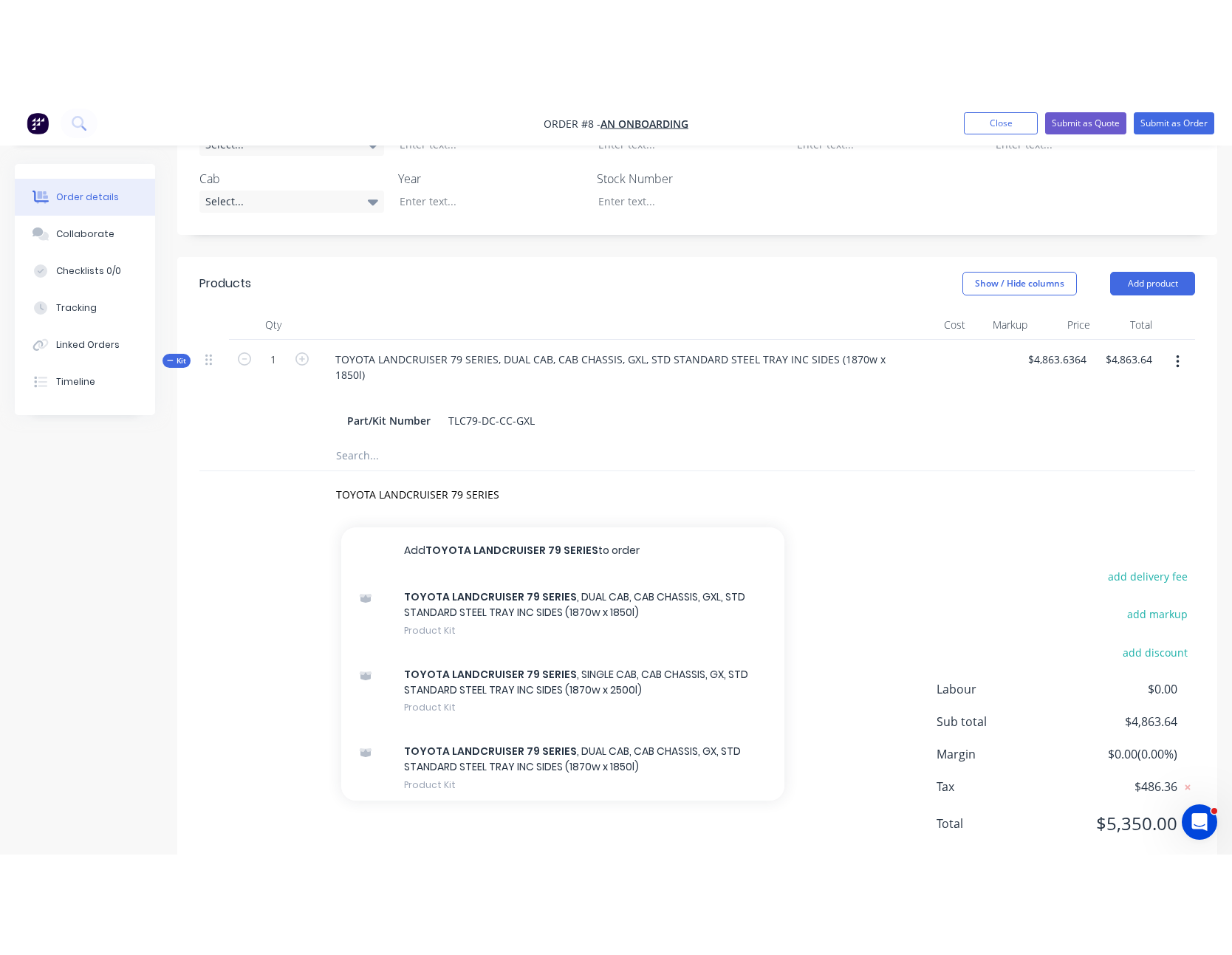
scroll to position [263, 0]
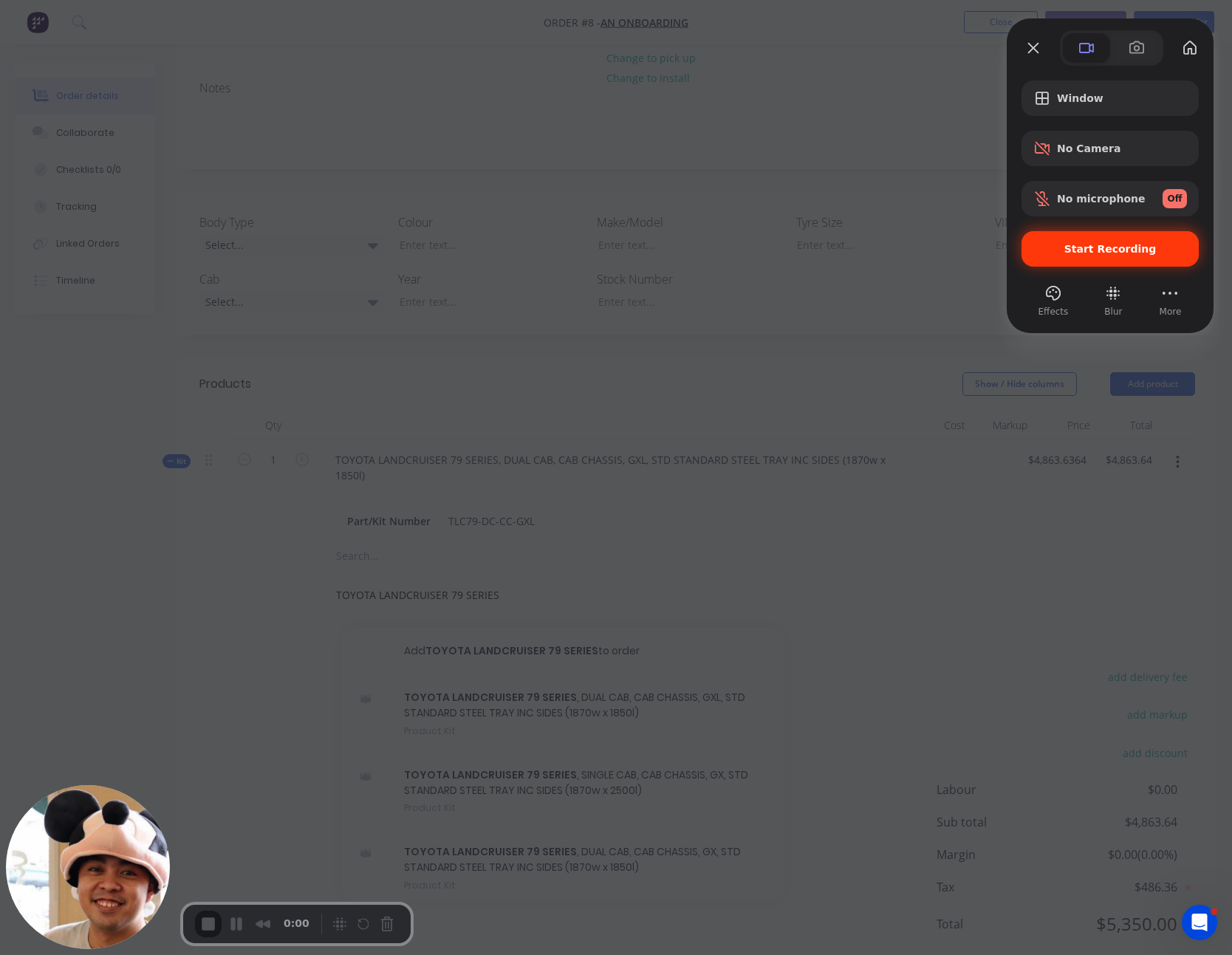
click at [1052, 252] on span "Start Recording" at bounding box center [1110, 249] width 154 height 12
click at [1105, 252] on span "Start Recording" at bounding box center [1111, 249] width 92 height 12
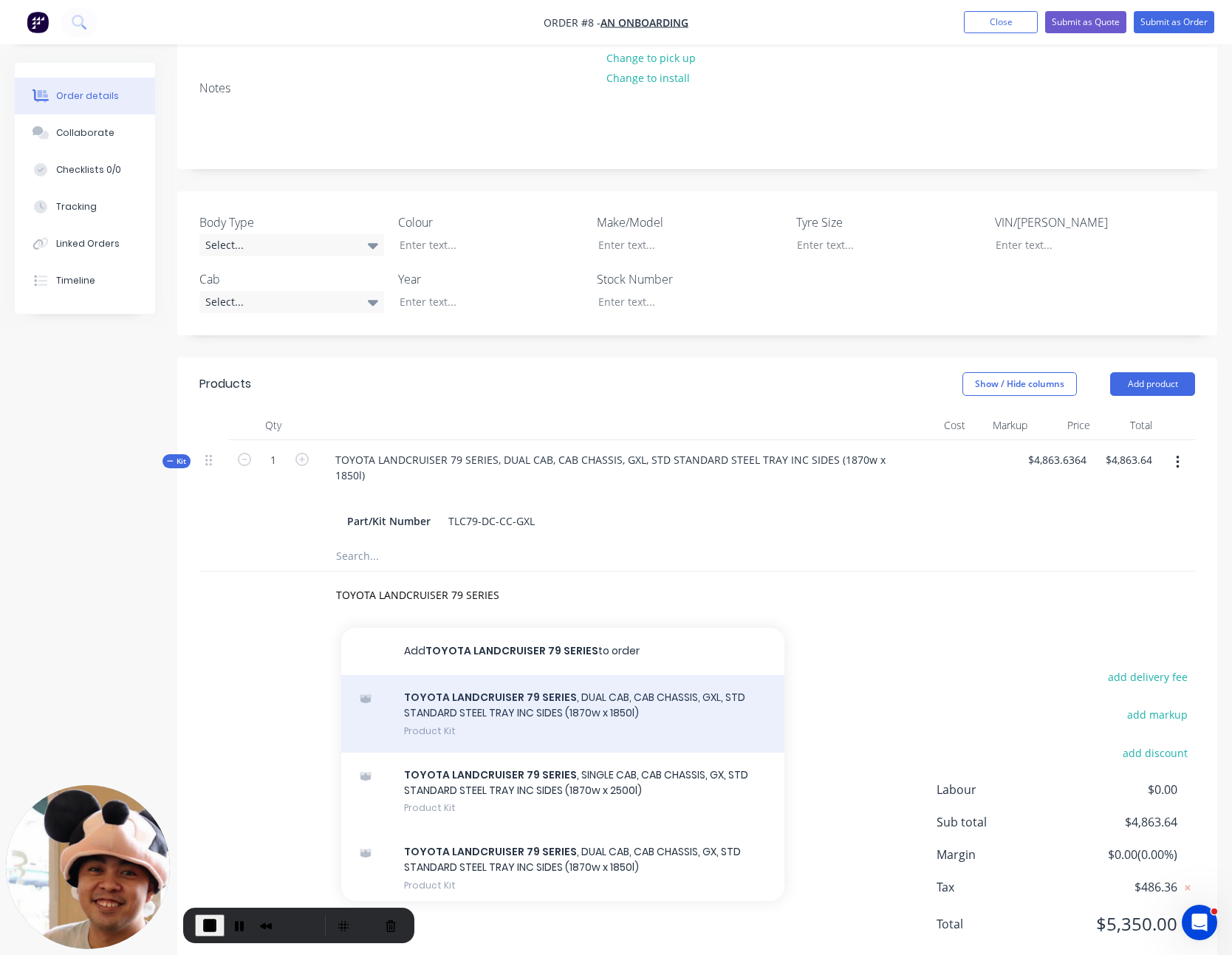
click at [540, 675] on div "TOYOTA LANDCRUISER 79 SERIES , DUAL CAB, CAB CHASSIS, GXL, STD STANDARD STEEL T…" at bounding box center [563, 713] width 443 height 78
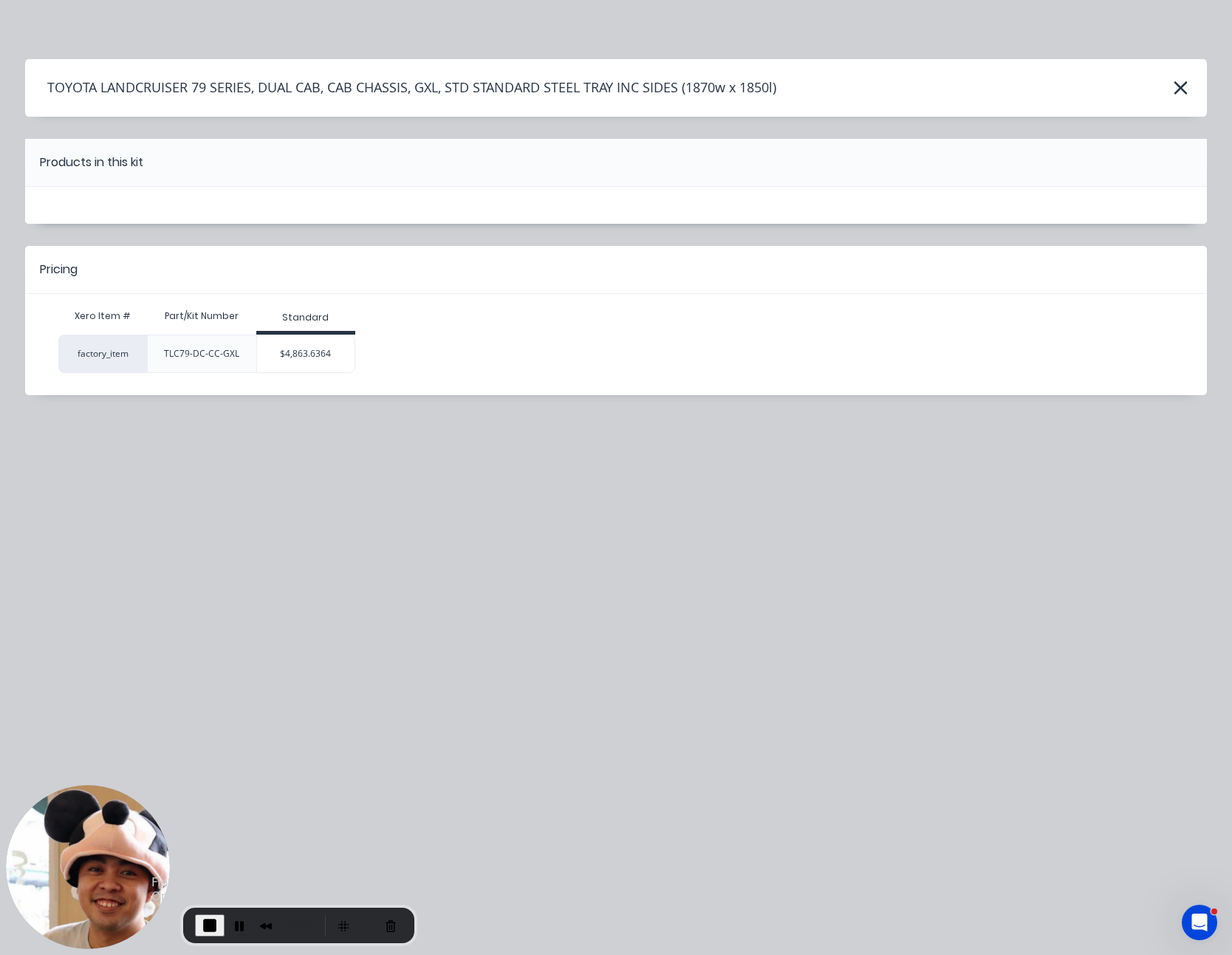
click at [209, 921] on span "End Recording" at bounding box center [209, 925] width 18 height 18
